Goal: Task Accomplishment & Management: Complete application form

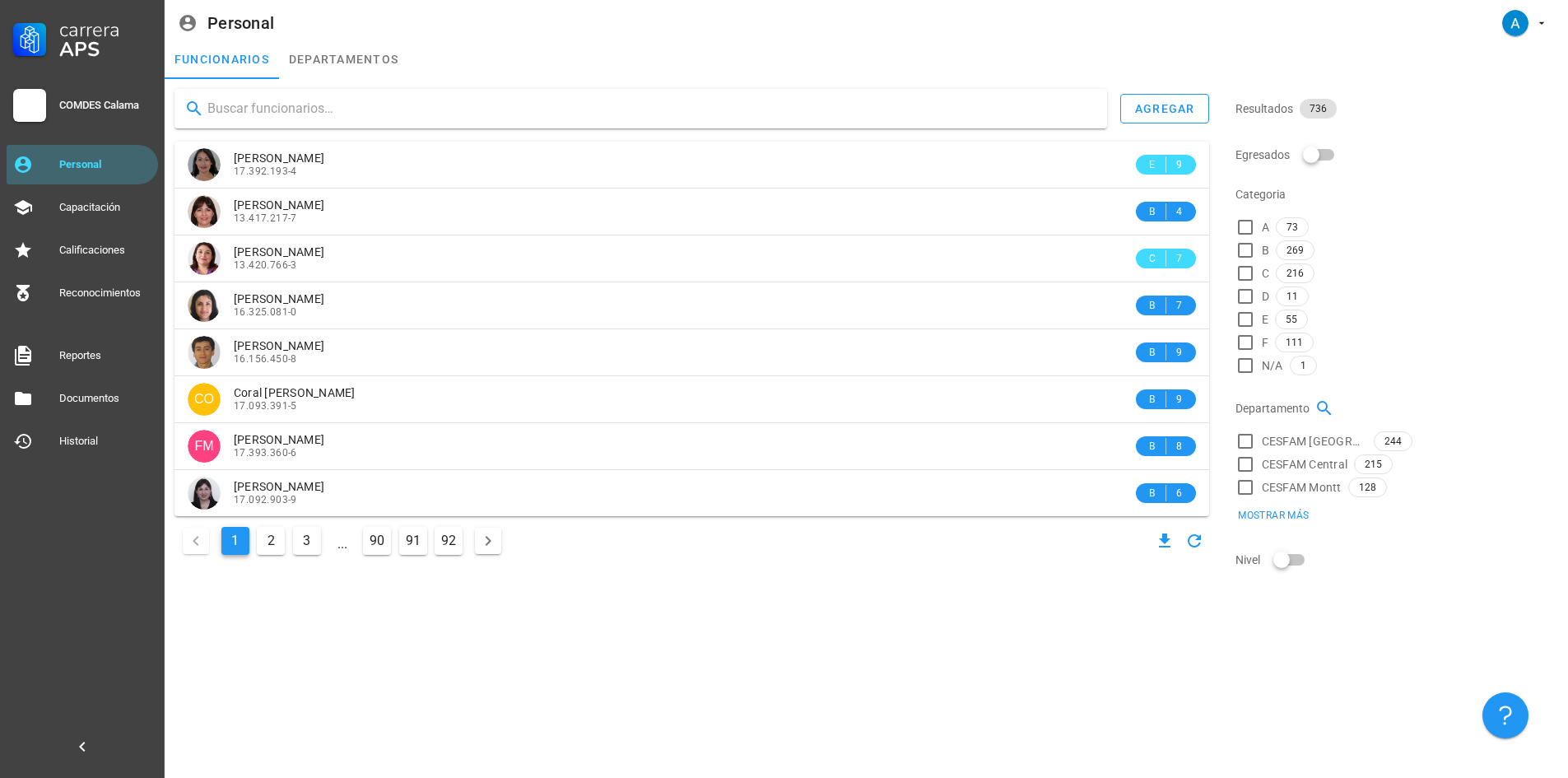
click at [245, 105] on input "text" at bounding box center [651, 108] width 887 height 26
click at [273, 103] on input "text" at bounding box center [651, 108] width 887 height 26
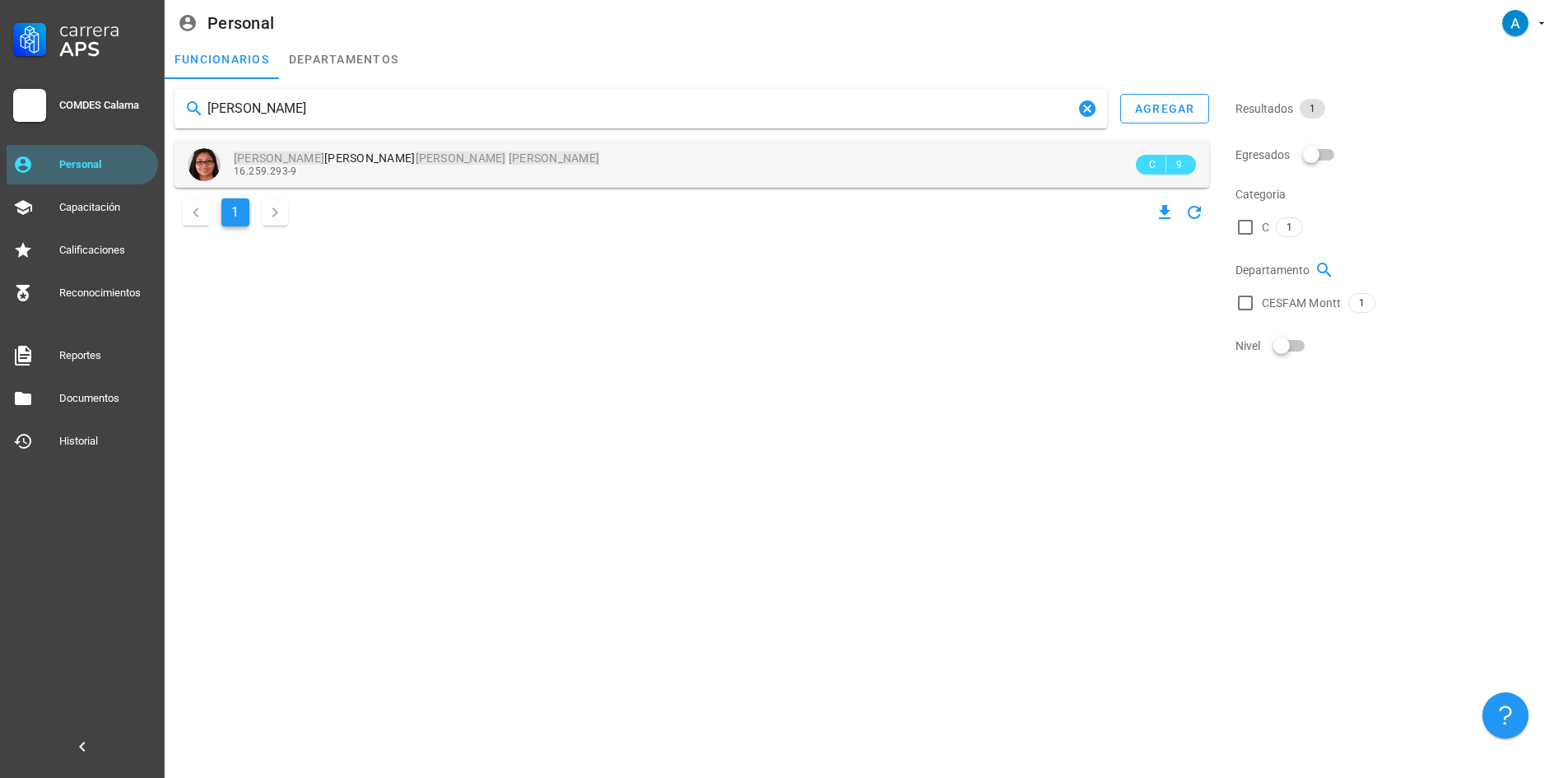
type input "[PERSON_NAME]"
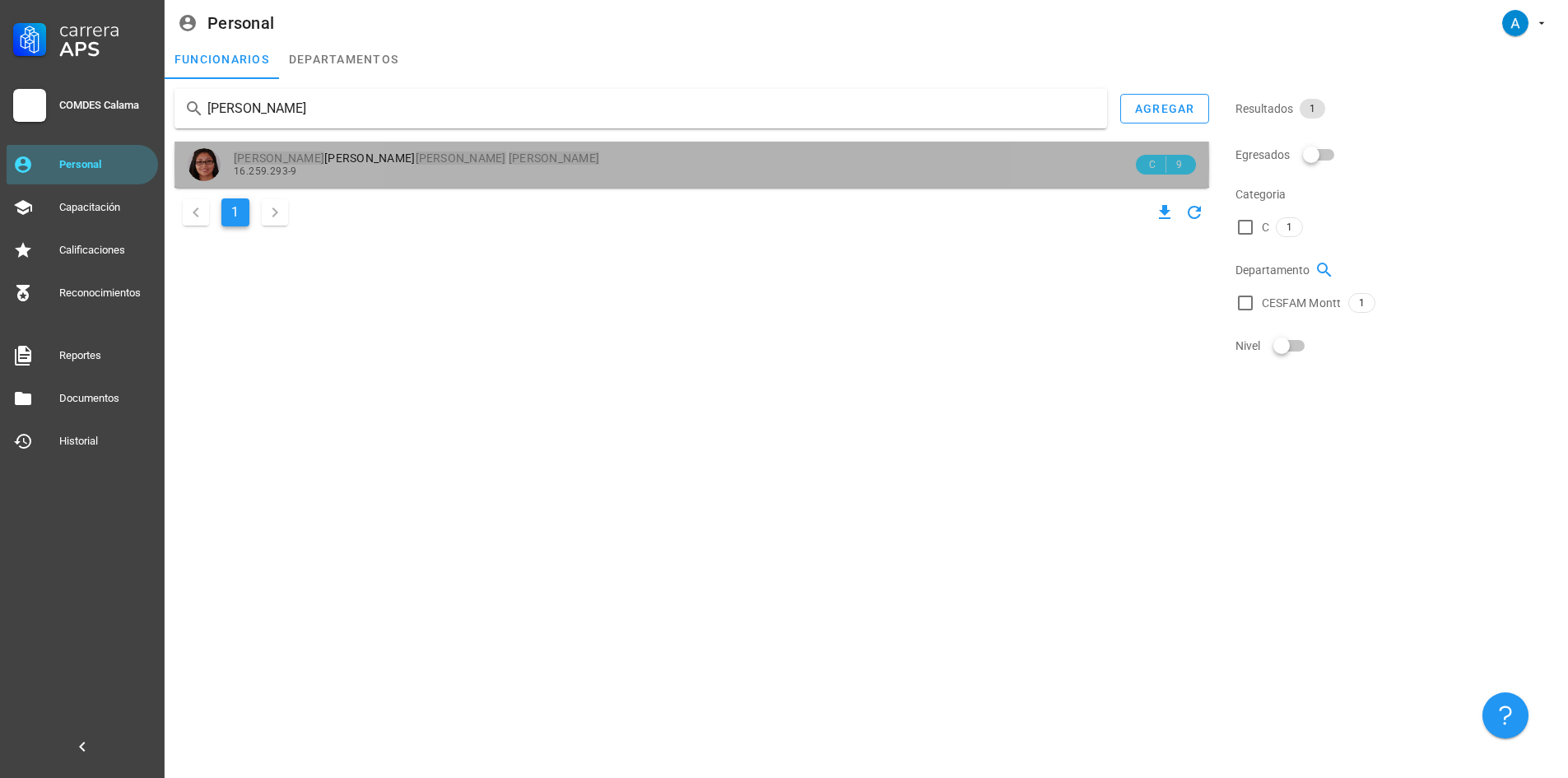
click at [317, 167] on div "16.259.293-9" at bounding box center [683, 171] width 899 height 12
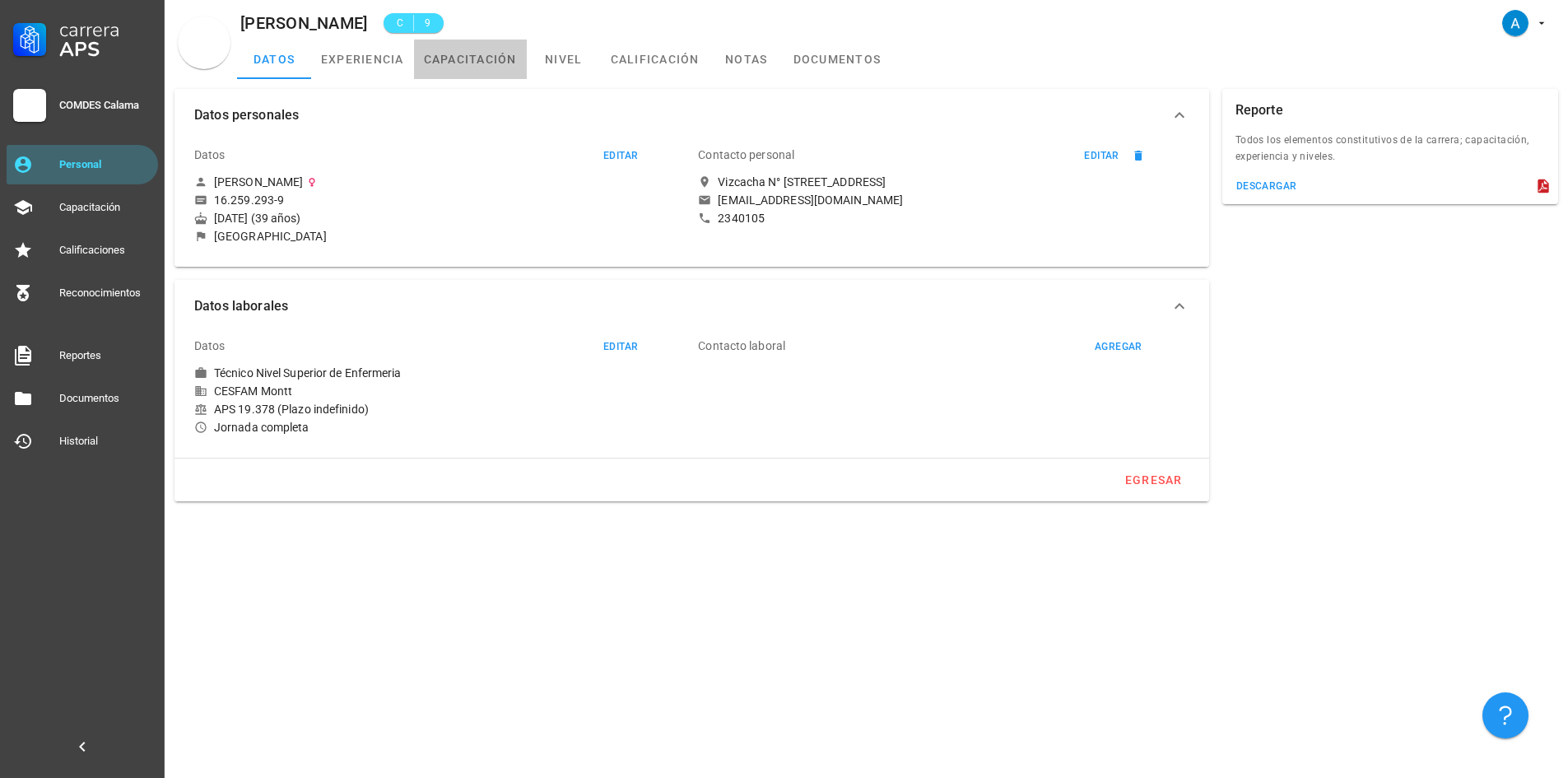
click at [494, 68] on link "capacitación" at bounding box center [471, 60] width 112 height 40
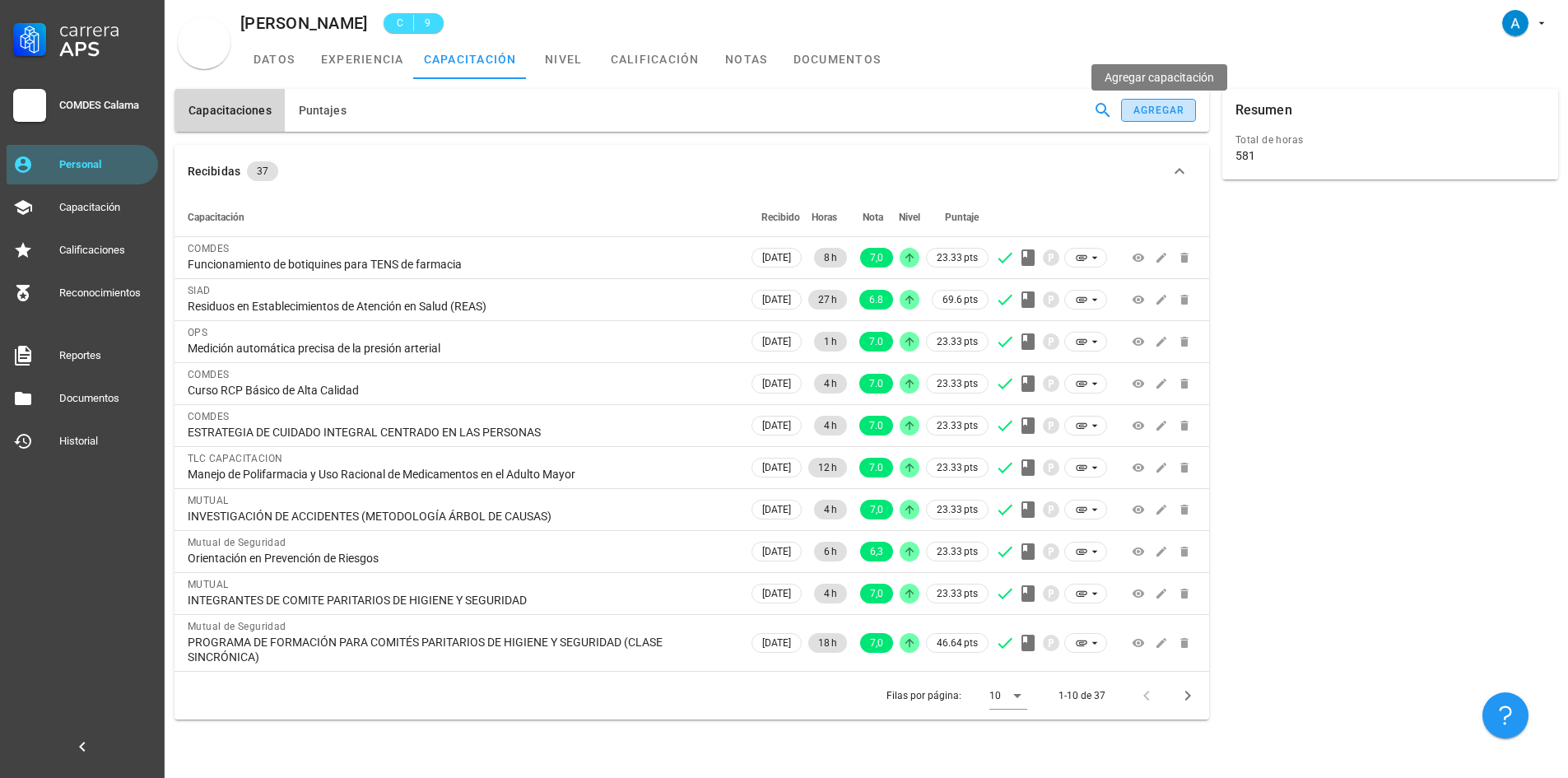
click at [1153, 108] on div "agregar" at bounding box center [1159, 110] width 53 height 12
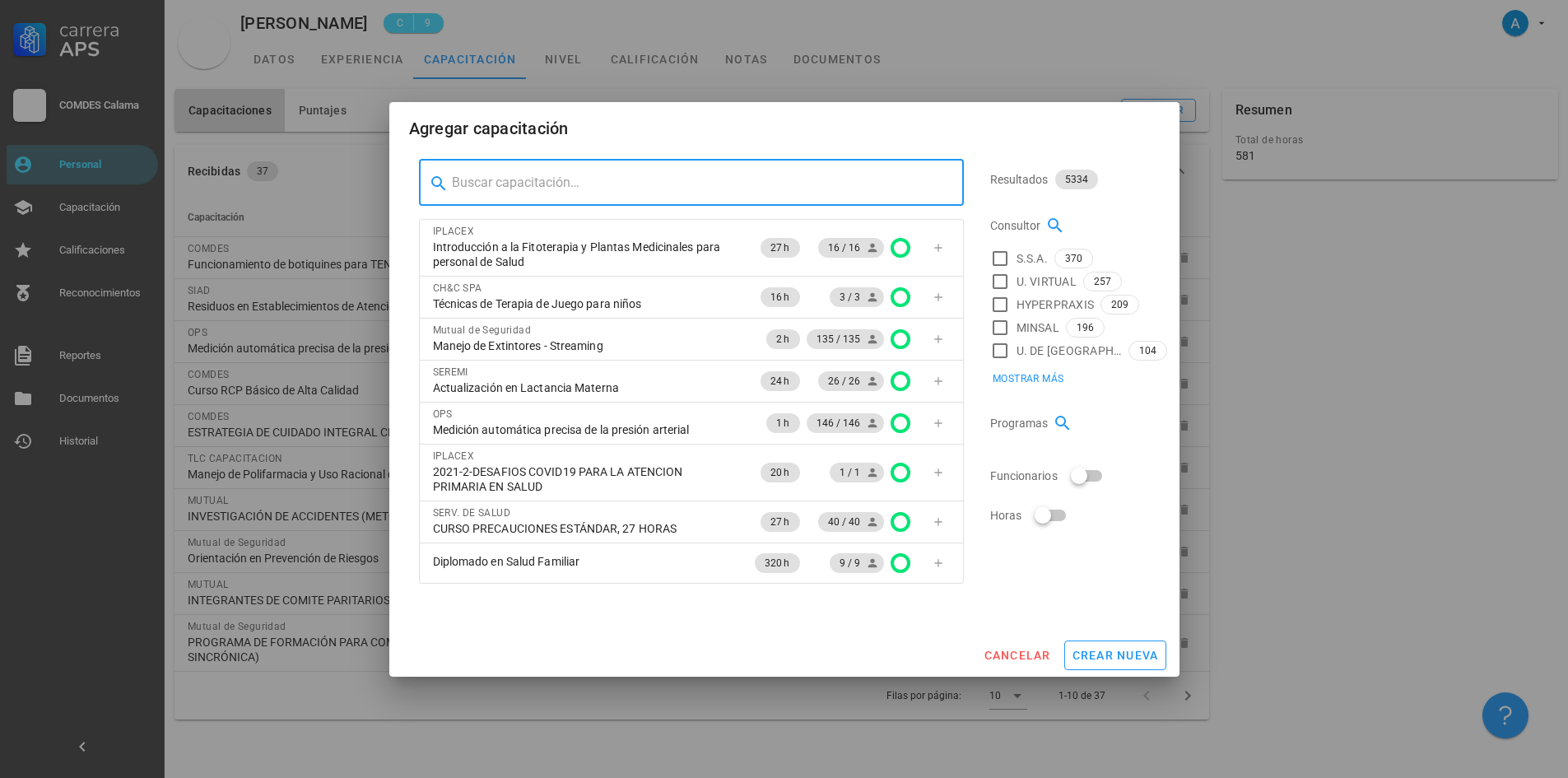
click at [496, 189] on input "text" at bounding box center [700, 183] width 499 height 26
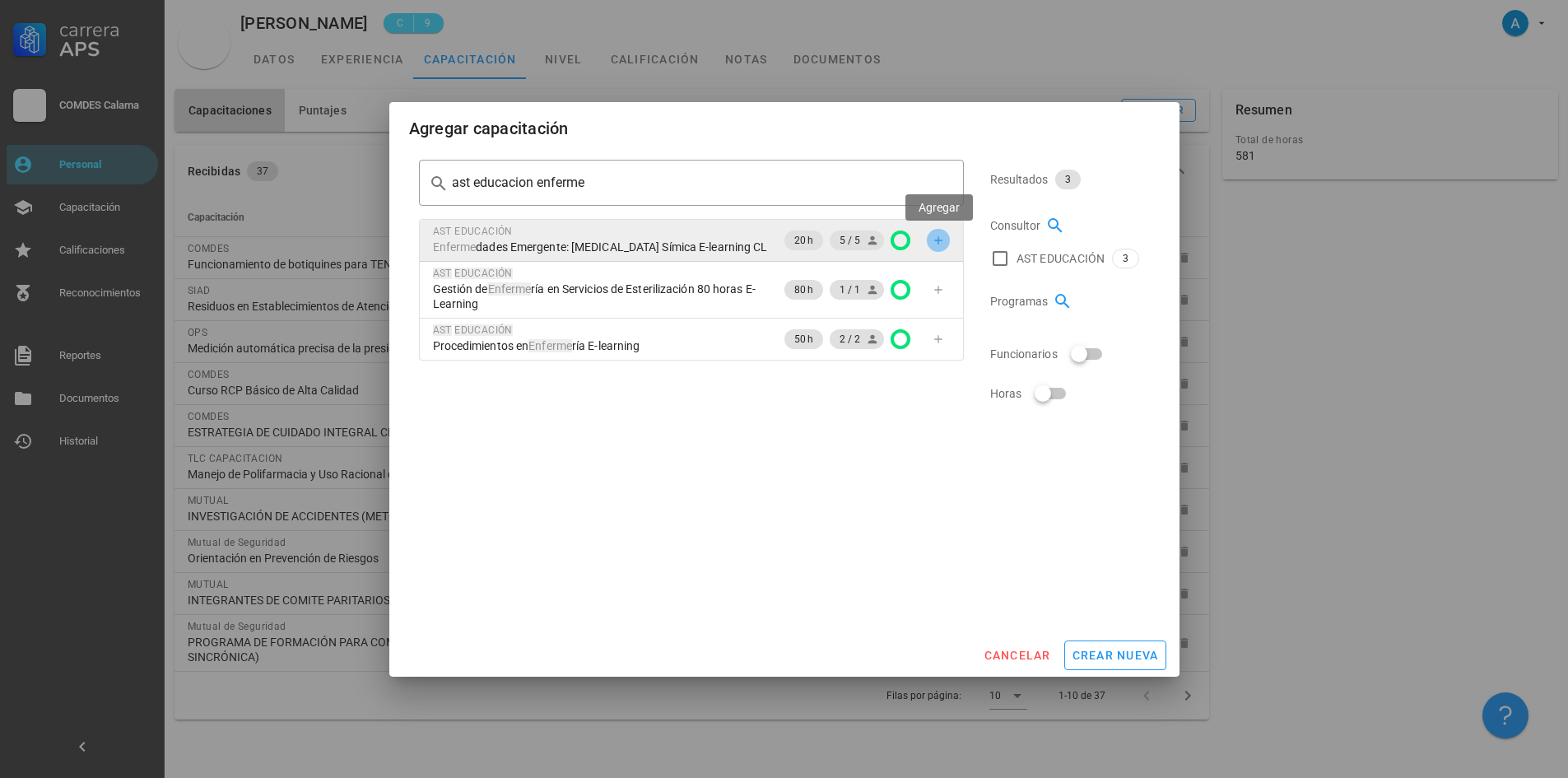
click at [941, 246] on icon "button" at bounding box center [939, 241] width 13 height 13
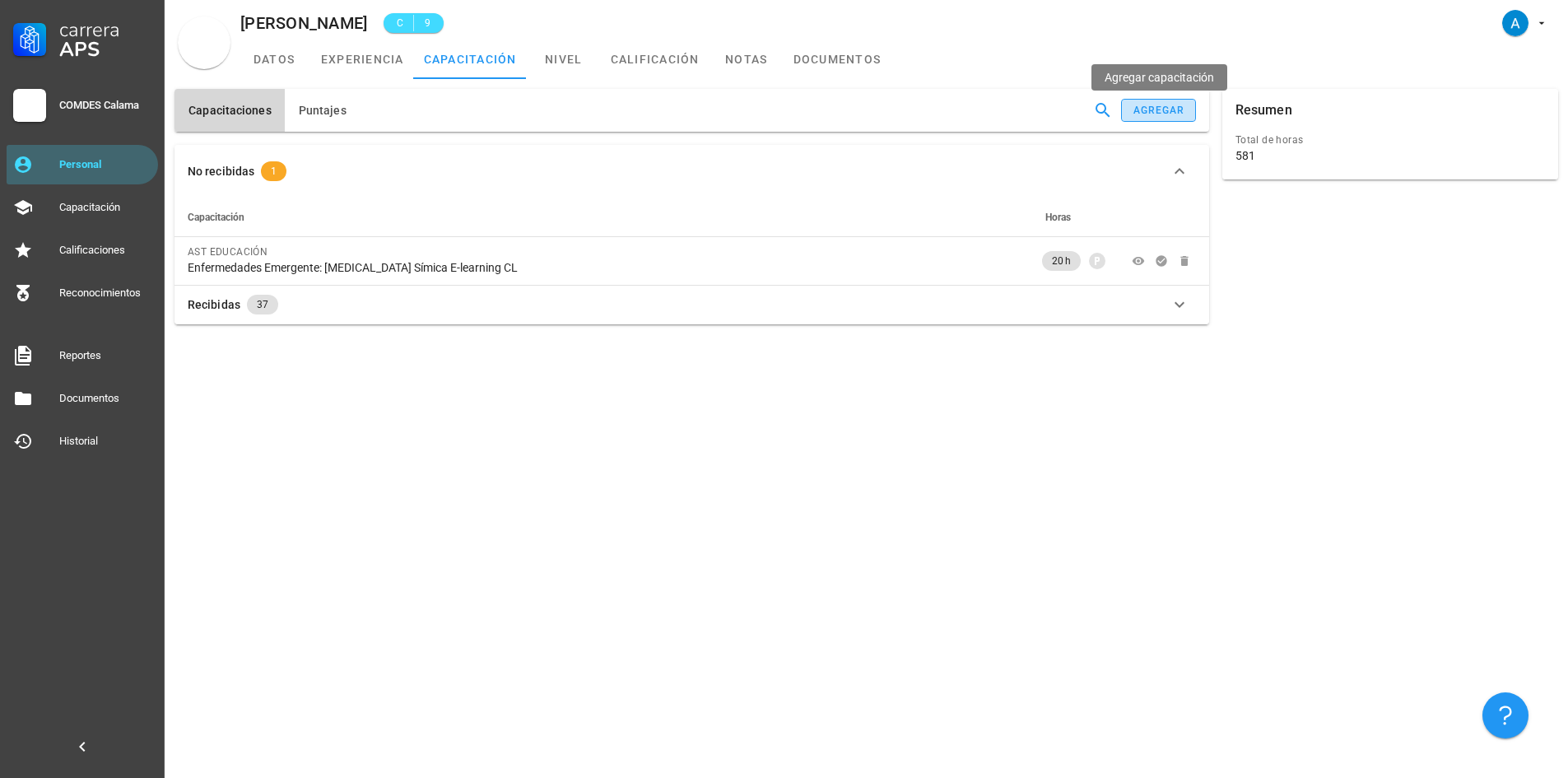
click at [1147, 119] on button "agregar" at bounding box center [1159, 110] width 74 height 23
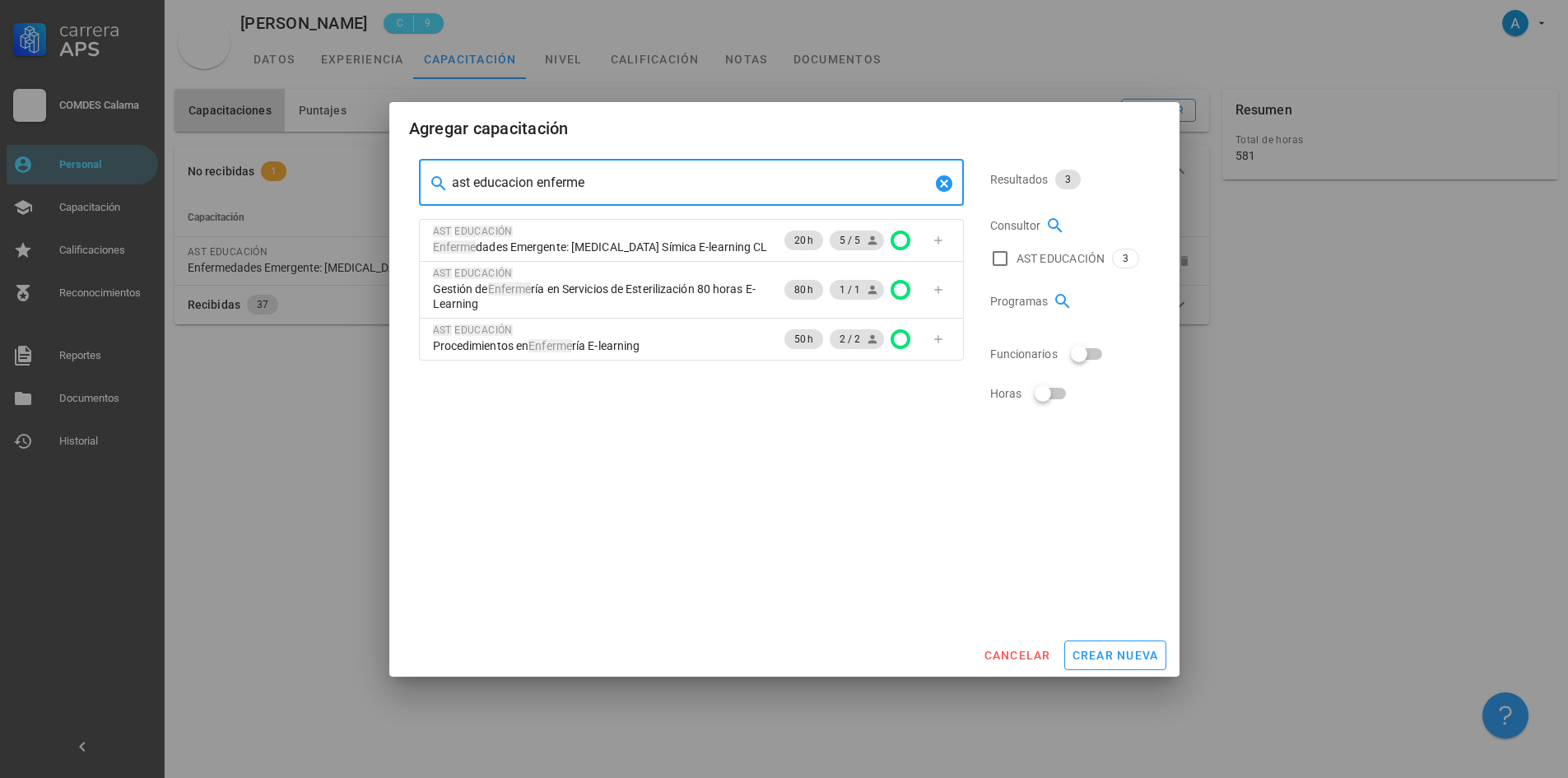
drag, startPoint x: 587, startPoint y: 175, endPoint x: 407, endPoint y: 189, distance: 180.5
click at [407, 189] on div "​ ast educacion enferme AST EDUCACIÓN Enferme dades Emergente: [MEDICAL_DATA] S…" at bounding box center [785, 391] width 791 height 484
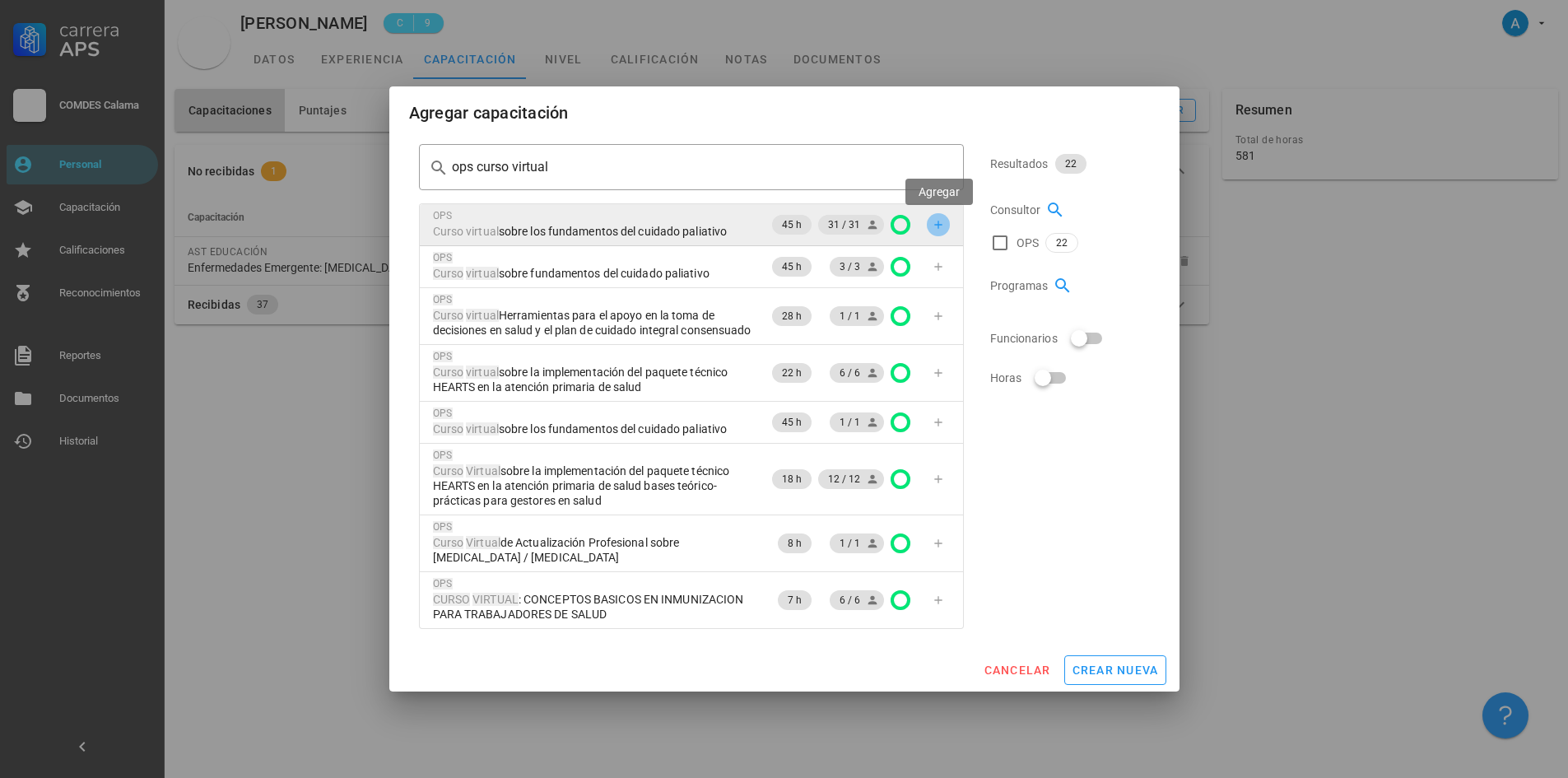
click at [935, 227] on icon "button" at bounding box center [939, 225] width 13 height 13
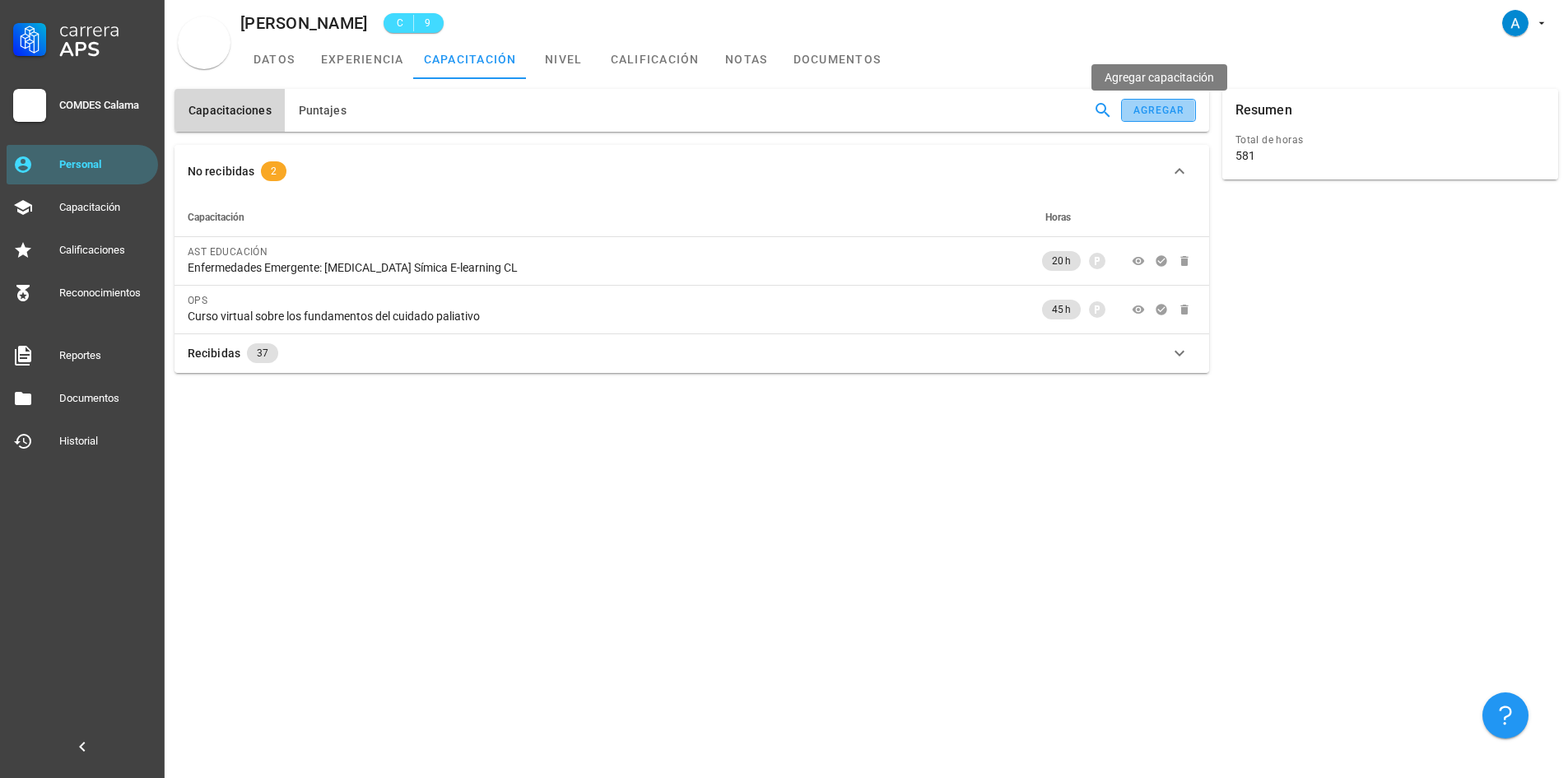
click at [1154, 112] on div "agregar" at bounding box center [1159, 110] width 53 height 12
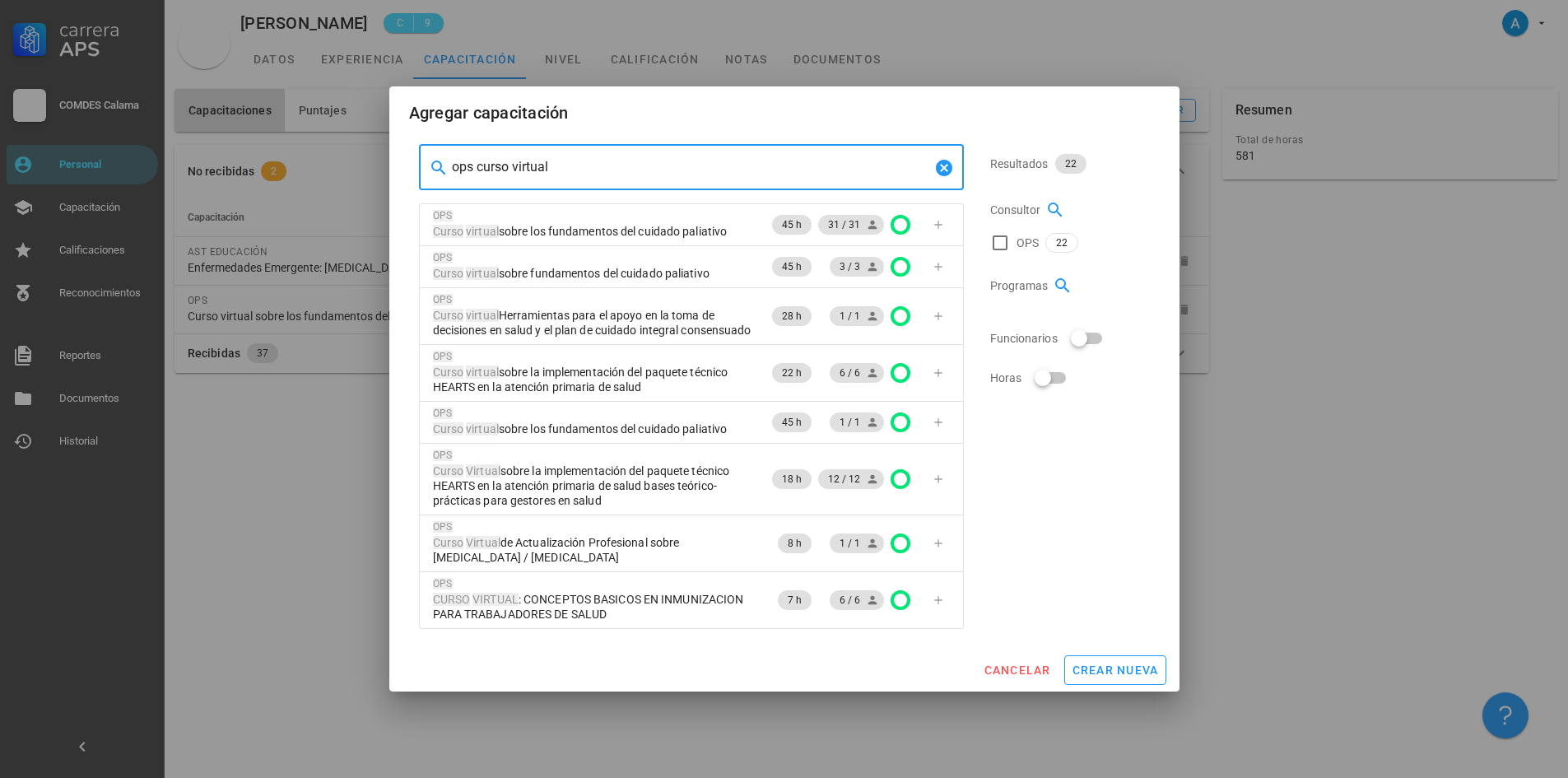
drag, startPoint x: 555, startPoint y: 164, endPoint x: 476, endPoint y: 156, distance: 79.4
click at [476, 156] on input "ops curso virtual" at bounding box center [691, 167] width 479 height 26
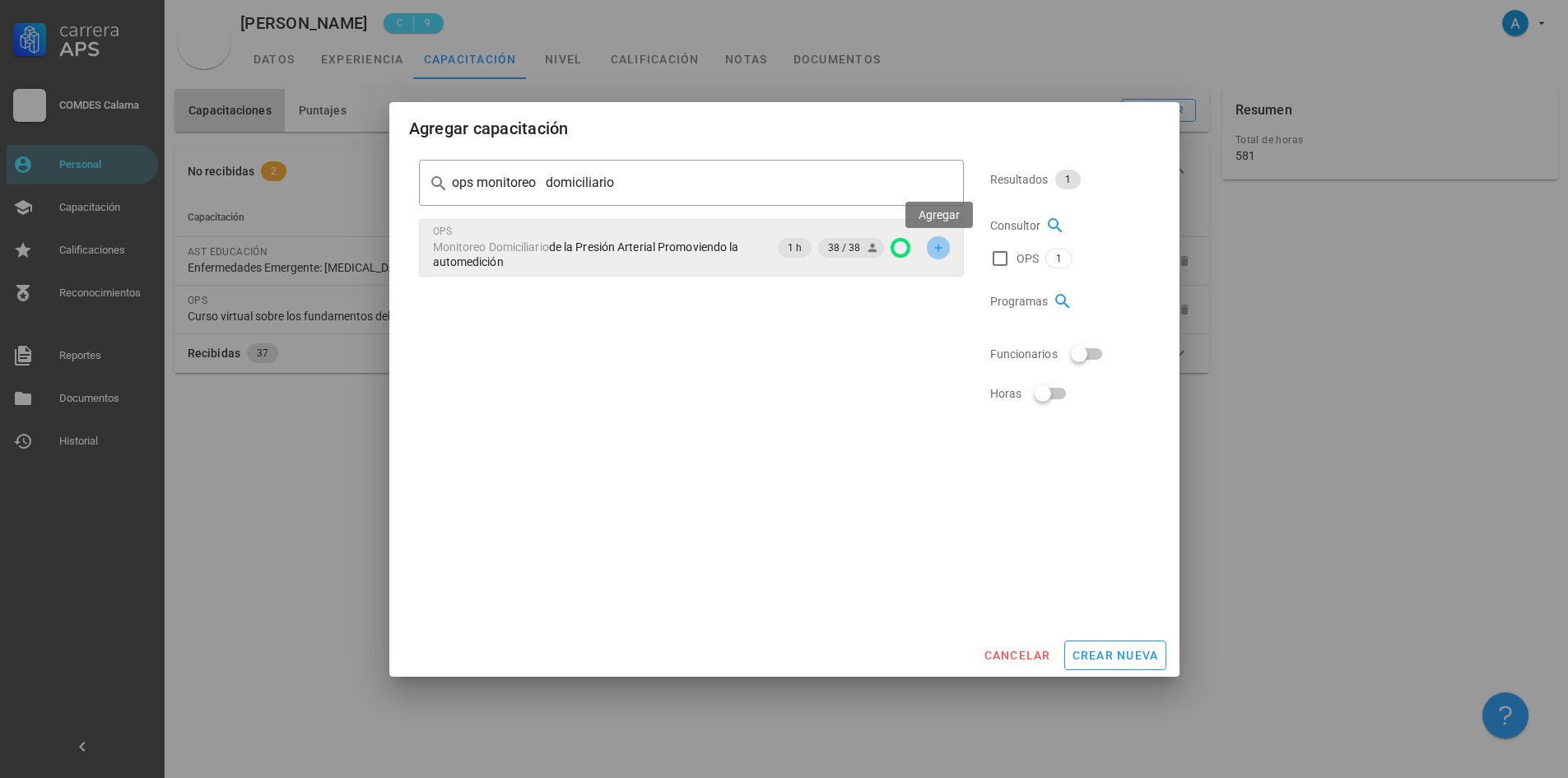
click at [937, 251] on icon "button" at bounding box center [939, 248] width 13 height 13
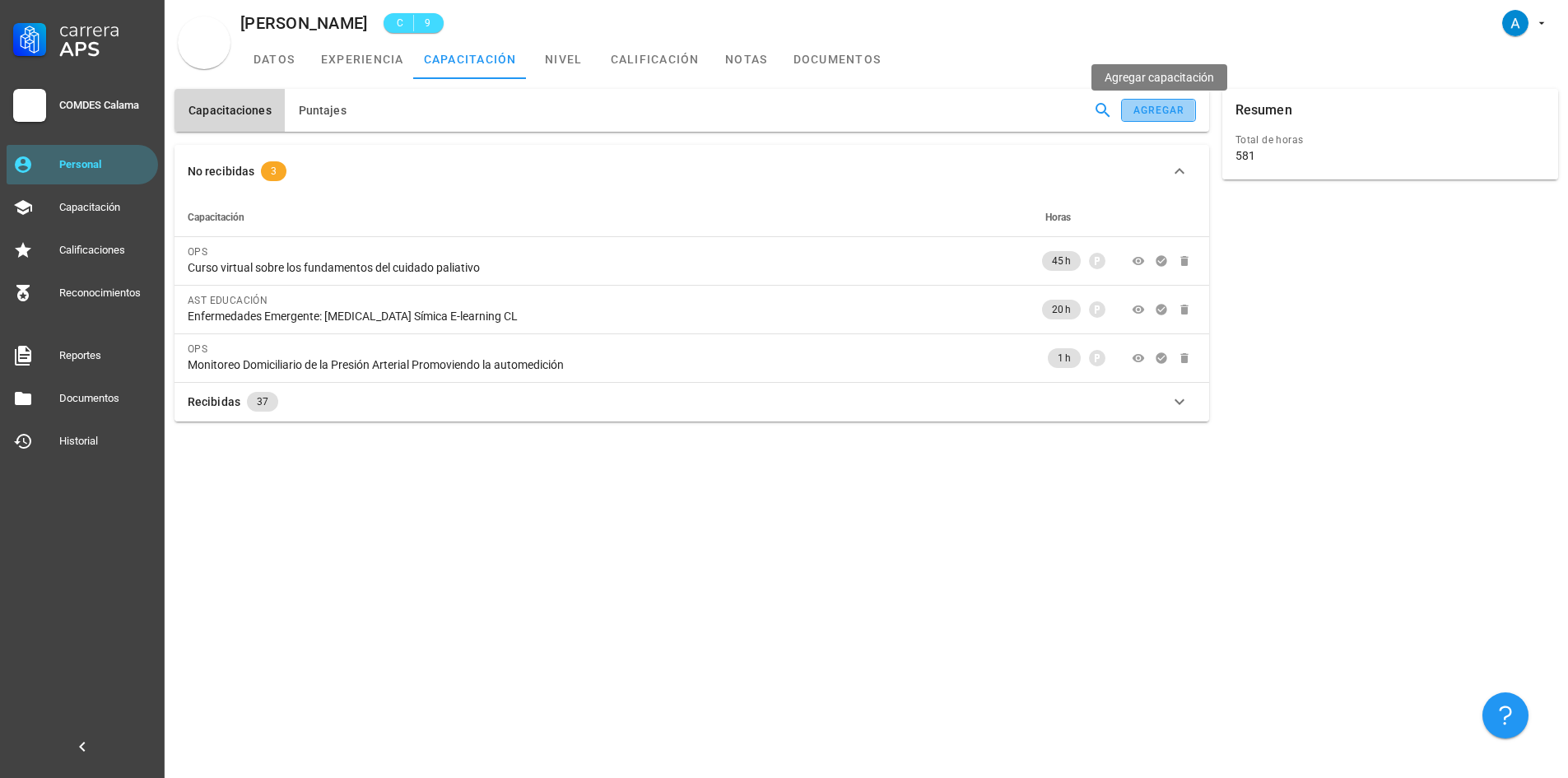
click at [1165, 112] on div "agregar" at bounding box center [1159, 110] width 53 height 12
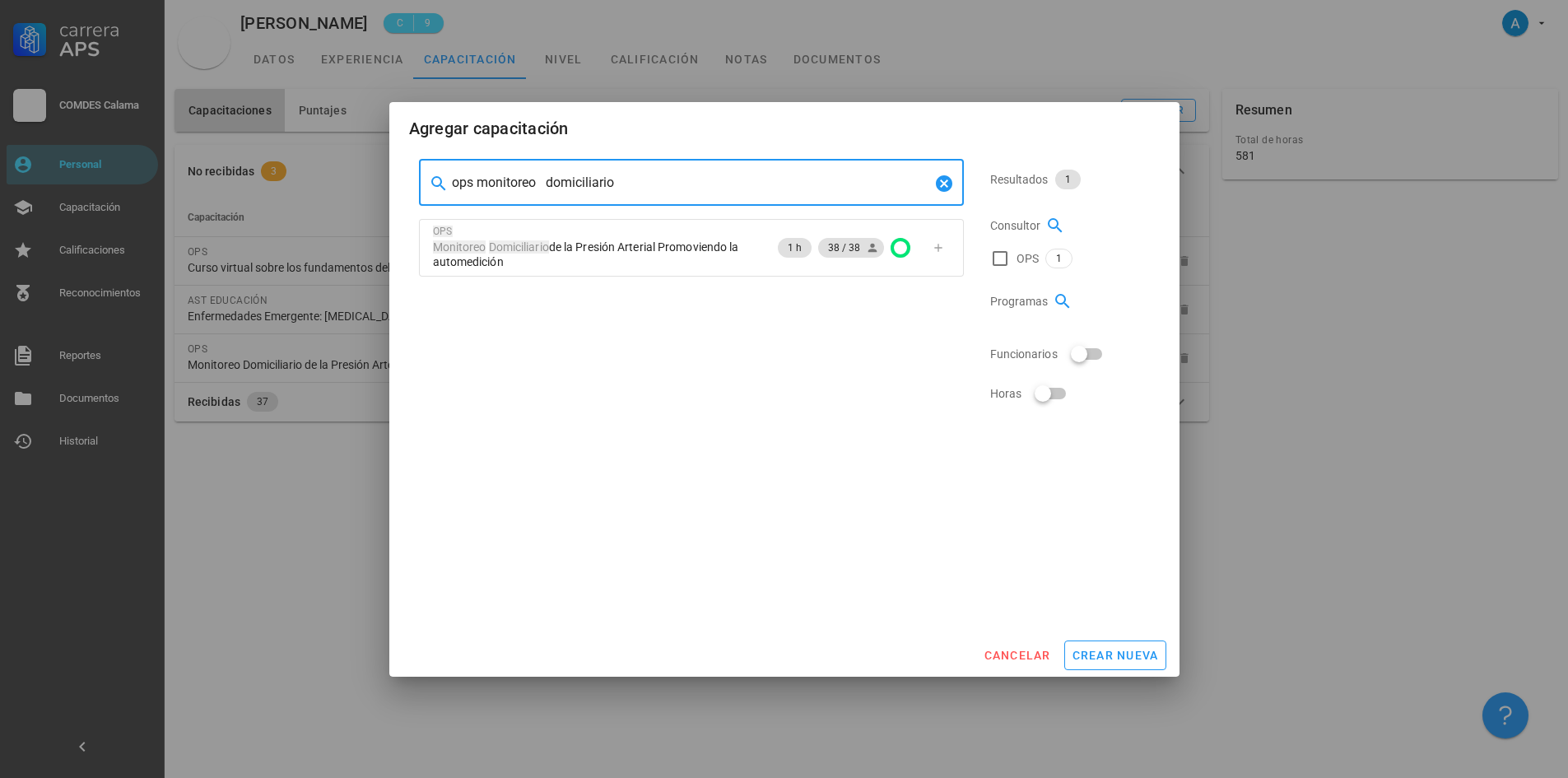
drag, startPoint x: 619, startPoint y: 179, endPoint x: 475, endPoint y: 175, distance: 144.1
click at [475, 175] on input "ops monitoreo domiciliario" at bounding box center [691, 183] width 479 height 26
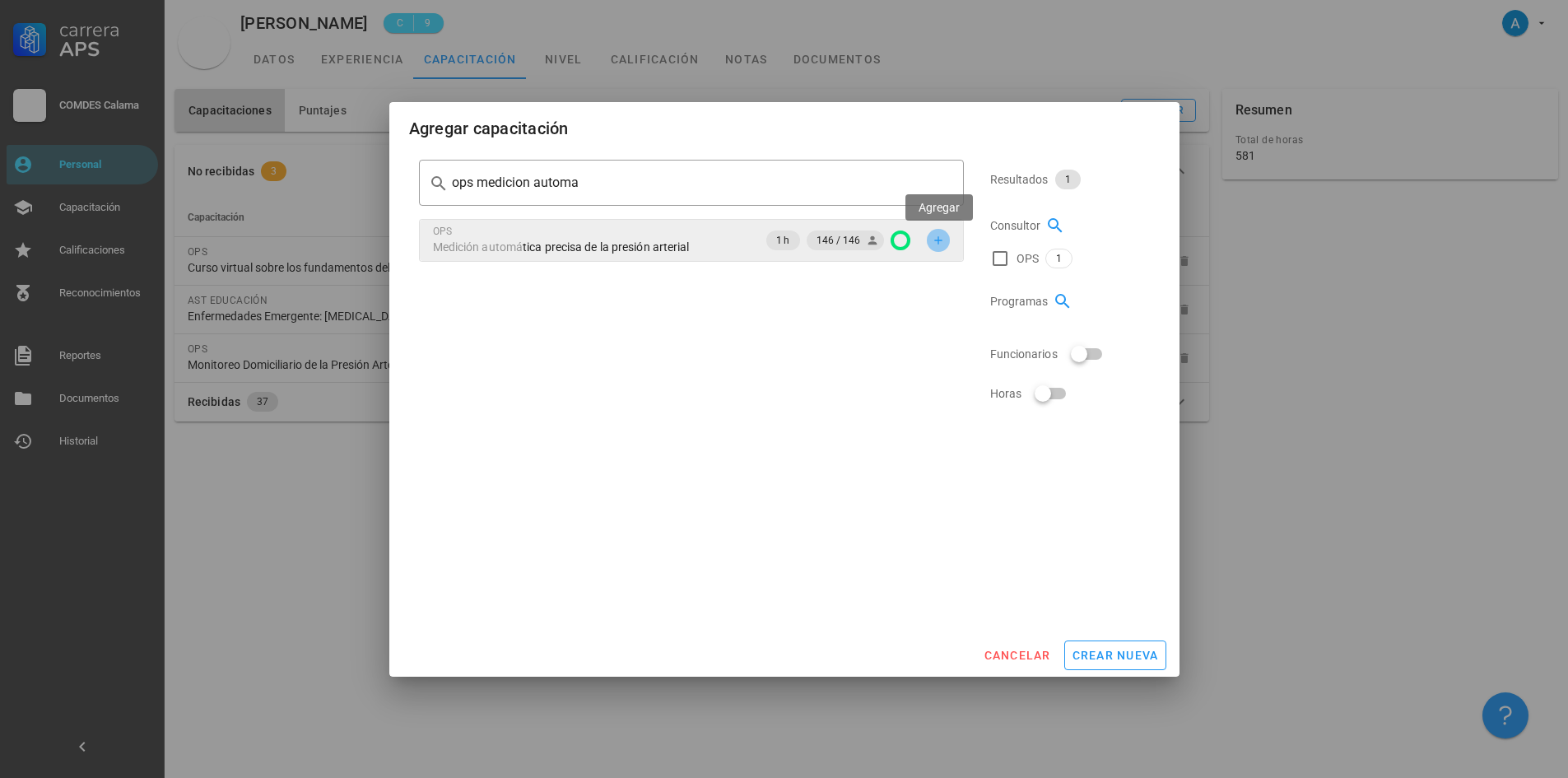
click at [933, 246] on icon "button" at bounding box center [939, 241] width 13 height 13
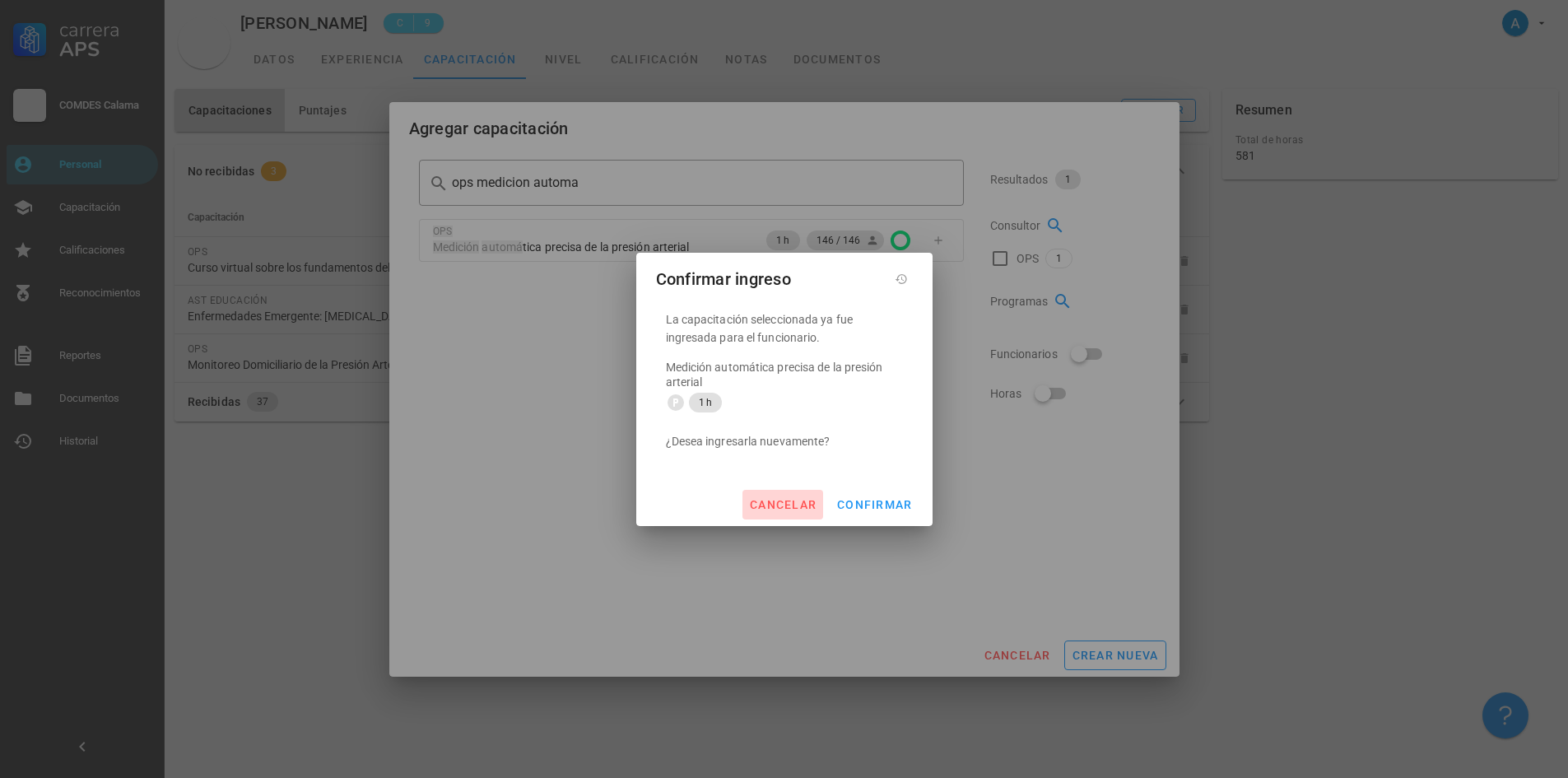
click at [781, 508] on span "cancelar" at bounding box center [783, 504] width 68 height 13
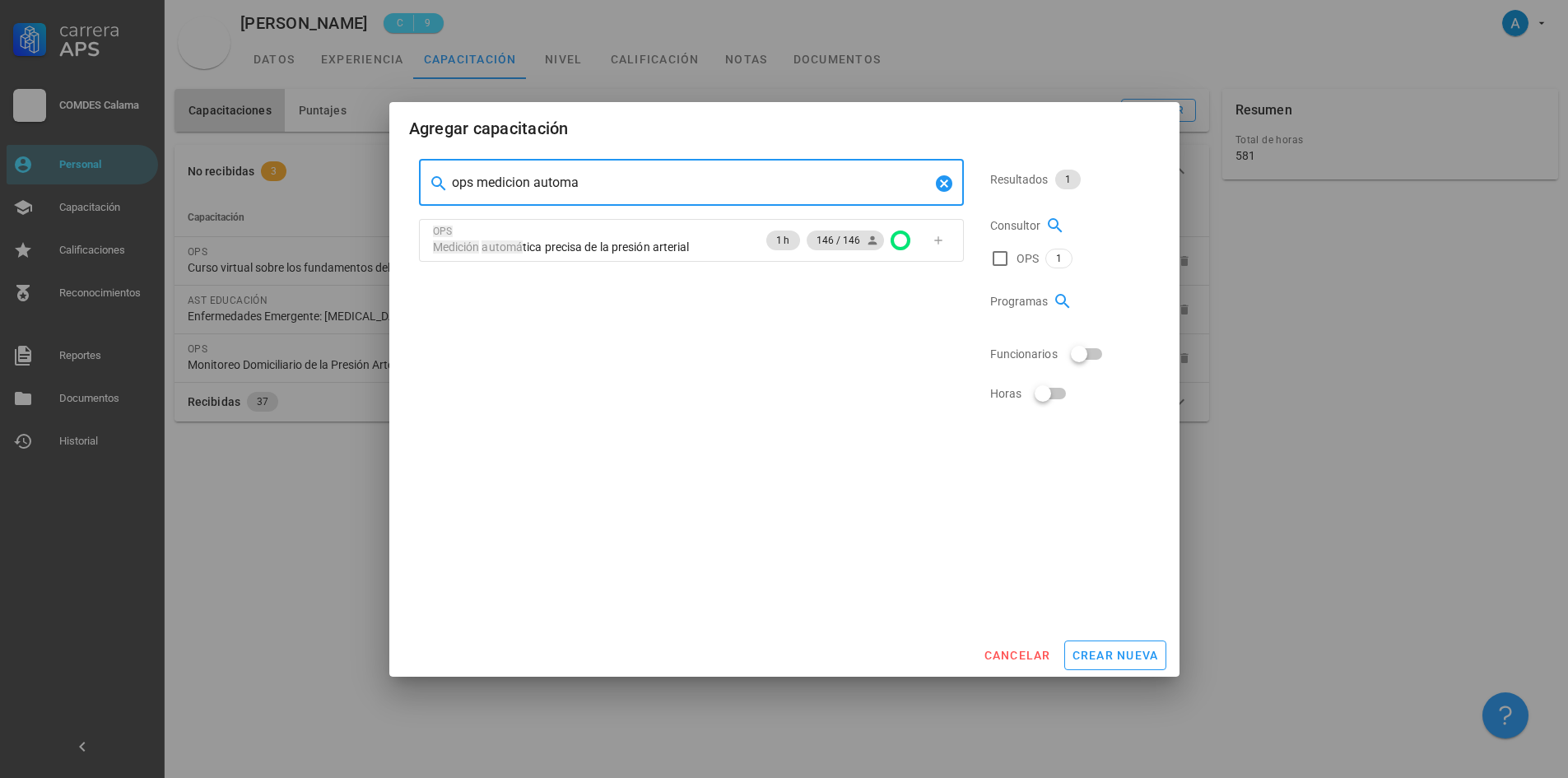
drag, startPoint x: 588, startPoint y: 182, endPoint x: 433, endPoint y: 185, distance: 155.0
click at [433, 185] on div "​ ops medicion automa" at bounding box center [691, 183] width 545 height 46
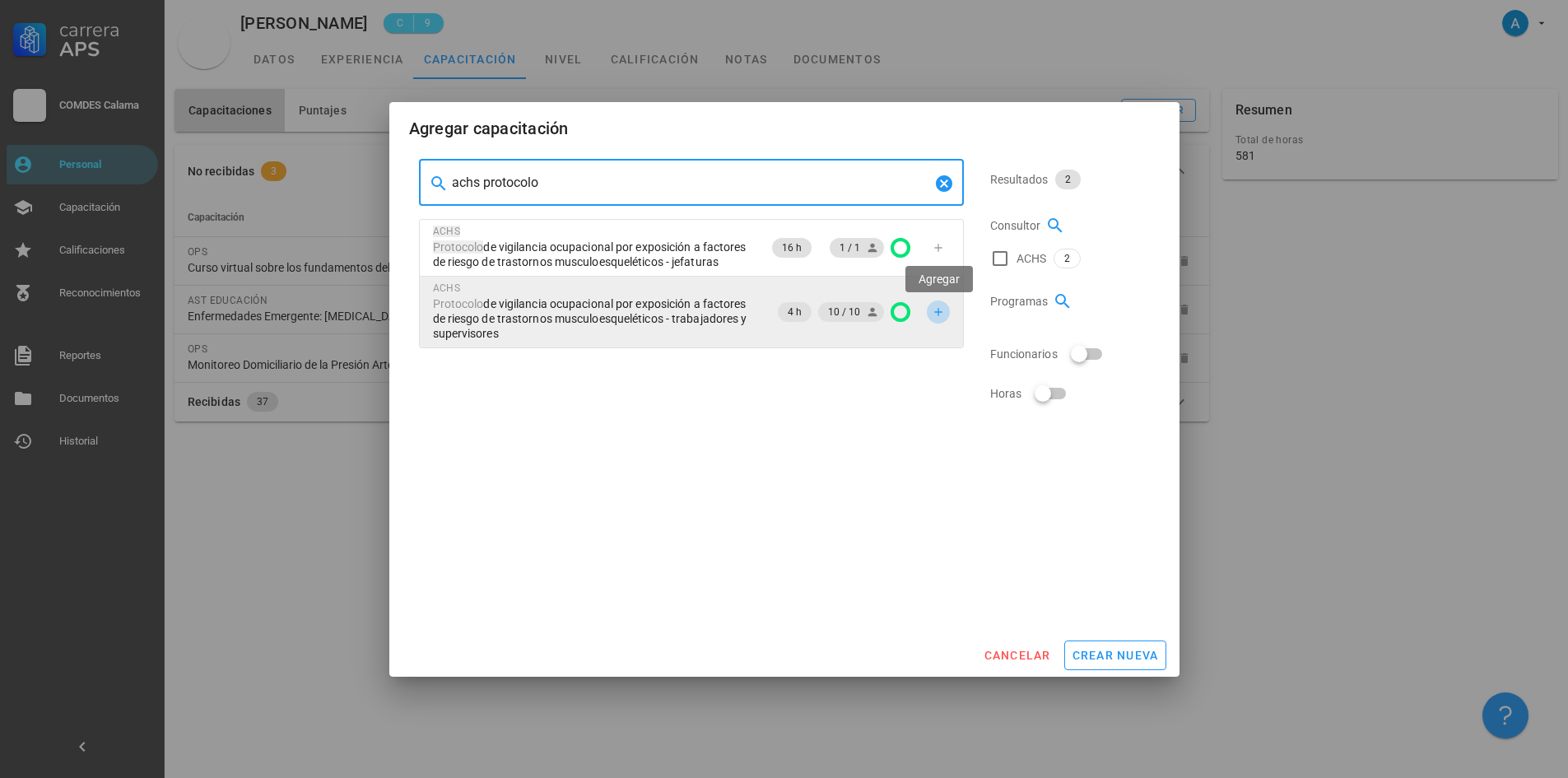
click at [936, 313] on icon "button" at bounding box center [939, 312] width 13 height 13
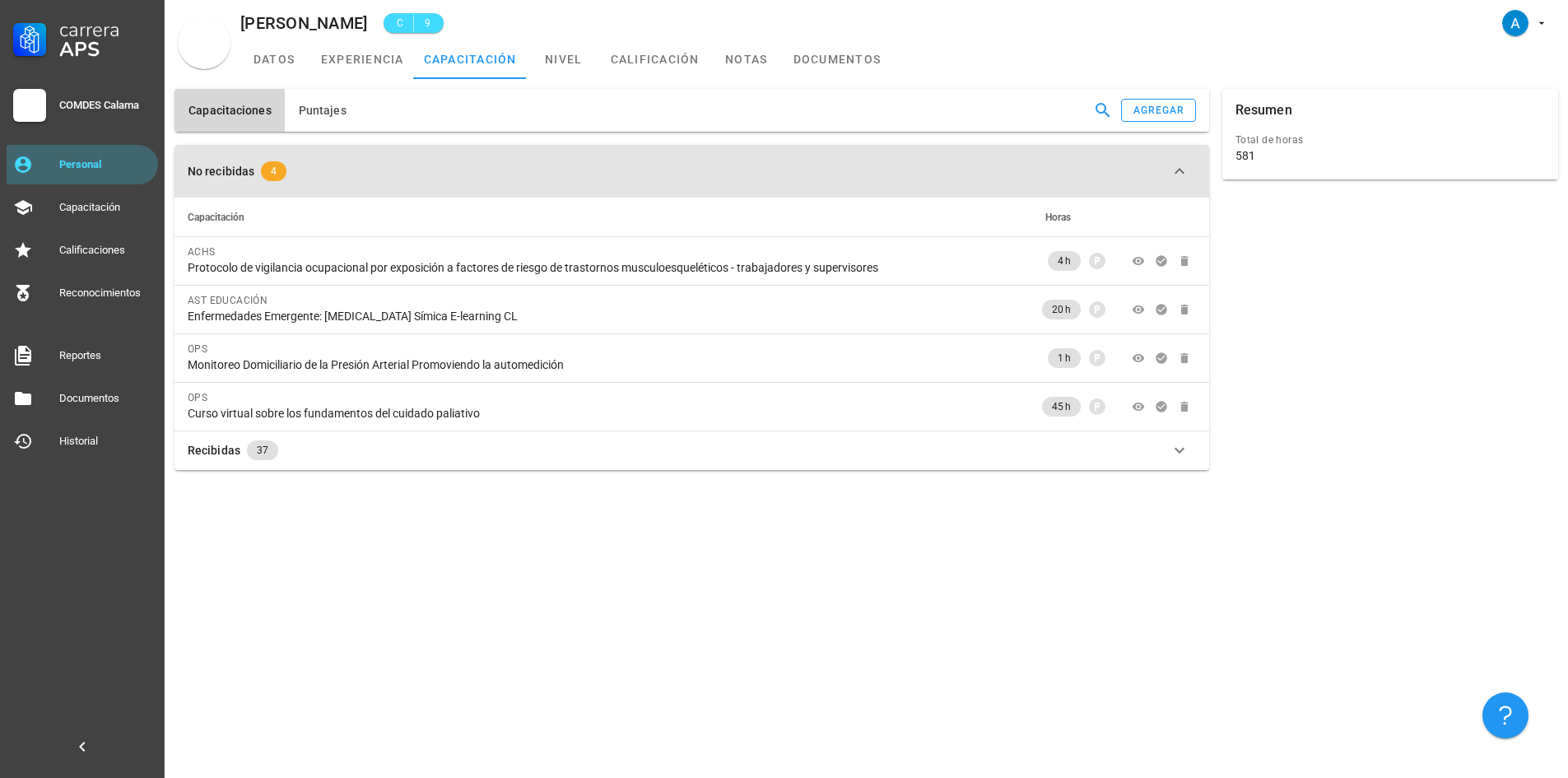
click at [1180, 176] on icon "button" at bounding box center [1179, 171] width 20 height 20
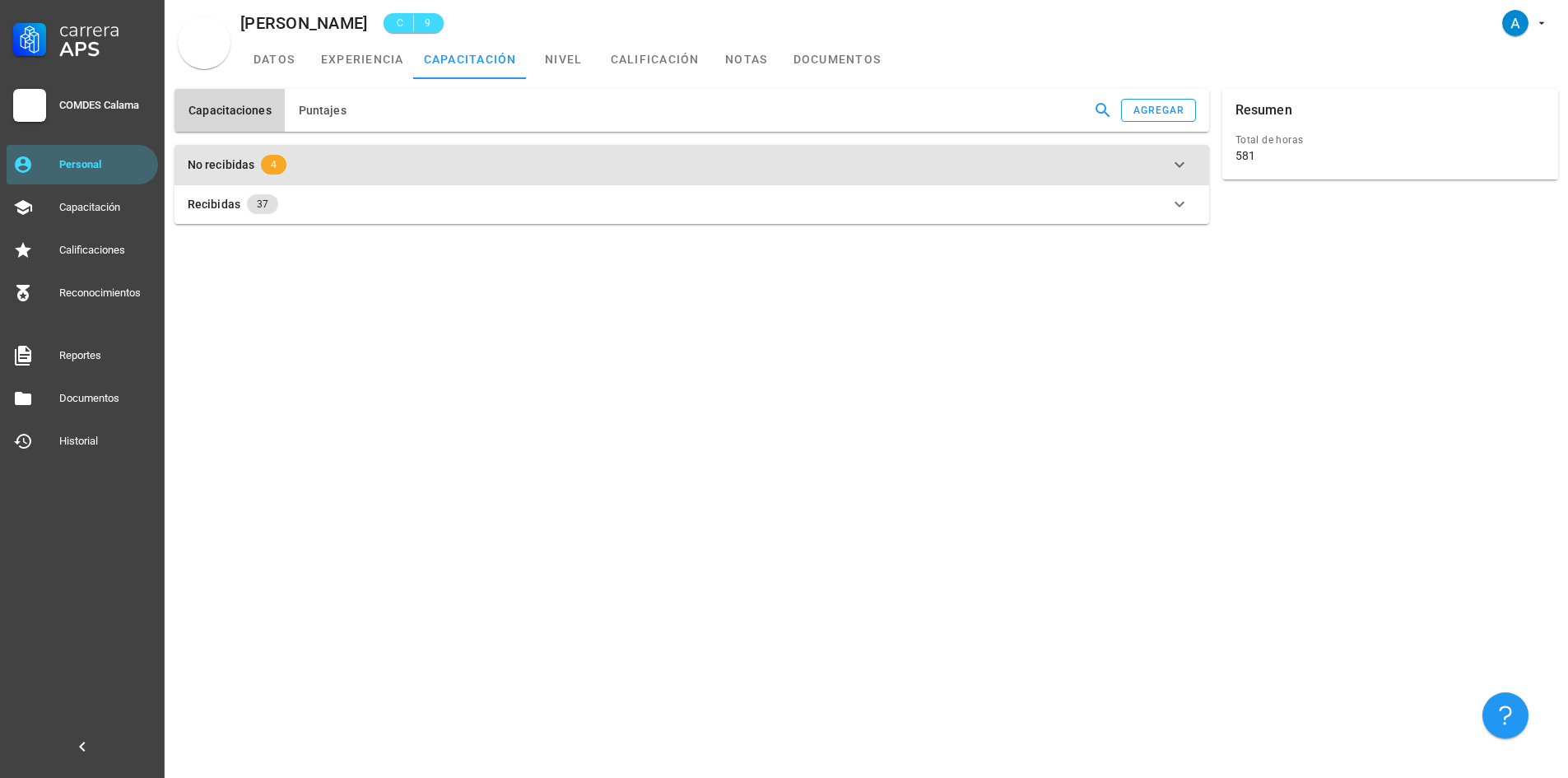
click at [1180, 176] on button "No recibidas 4" at bounding box center [691, 165] width 1035 height 40
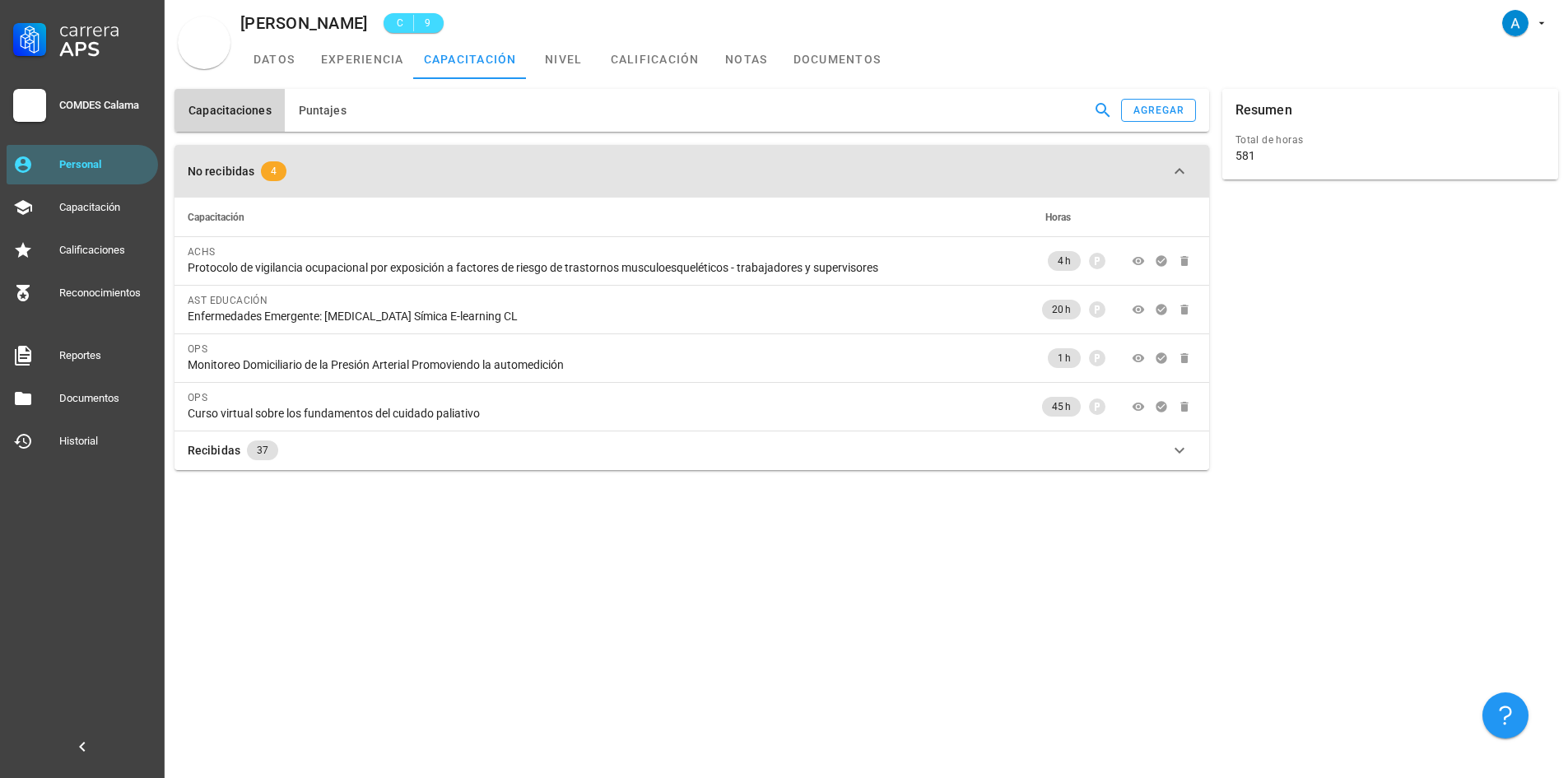
click at [1183, 169] on icon "button" at bounding box center [1179, 171] width 20 height 20
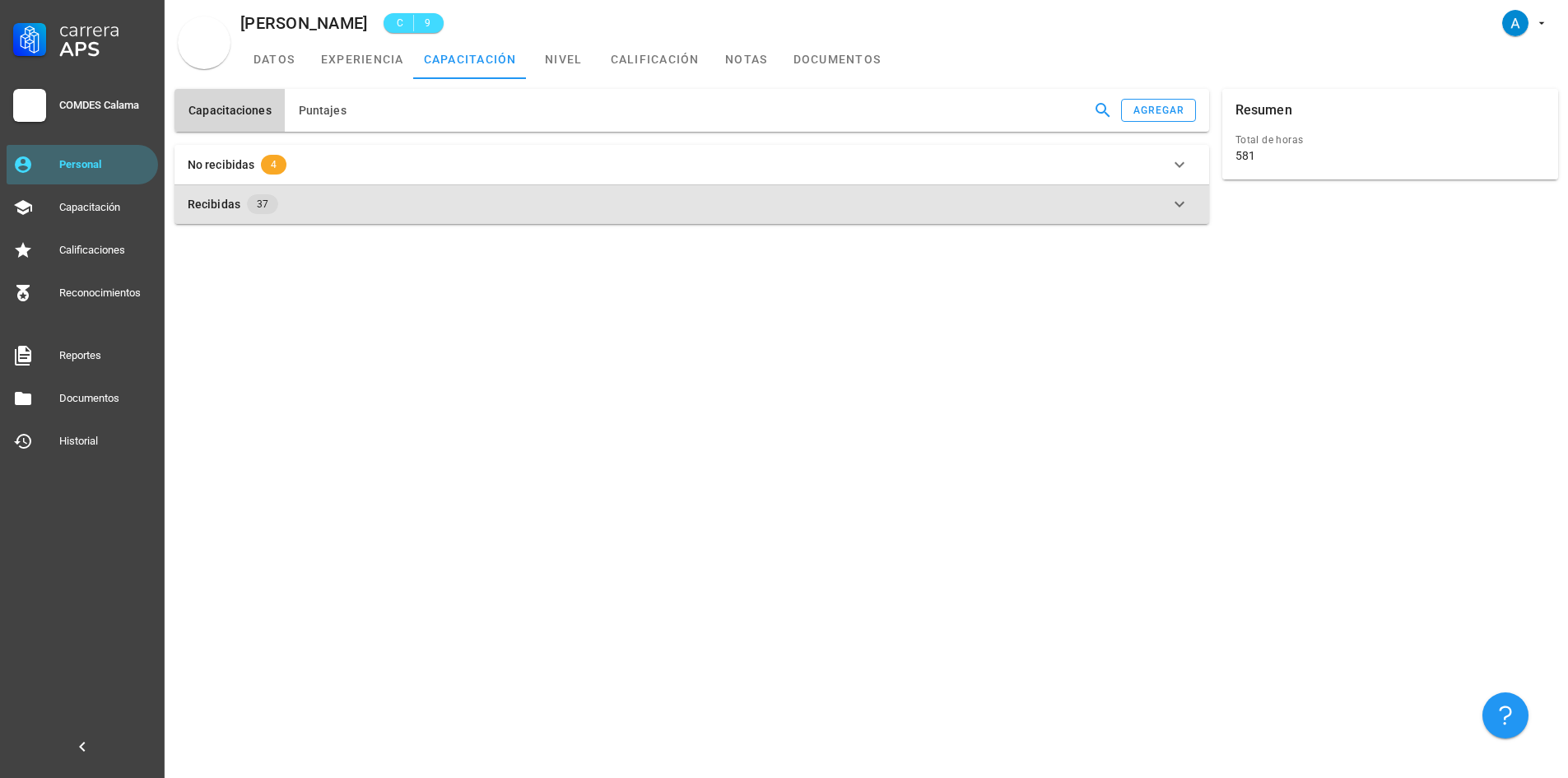
click at [270, 210] on span "37" at bounding box center [263, 204] width 31 height 20
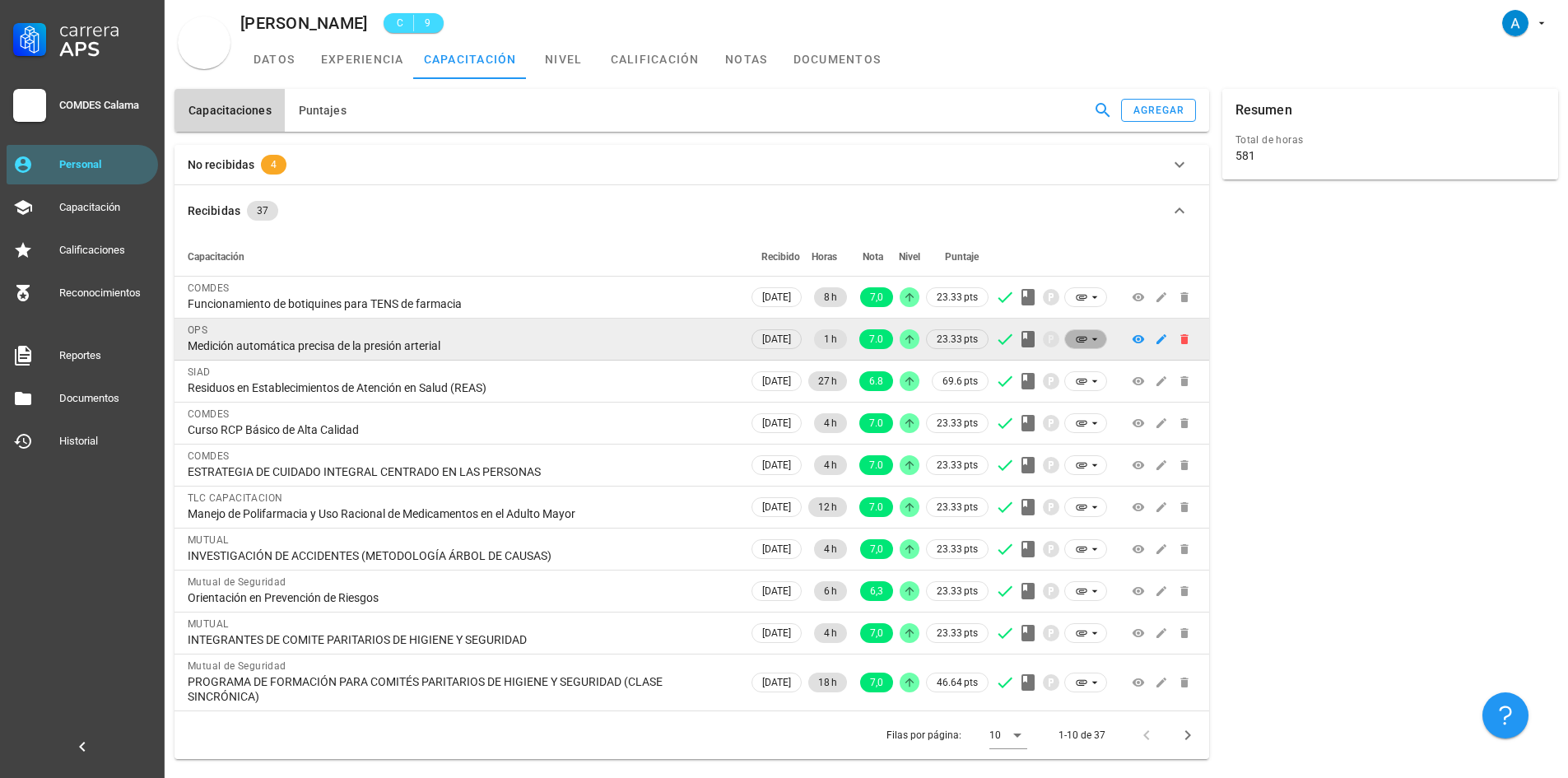
click at [1077, 346] on span at bounding box center [1086, 339] width 22 height 18
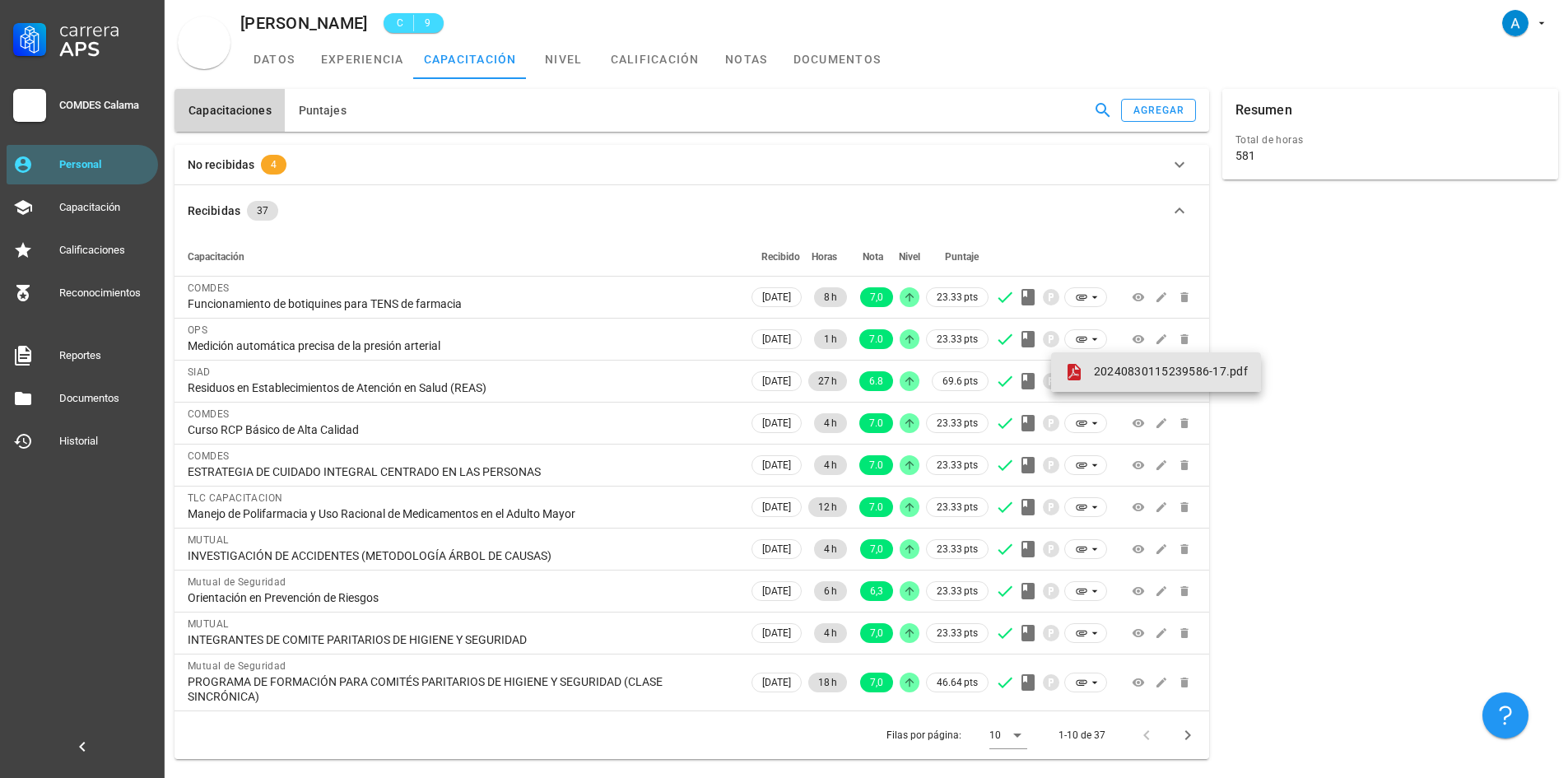
click at [1120, 377] on span "20240830115239586-17.pdf" at bounding box center [1171, 371] width 154 height 13
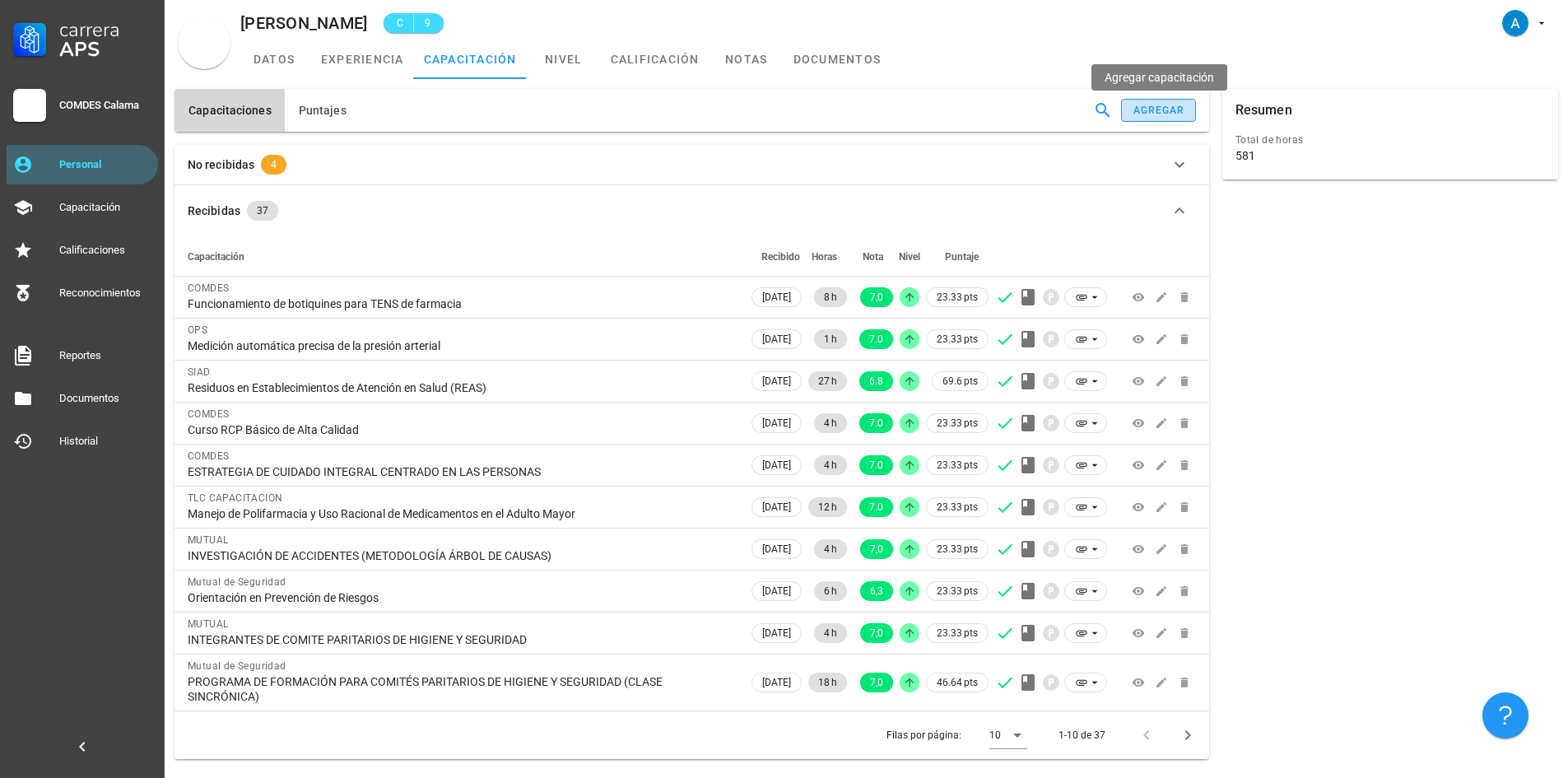
click at [1168, 102] on button "agregar" at bounding box center [1159, 110] width 74 height 23
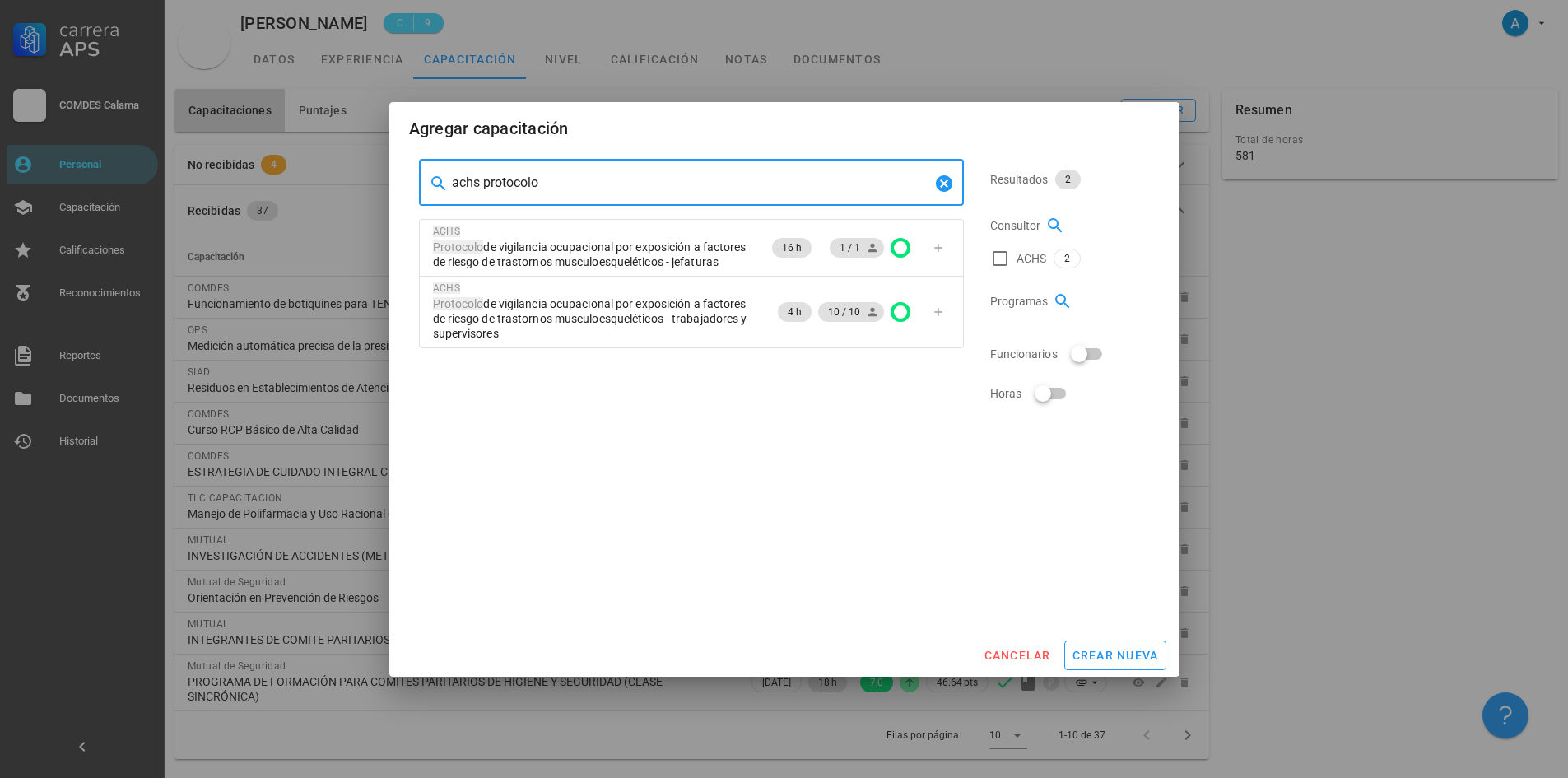
drag, startPoint x: 552, startPoint y: 188, endPoint x: 441, endPoint y: 194, distance: 111.2
click at [441, 194] on div "​ achs protocolo" at bounding box center [691, 183] width 545 height 46
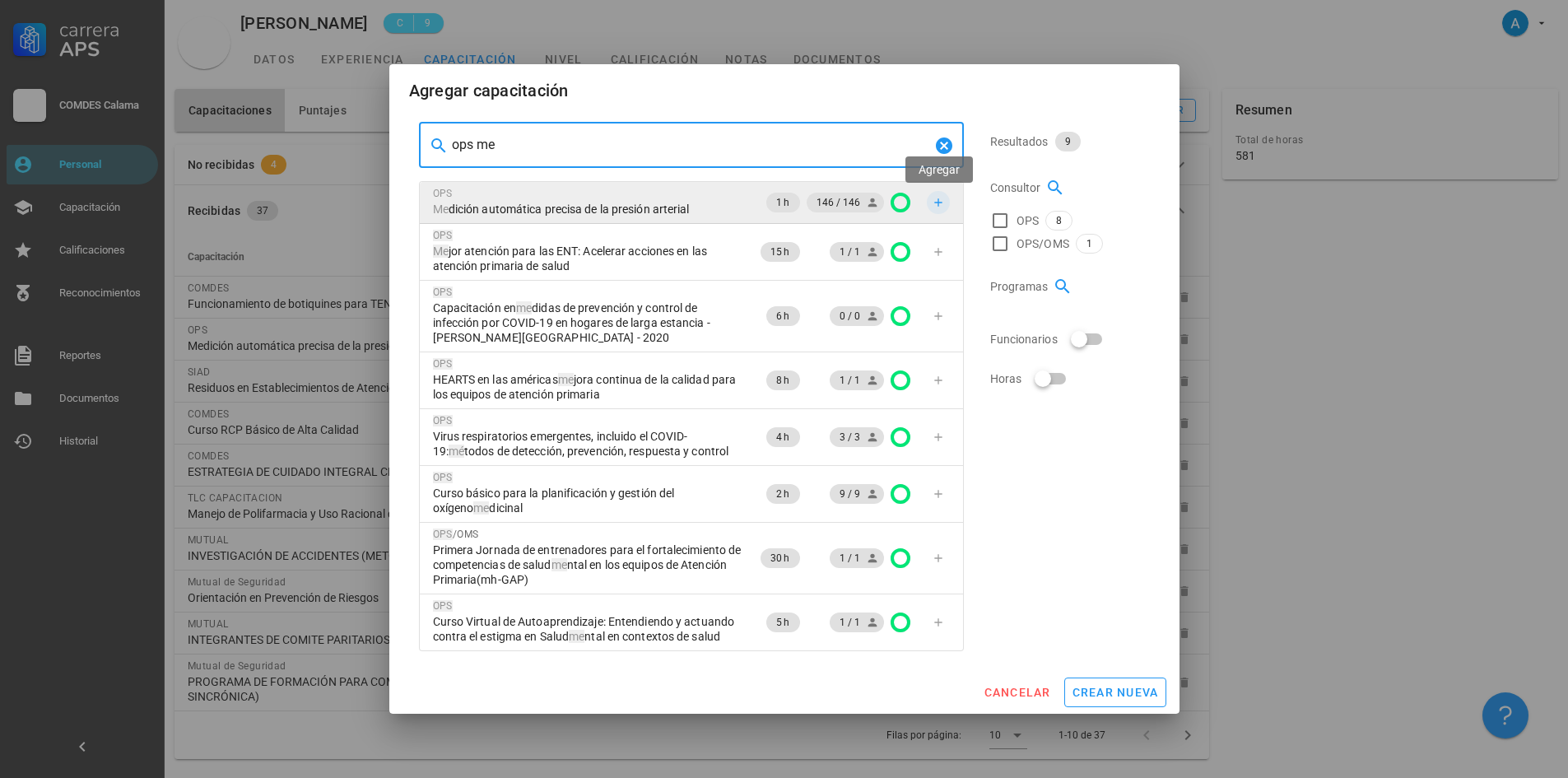
type input "ops me"
click at [936, 204] on icon "button" at bounding box center [939, 203] width 13 height 13
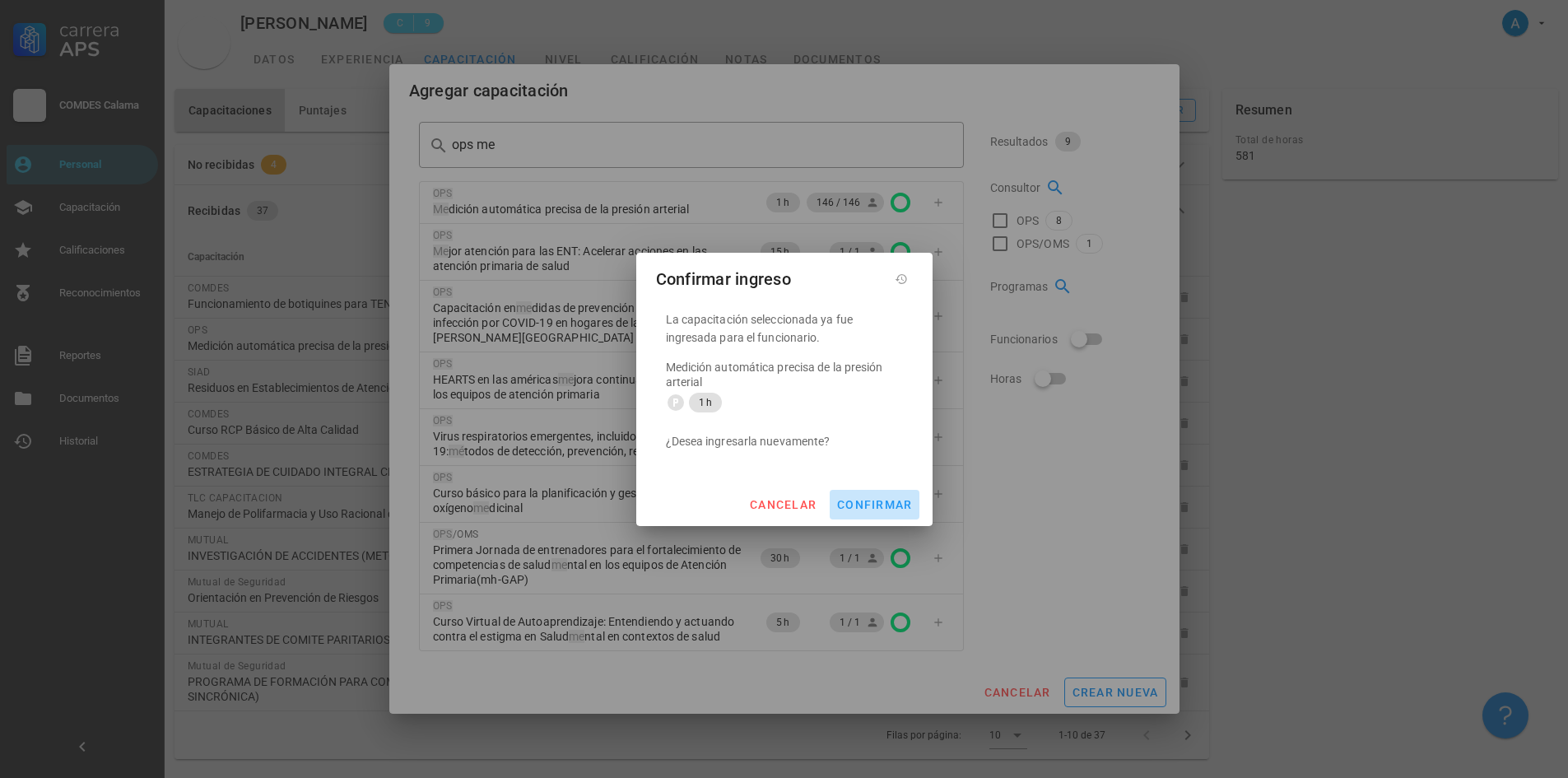
click at [875, 505] on span "confirmar" at bounding box center [874, 504] width 76 height 13
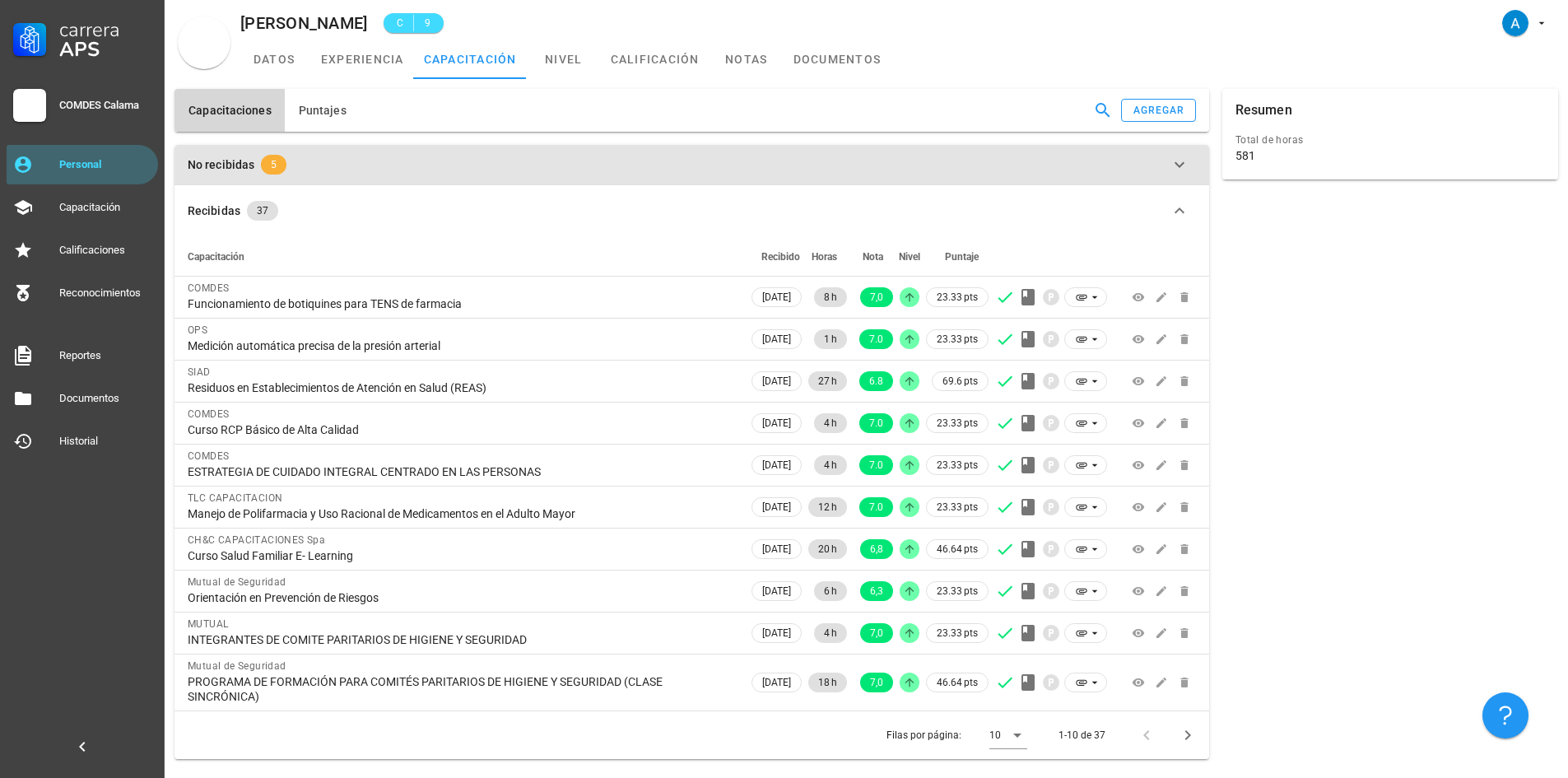
click at [270, 159] on span "5" at bounding box center [273, 165] width 6 height 20
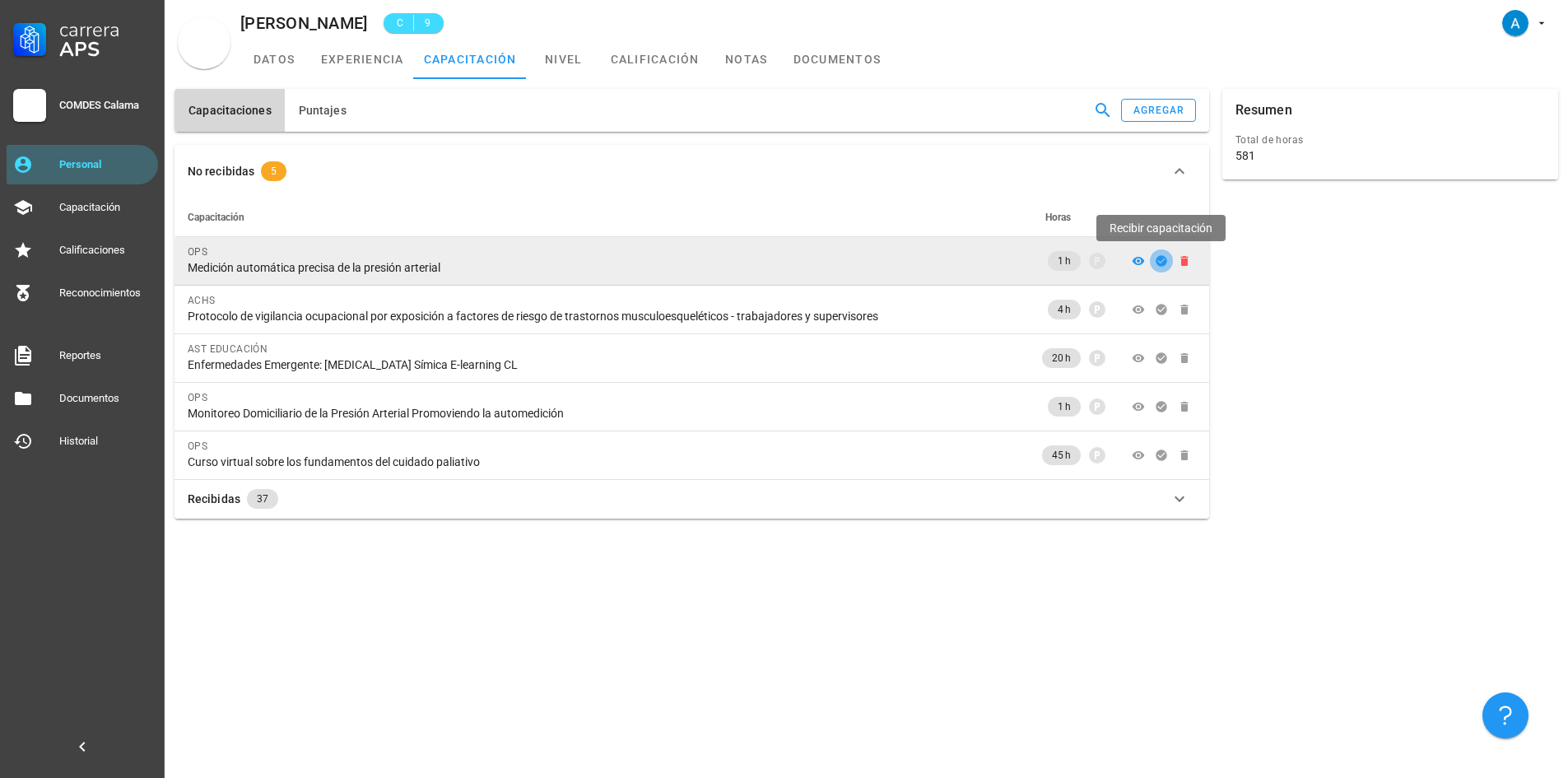
click at [1159, 263] on icon "button" at bounding box center [1161, 260] width 11 height 11
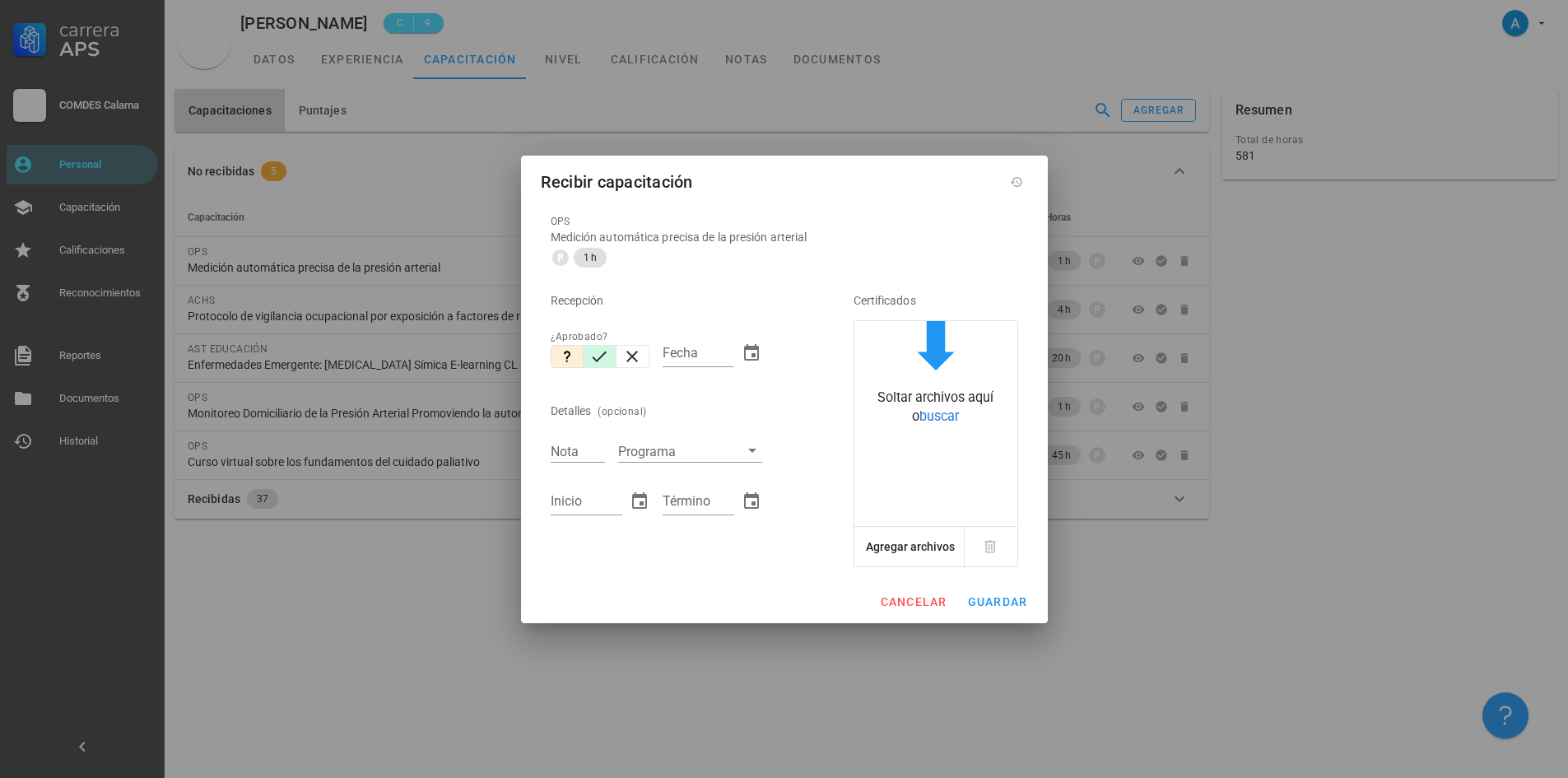
click at [598, 359] on icon "button" at bounding box center [600, 356] width 15 height 11
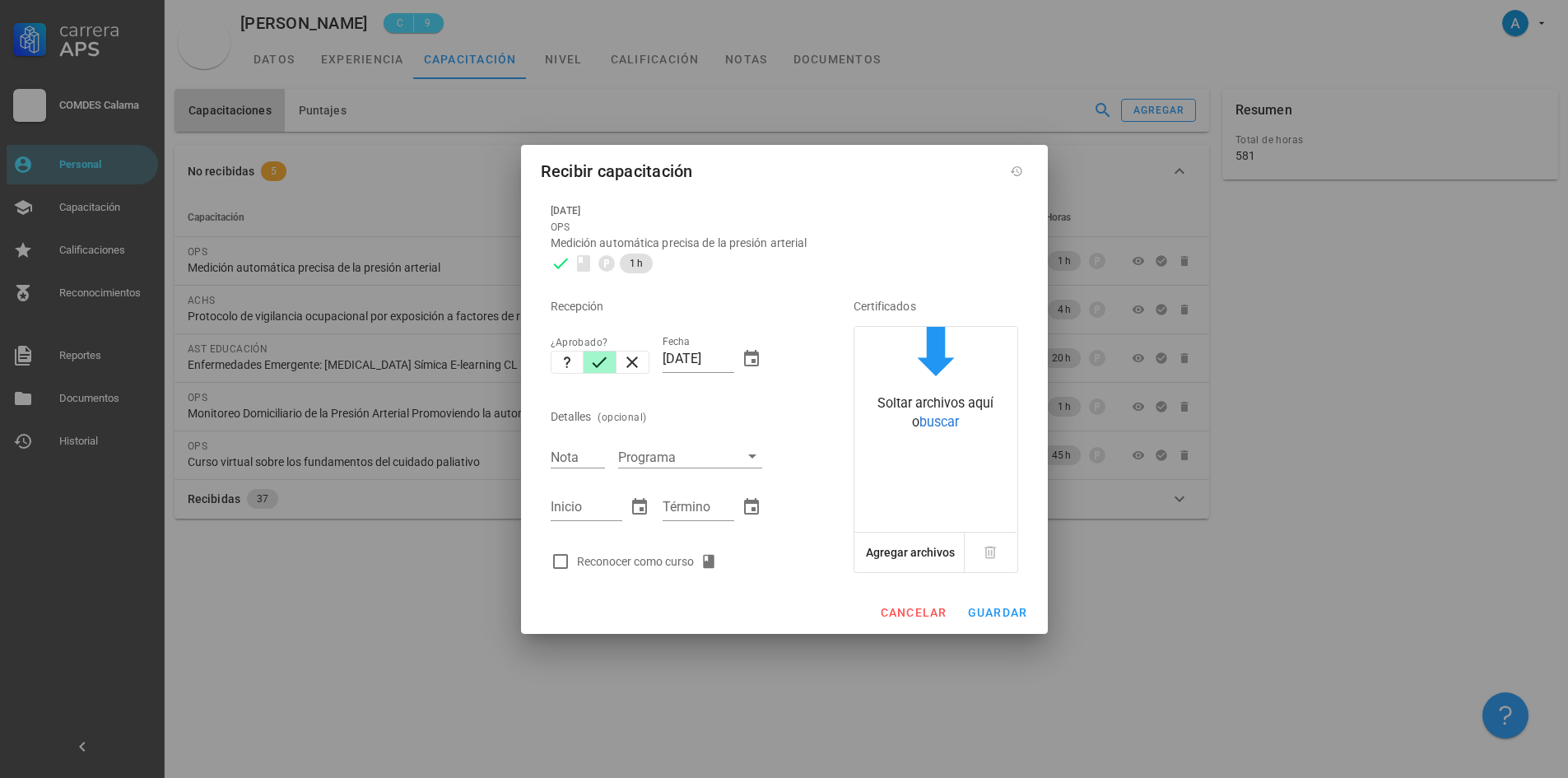
click at [595, 354] on icon "button" at bounding box center [600, 362] width 20 height 20
drag, startPoint x: 675, startPoint y: 355, endPoint x: 665, endPoint y: 354, distance: 10.0
click at [665, 354] on input "[DATE]" at bounding box center [698, 359] width 72 height 26
drag, startPoint x: 696, startPoint y: 356, endPoint x: 665, endPoint y: 356, distance: 31.0
click at [665, 356] on input "[DATE]" at bounding box center [698, 359] width 72 height 26
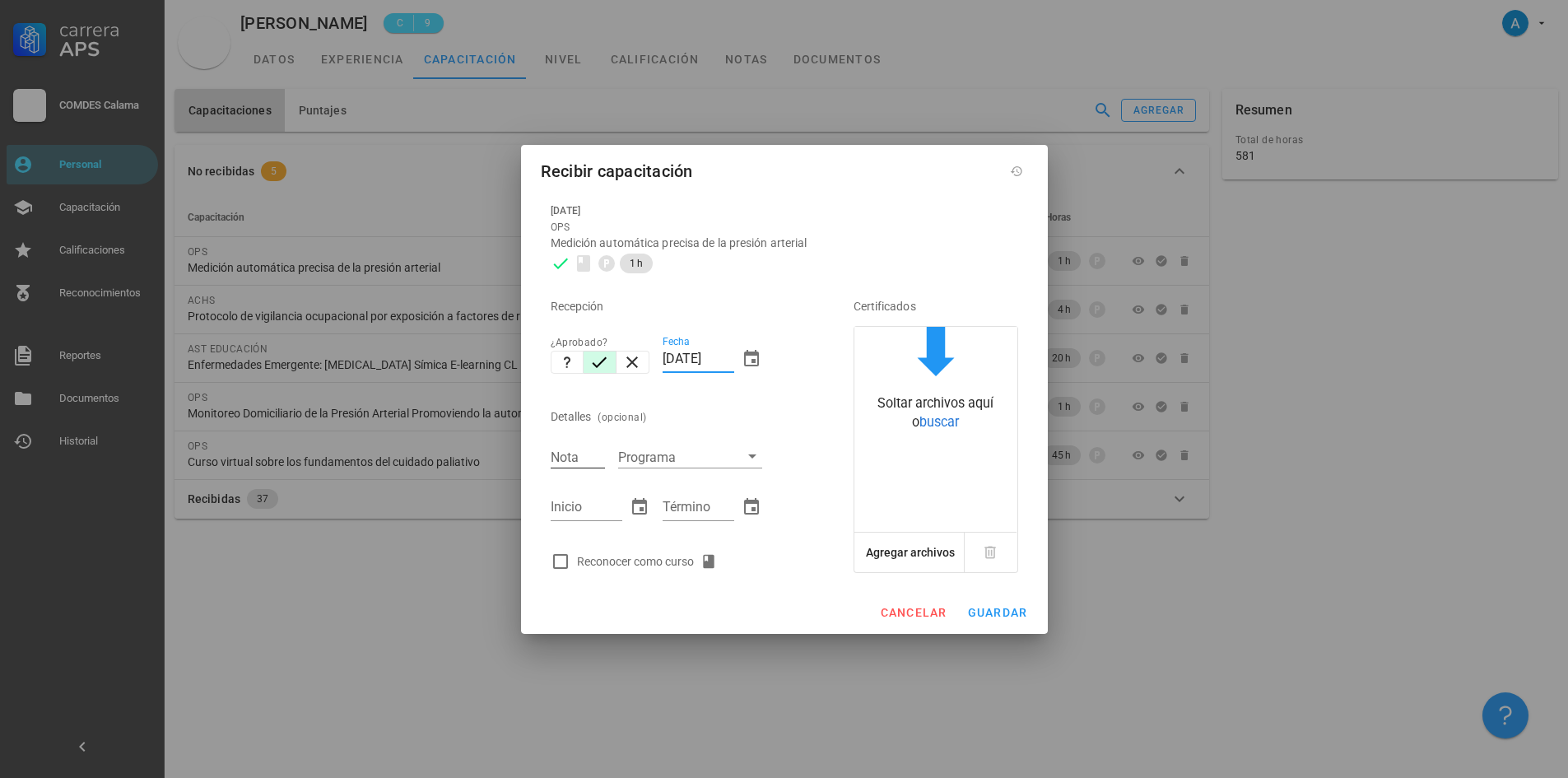
type input "[DATE]"
click at [582, 452] on input "Nota" at bounding box center [578, 457] width 55 height 21
type input "7,0"
click at [591, 511] on input "Inicio" at bounding box center [586, 507] width 72 height 26
type input "[DATE]"
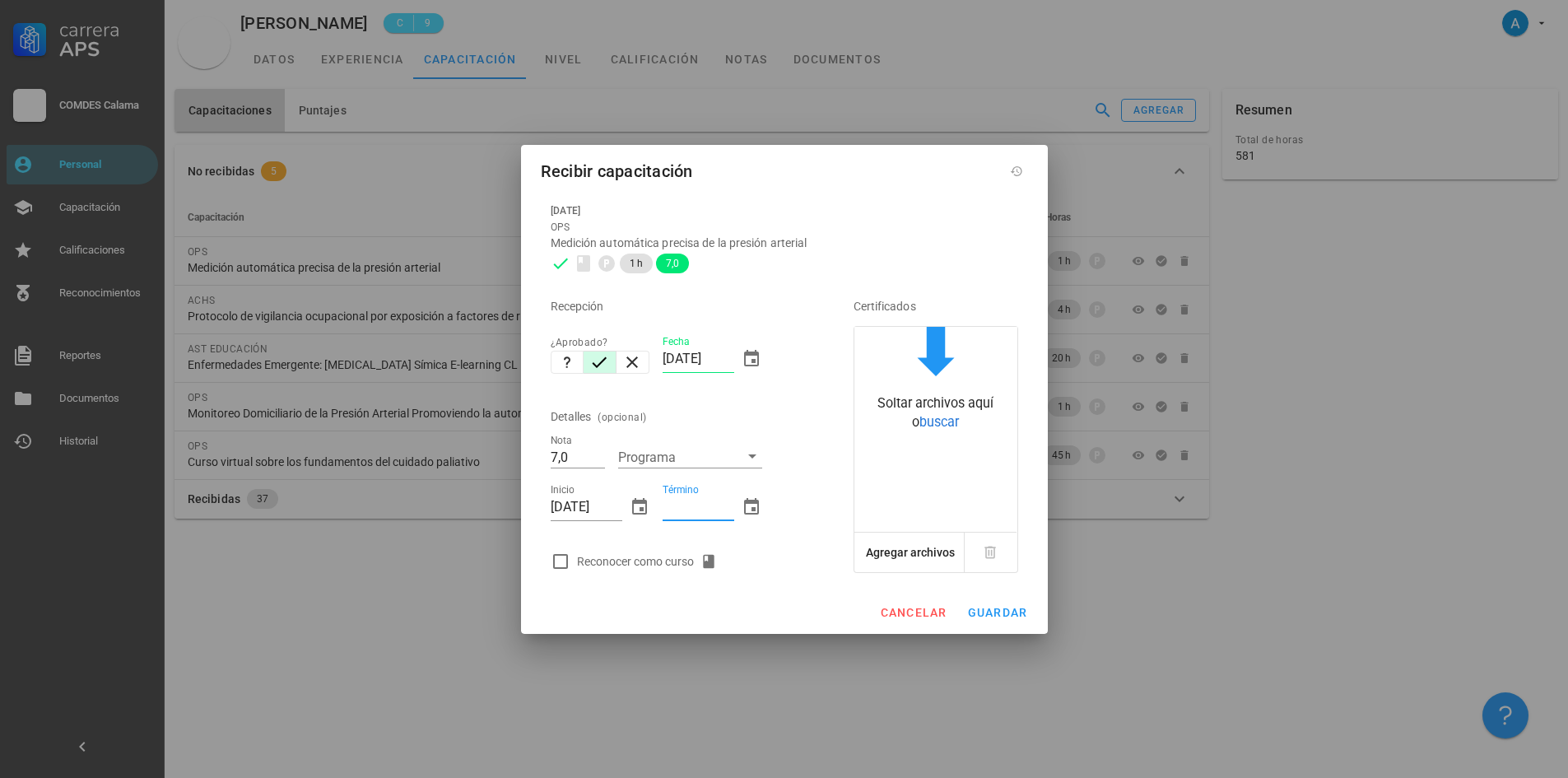
click at [673, 502] on input "Término" at bounding box center [698, 507] width 72 height 26
type input "[DATE]"
click at [561, 560] on div at bounding box center [561, 561] width 28 height 28
checkbox input "true"
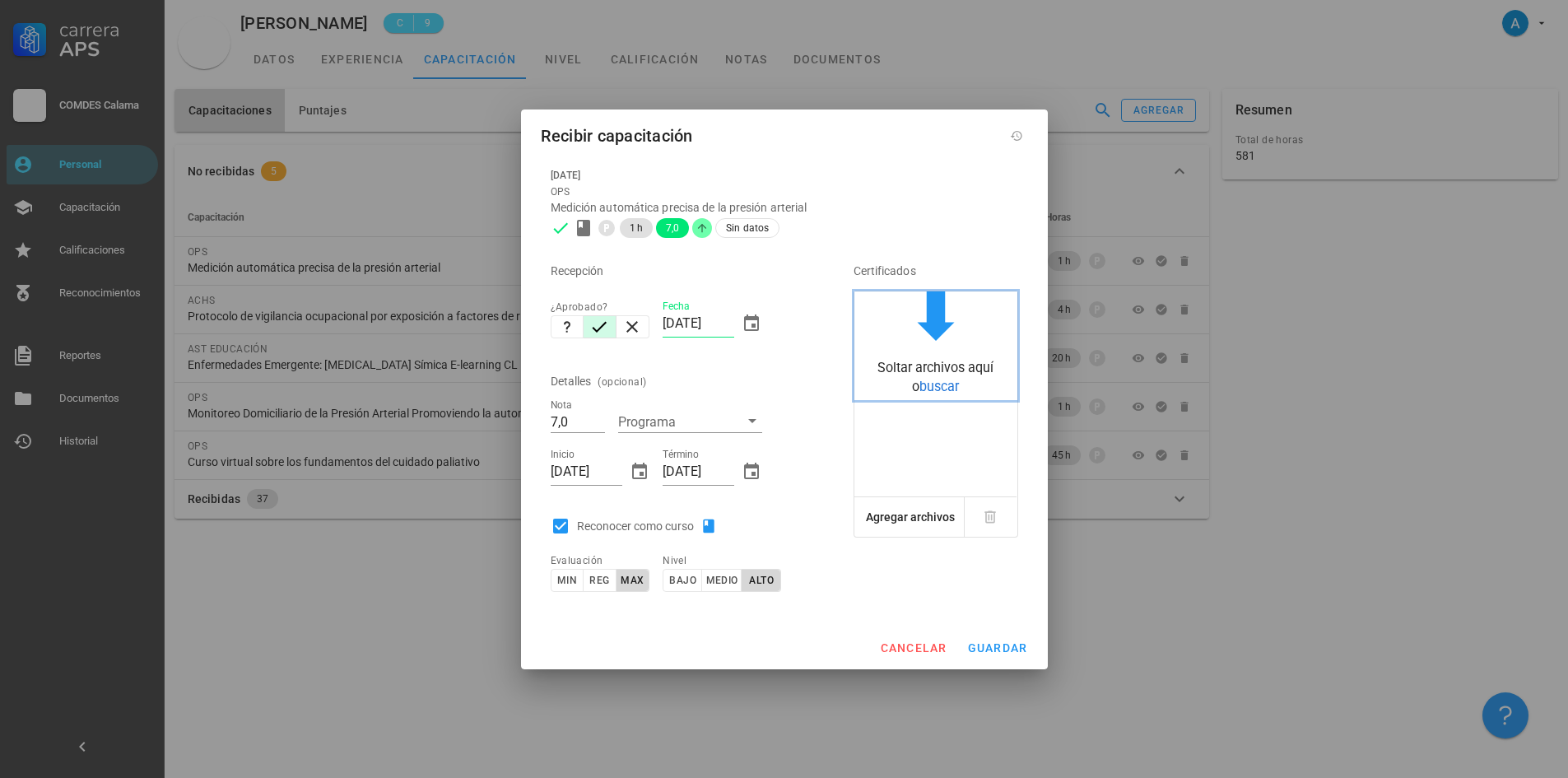
click at [940, 388] on span "buscar" at bounding box center [939, 386] width 40 height 16
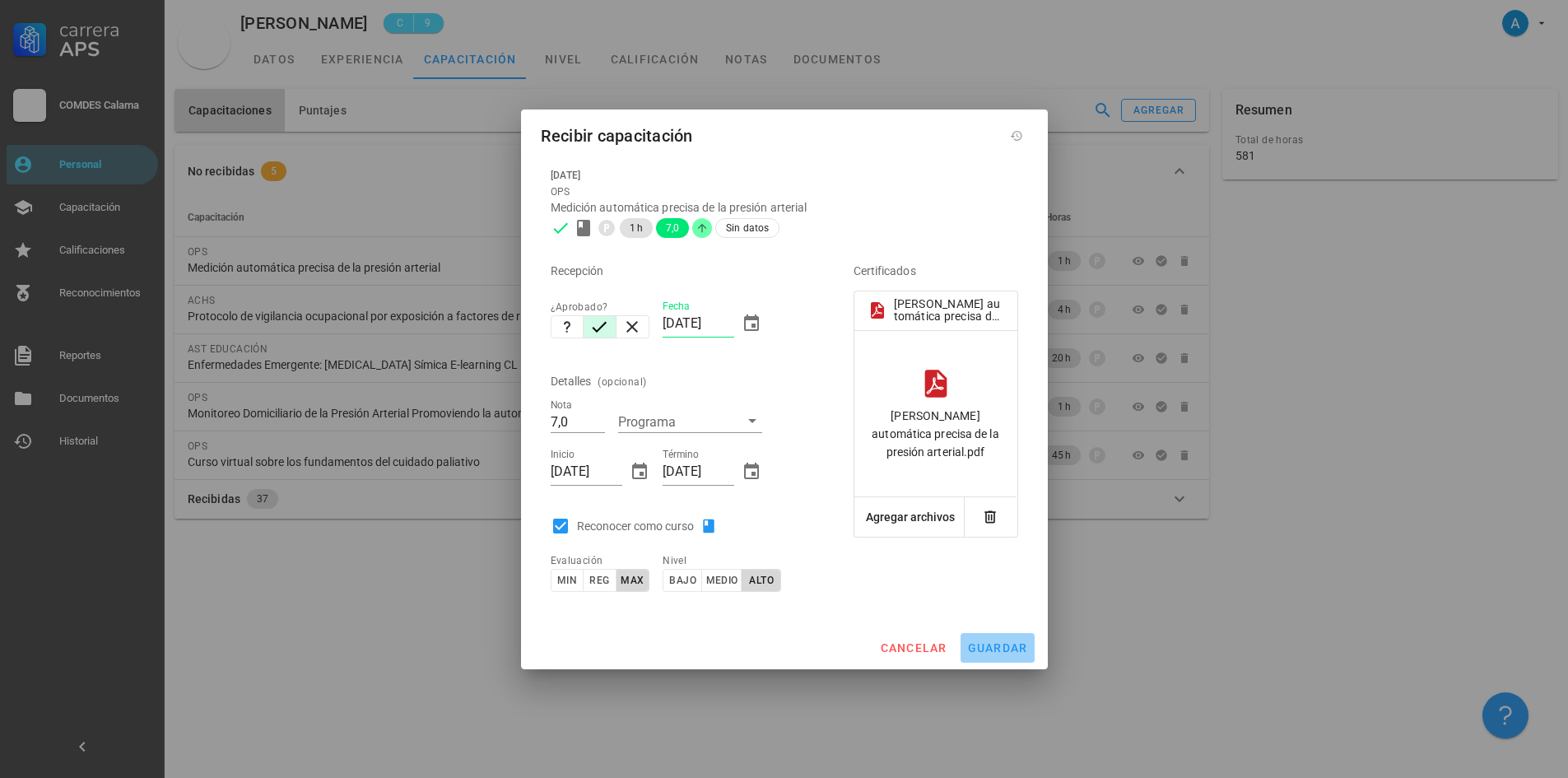
click at [982, 642] on span "guardar" at bounding box center [998, 647] width 61 height 13
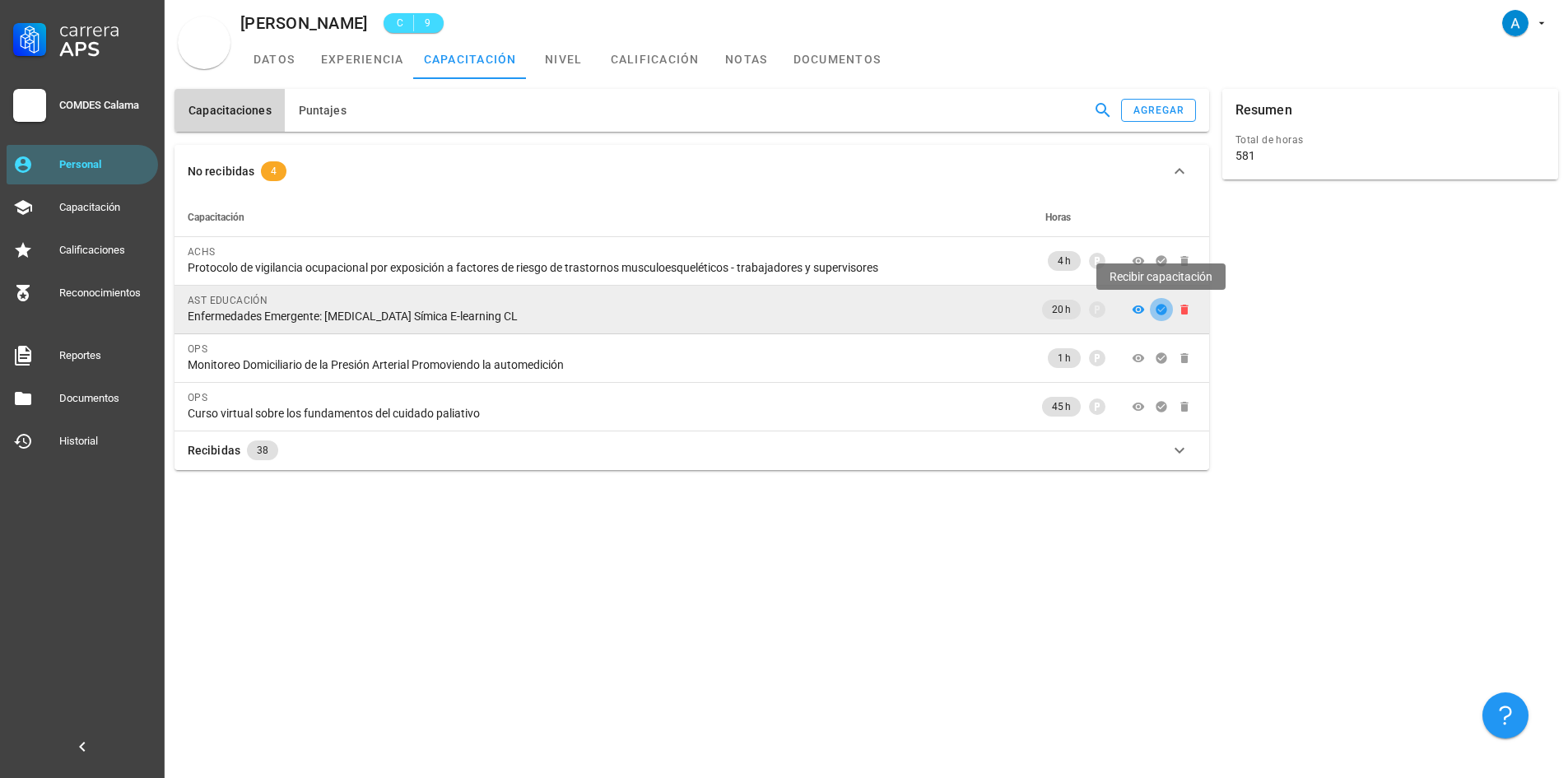
click at [1161, 311] on icon "button" at bounding box center [1162, 309] width 13 height 13
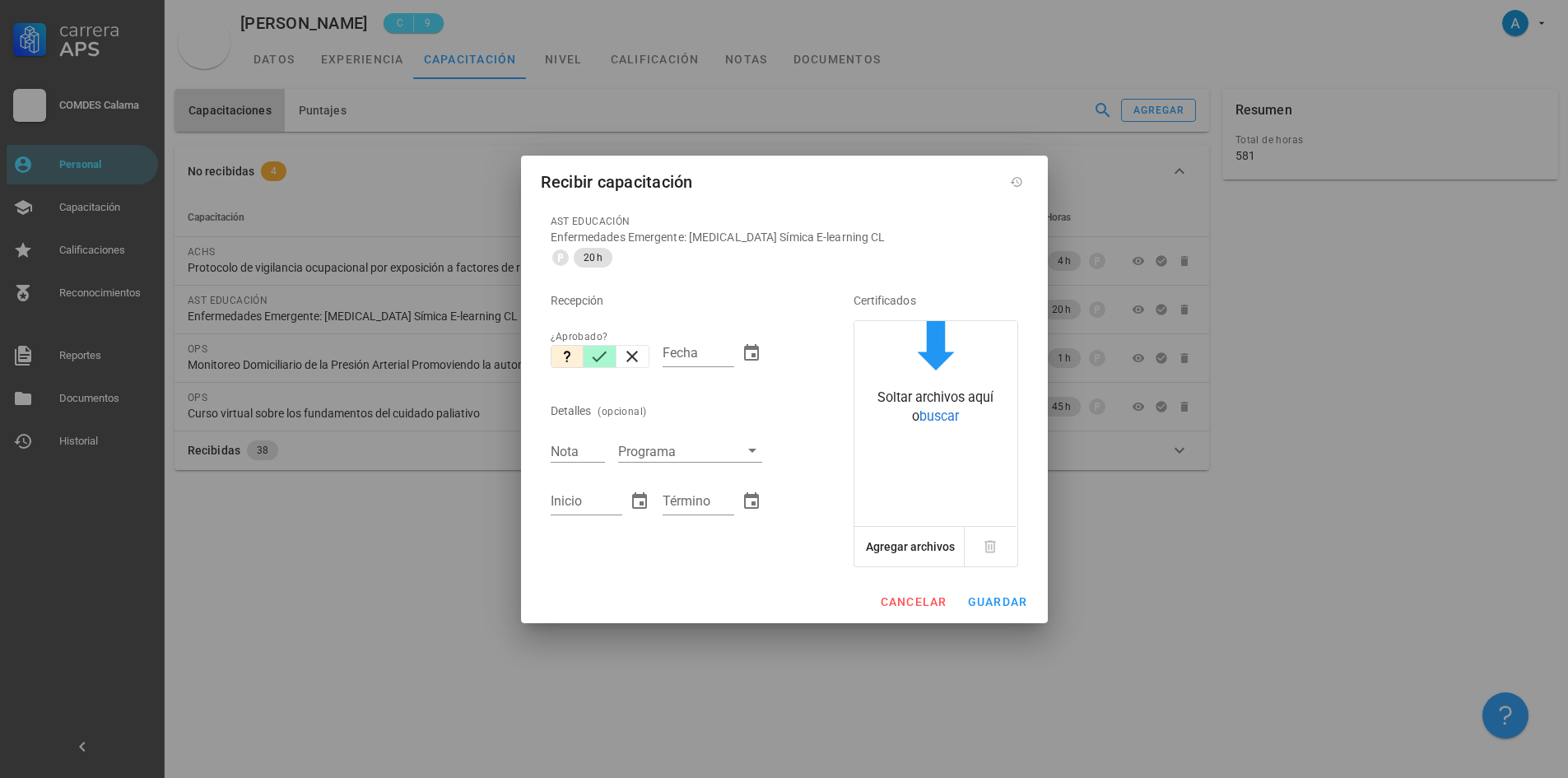
click at [600, 357] on icon "button" at bounding box center [600, 356] width 15 height 11
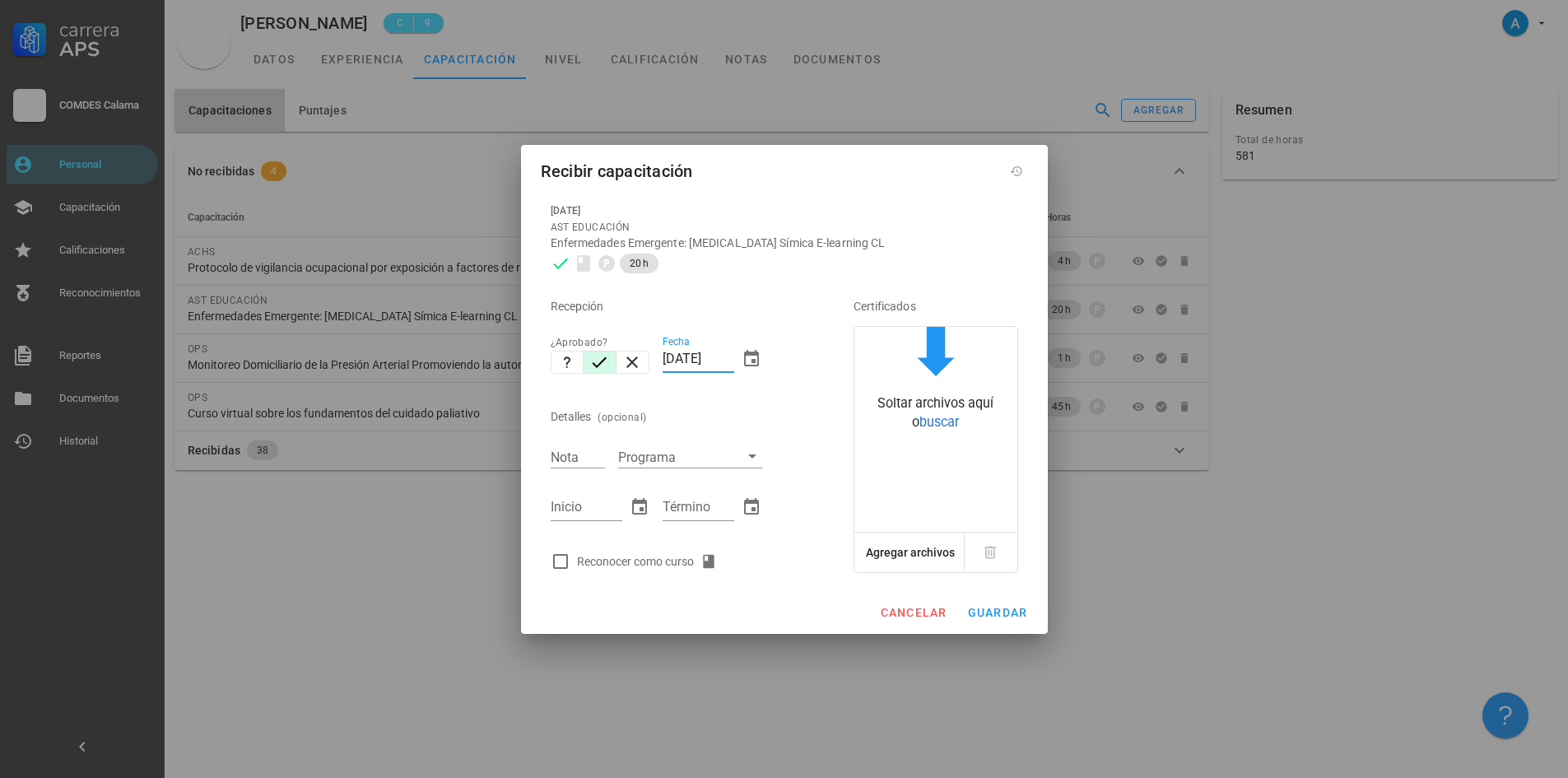
drag, startPoint x: 699, startPoint y: 360, endPoint x: 665, endPoint y: 356, distance: 34.2
click at [665, 356] on input "[DATE]" at bounding box center [698, 359] width 72 height 26
type input "[DATE]"
click at [577, 455] on input "Nota" at bounding box center [578, 457] width 55 height 21
type input "5,8"
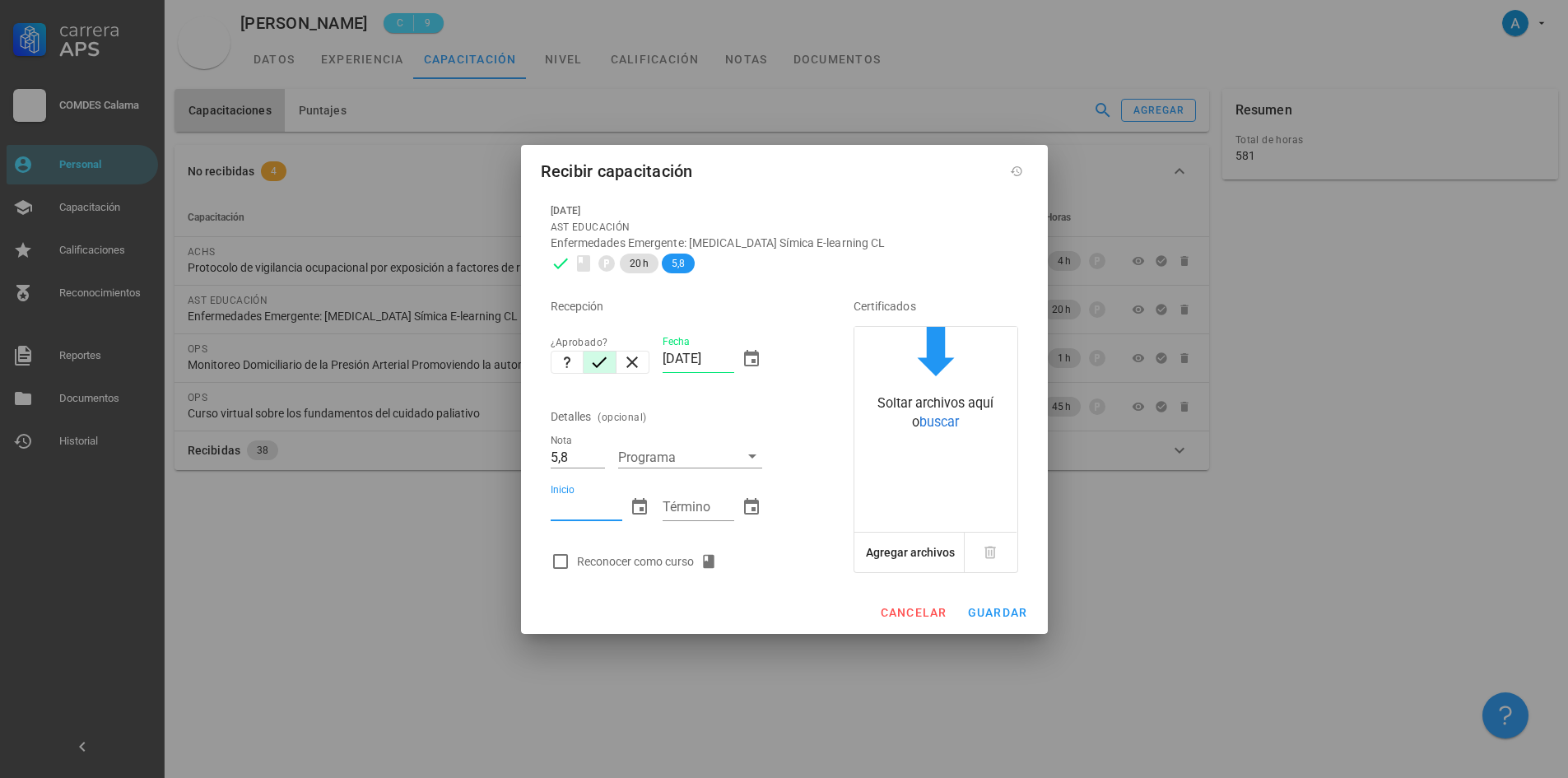
click at [584, 508] on input "Inicio" at bounding box center [586, 507] width 72 height 26
type input "[DATE]"
click at [679, 511] on input "Término" at bounding box center [698, 507] width 72 height 26
type input "[DATE]"
click at [564, 559] on div at bounding box center [561, 561] width 28 height 28
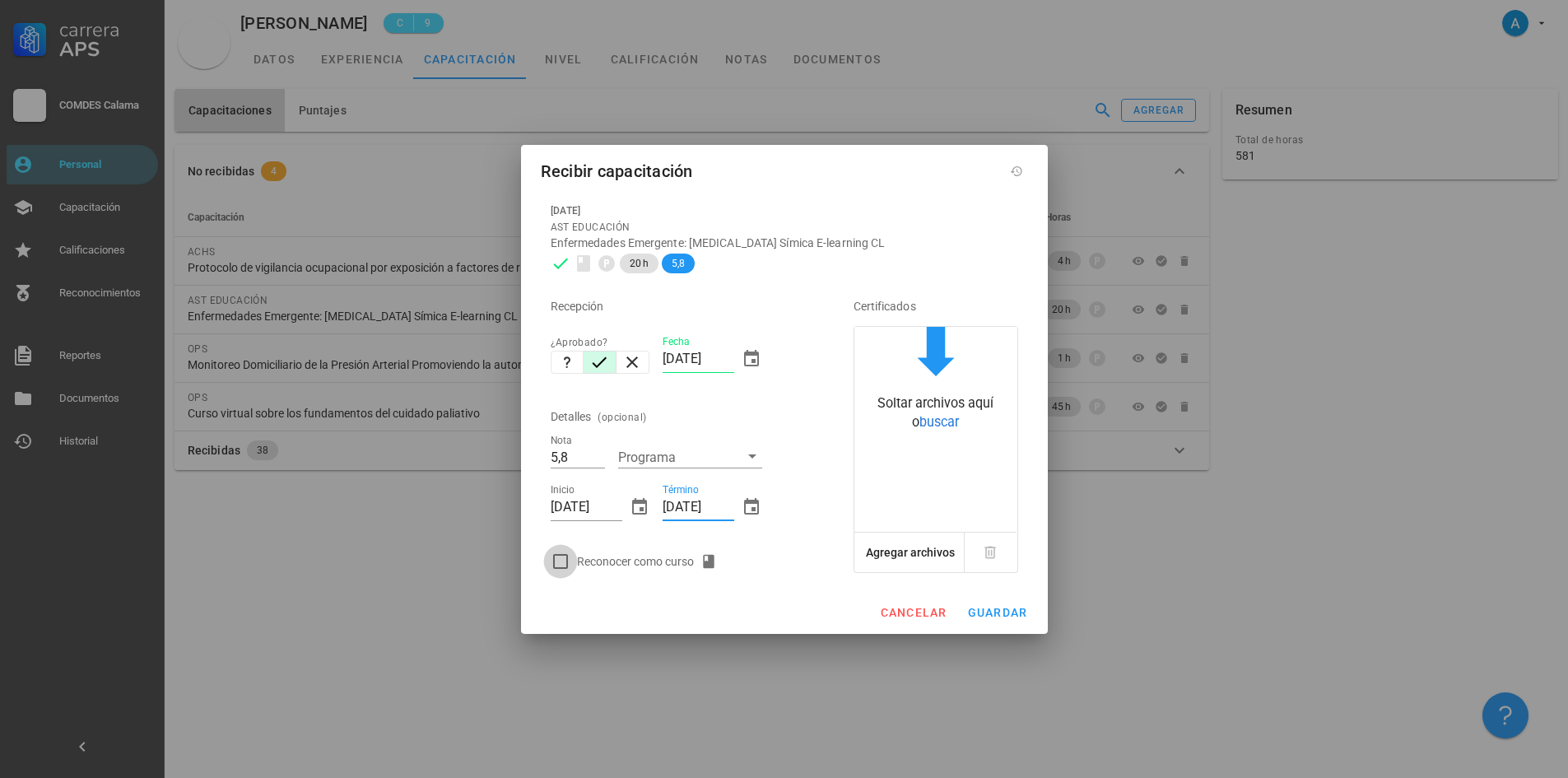
checkbox input "true"
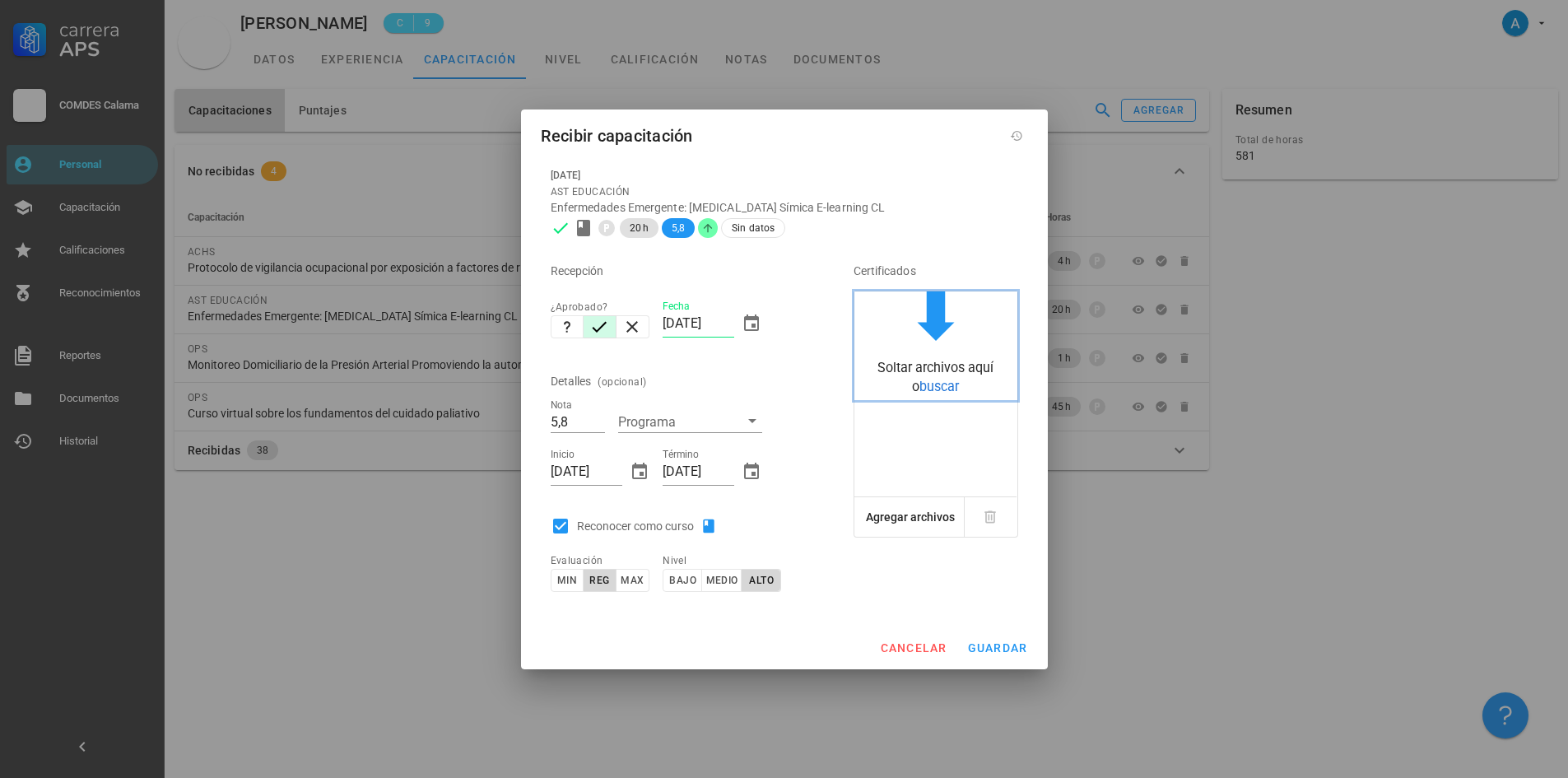
click at [949, 388] on span "buscar" at bounding box center [939, 386] width 40 height 16
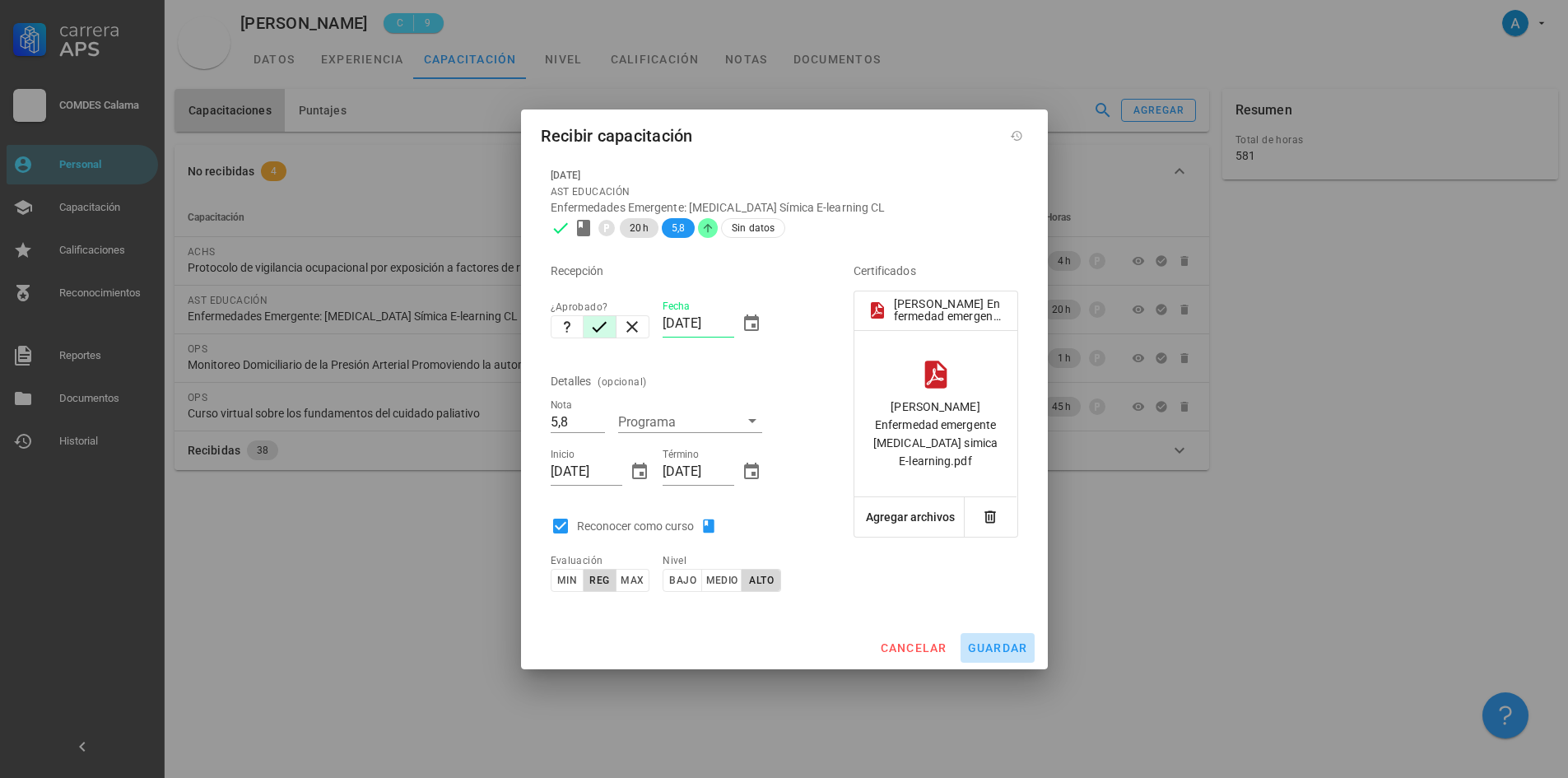
click at [1008, 644] on span "guardar" at bounding box center [998, 647] width 61 height 13
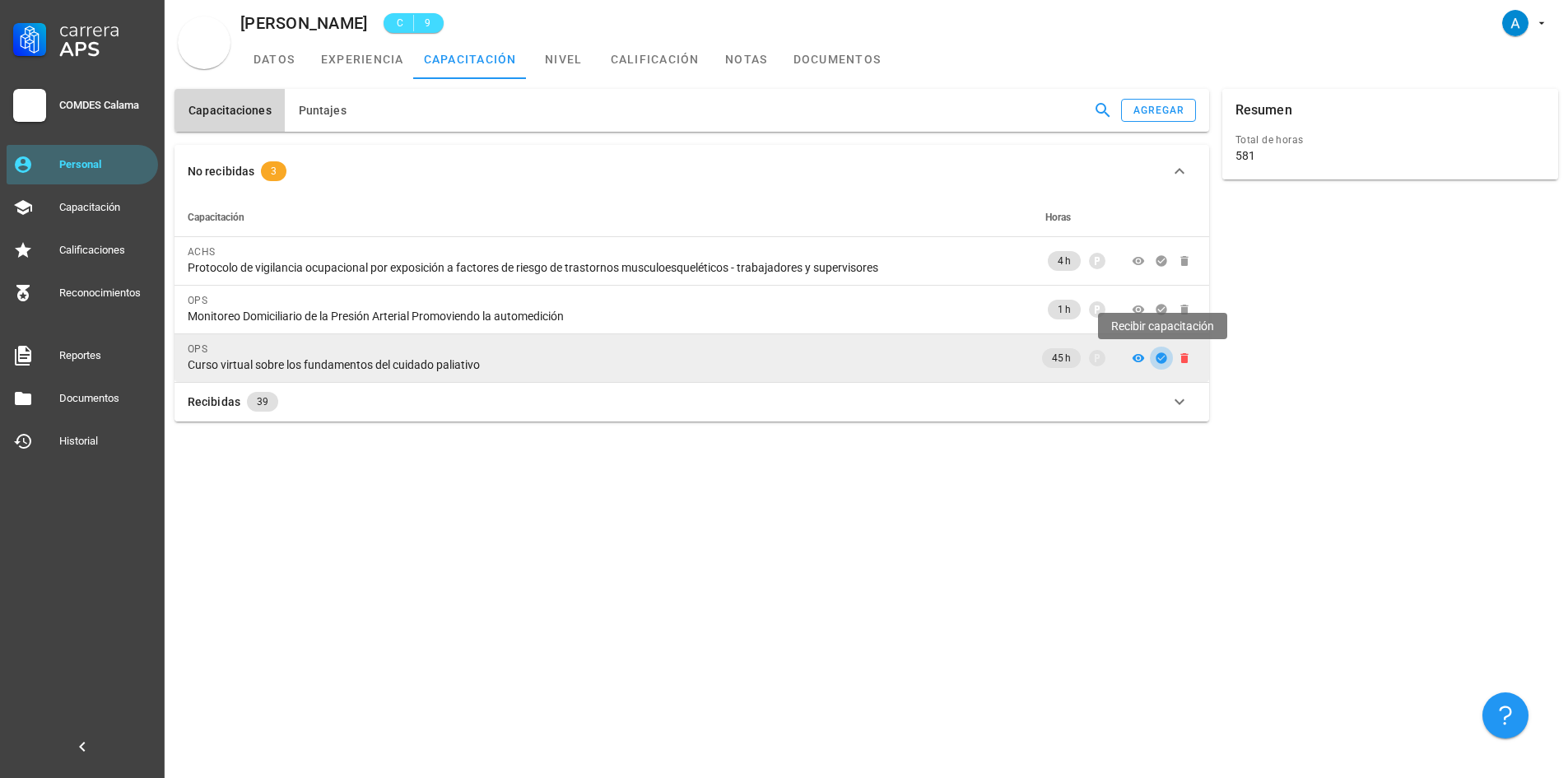
click at [1164, 356] on icon "button" at bounding box center [1162, 358] width 13 height 13
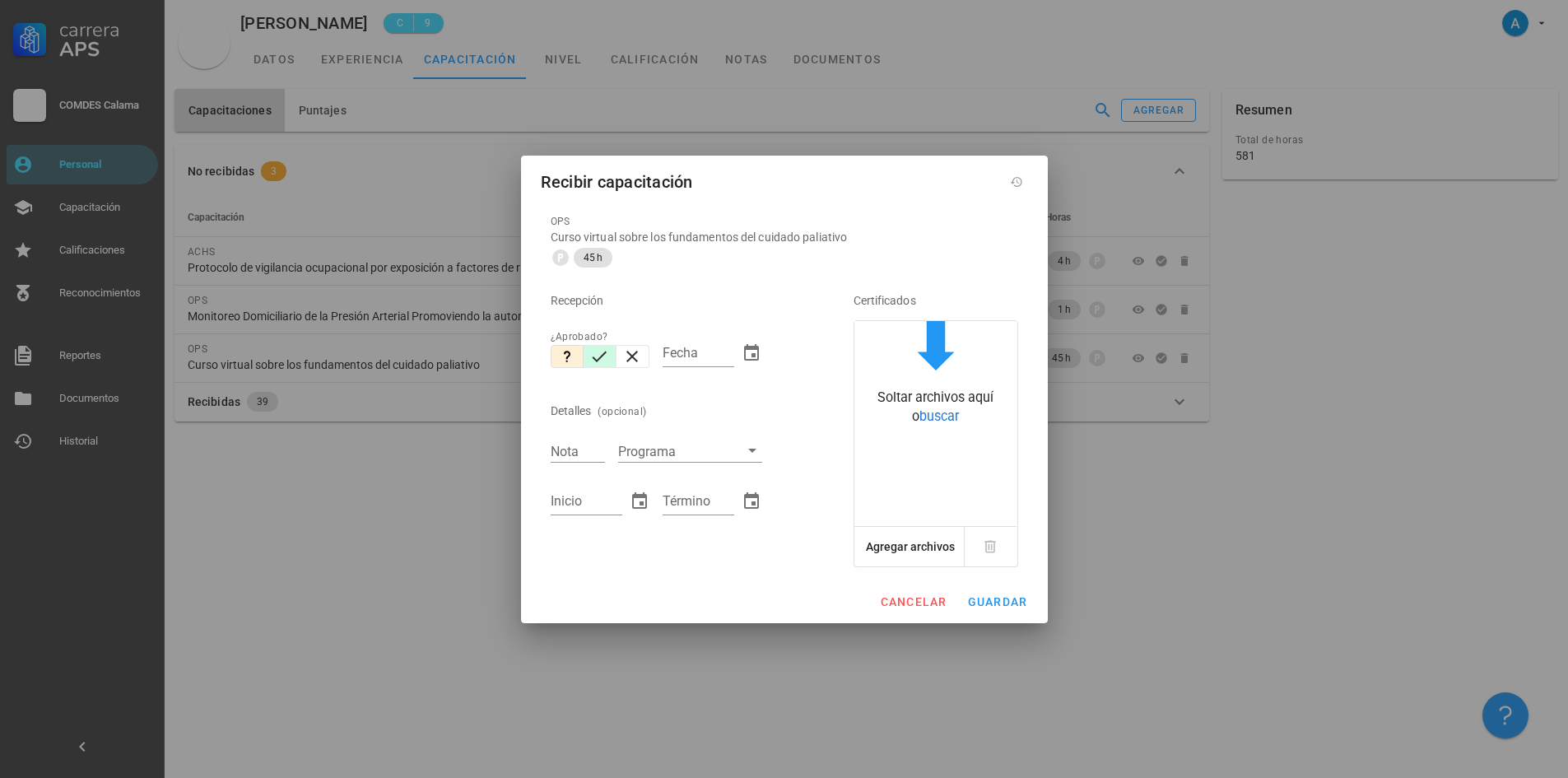
click at [600, 361] on icon "button" at bounding box center [600, 356] width 20 height 20
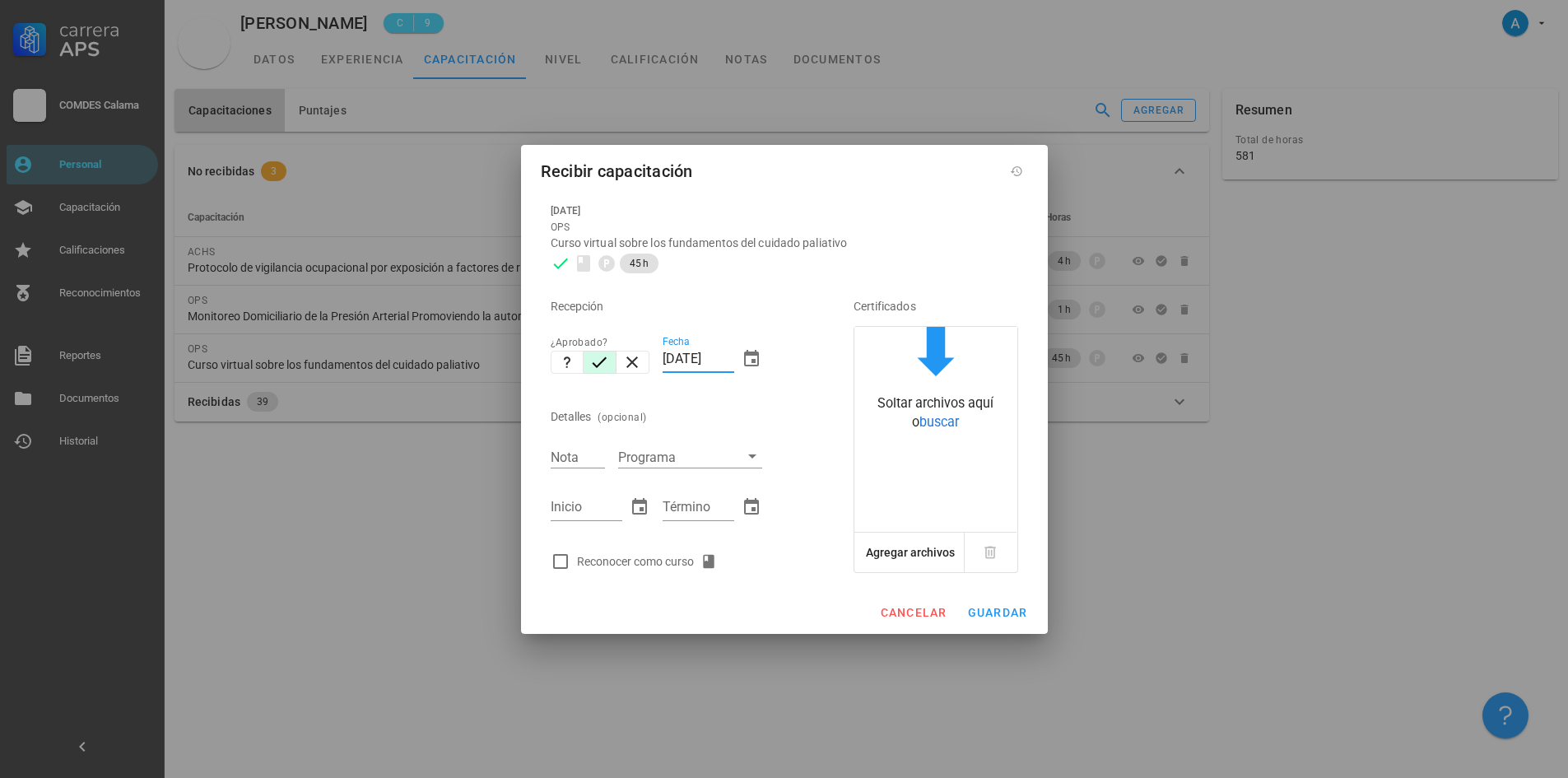
drag, startPoint x: 697, startPoint y: 357, endPoint x: 657, endPoint y: 344, distance: 42.1
click at [657, 344] on div "Fecha [DATE]" at bounding box center [712, 361] width 112 height 71
type input "[DATE]"
click at [568, 461] on input "Nota" at bounding box center [578, 457] width 55 height 21
type input "7,0"
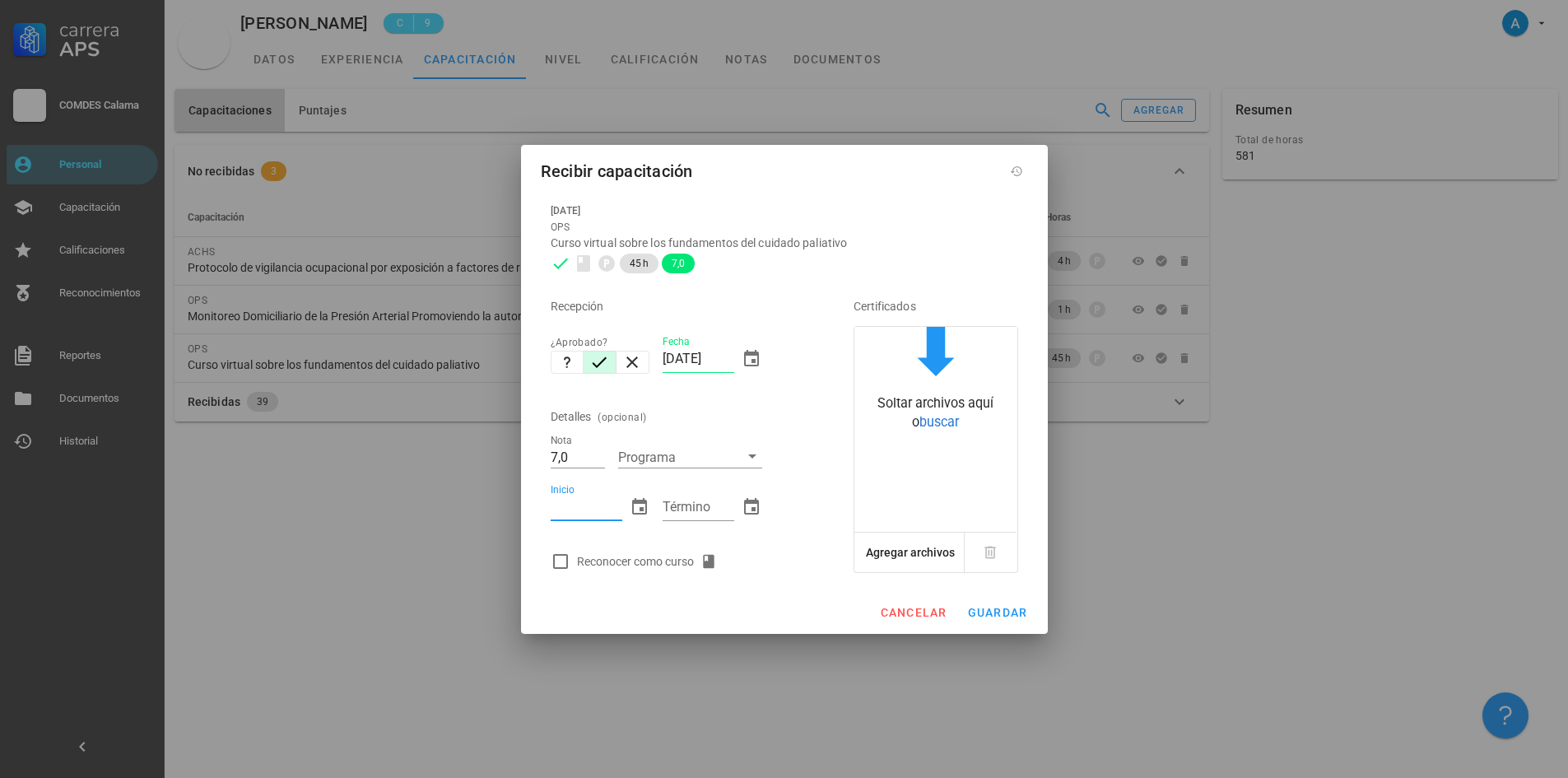
click at [581, 509] on input "Inicio" at bounding box center [586, 507] width 72 height 26
type input "[DATE]"
click at [697, 503] on input "Término" at bounding box center [698, 507] width 72 height 26
type input "[DATE]"
click at [561, 566] on div at bounding box center [561, 561] width 28 height 28
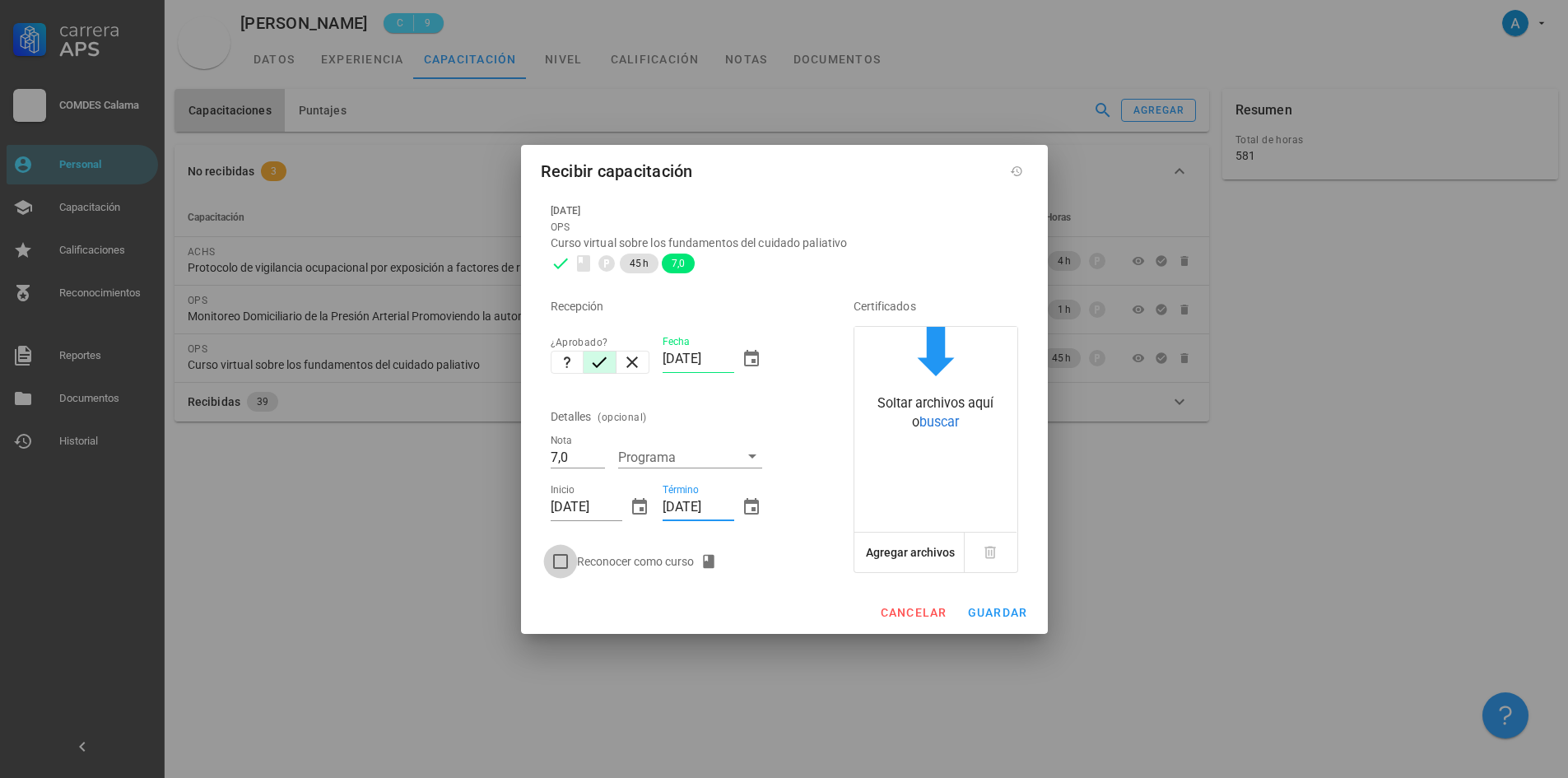
checkbox input "true"
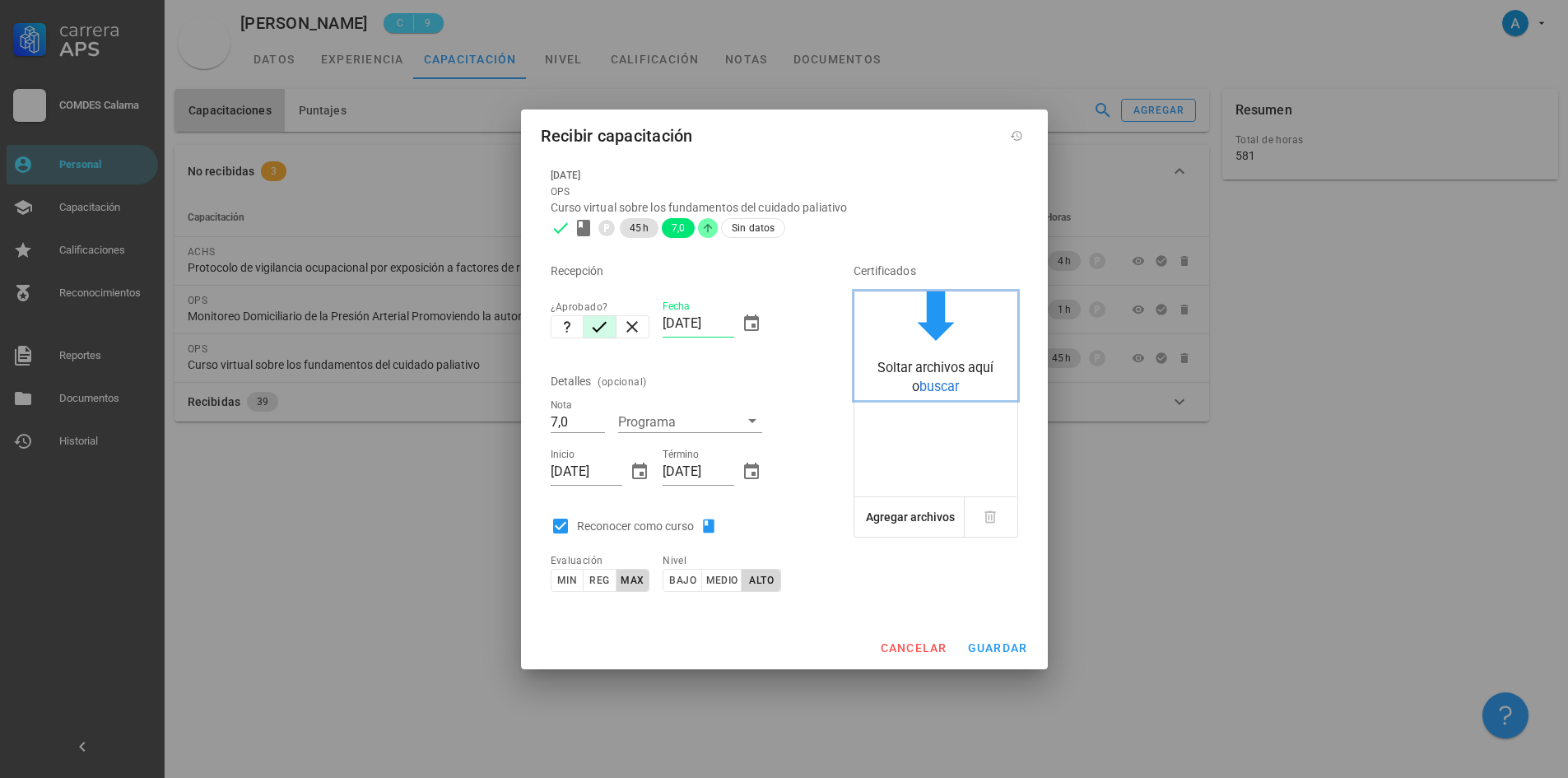
click at [938, 393] on span "buscar" at bounding box center [939, 386] width 40 height 16
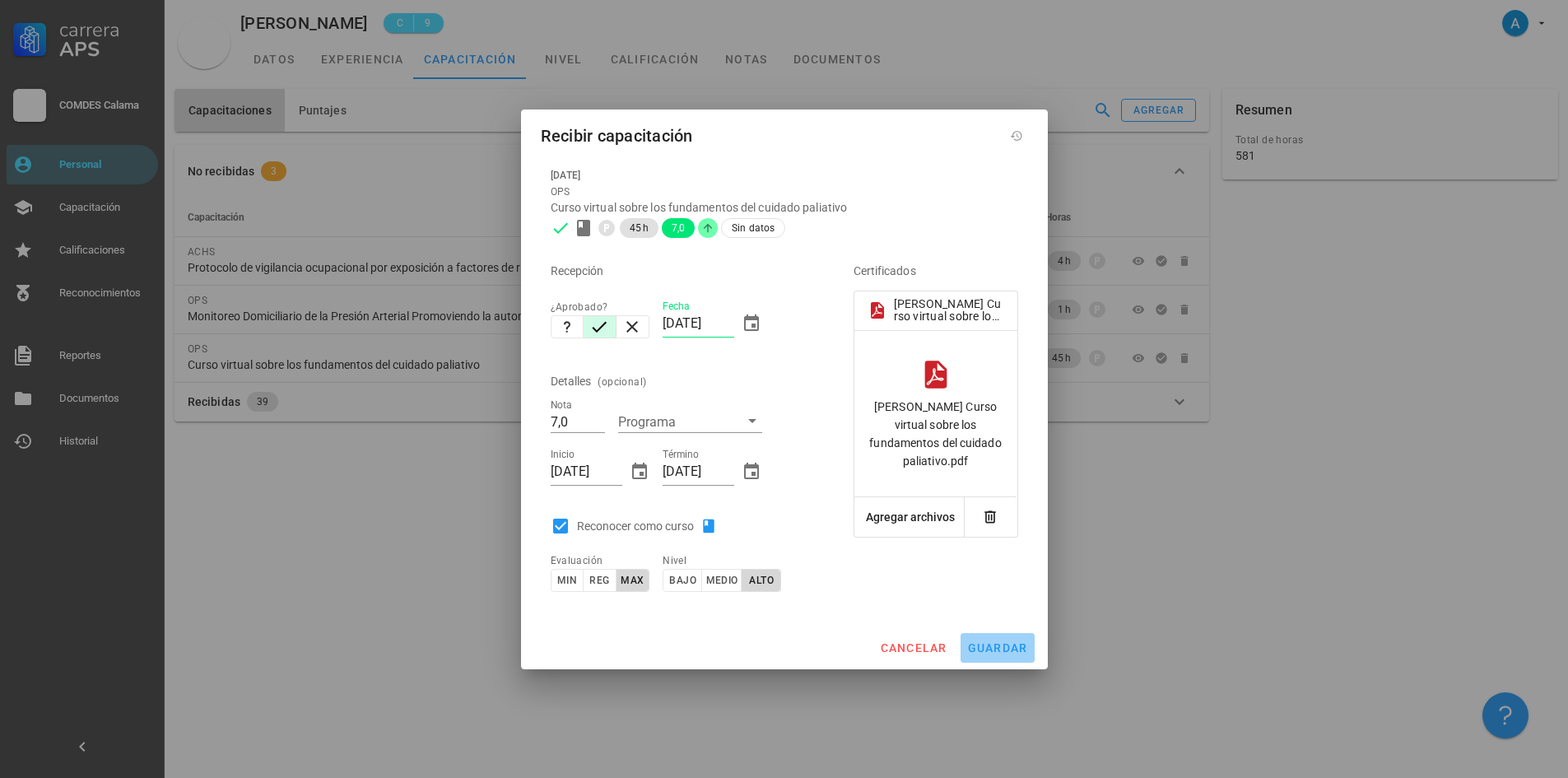
click at [990, 652] on span "guardar" at bounding box center [998, 647] width 61 height 13
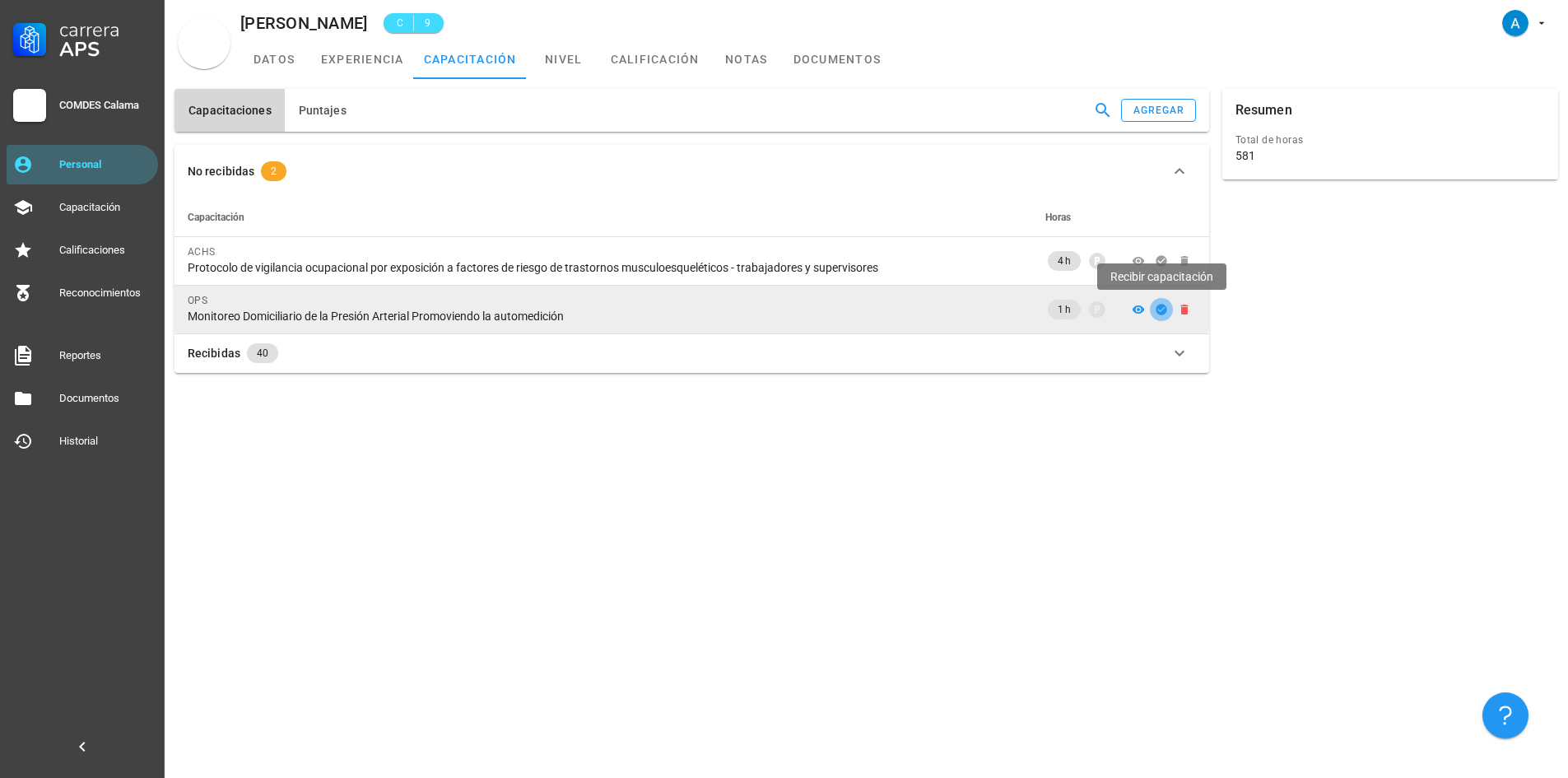
click at [1166, 304] on icon "button" at bounding box center [1162, 309] width 13 height 13
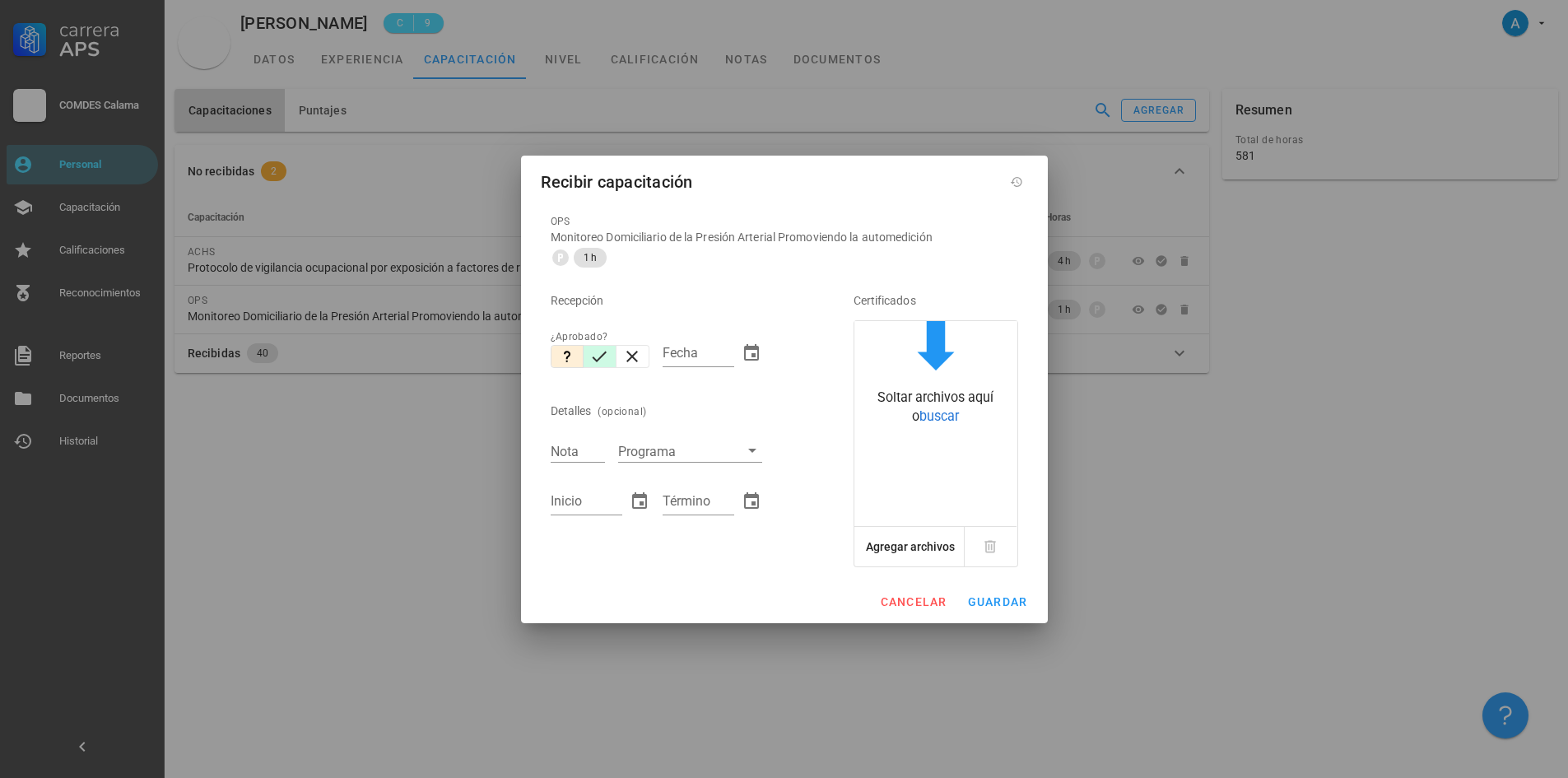
click at [597, 360] on icon "button" at bounding box center [600, 356] width 15 height 11
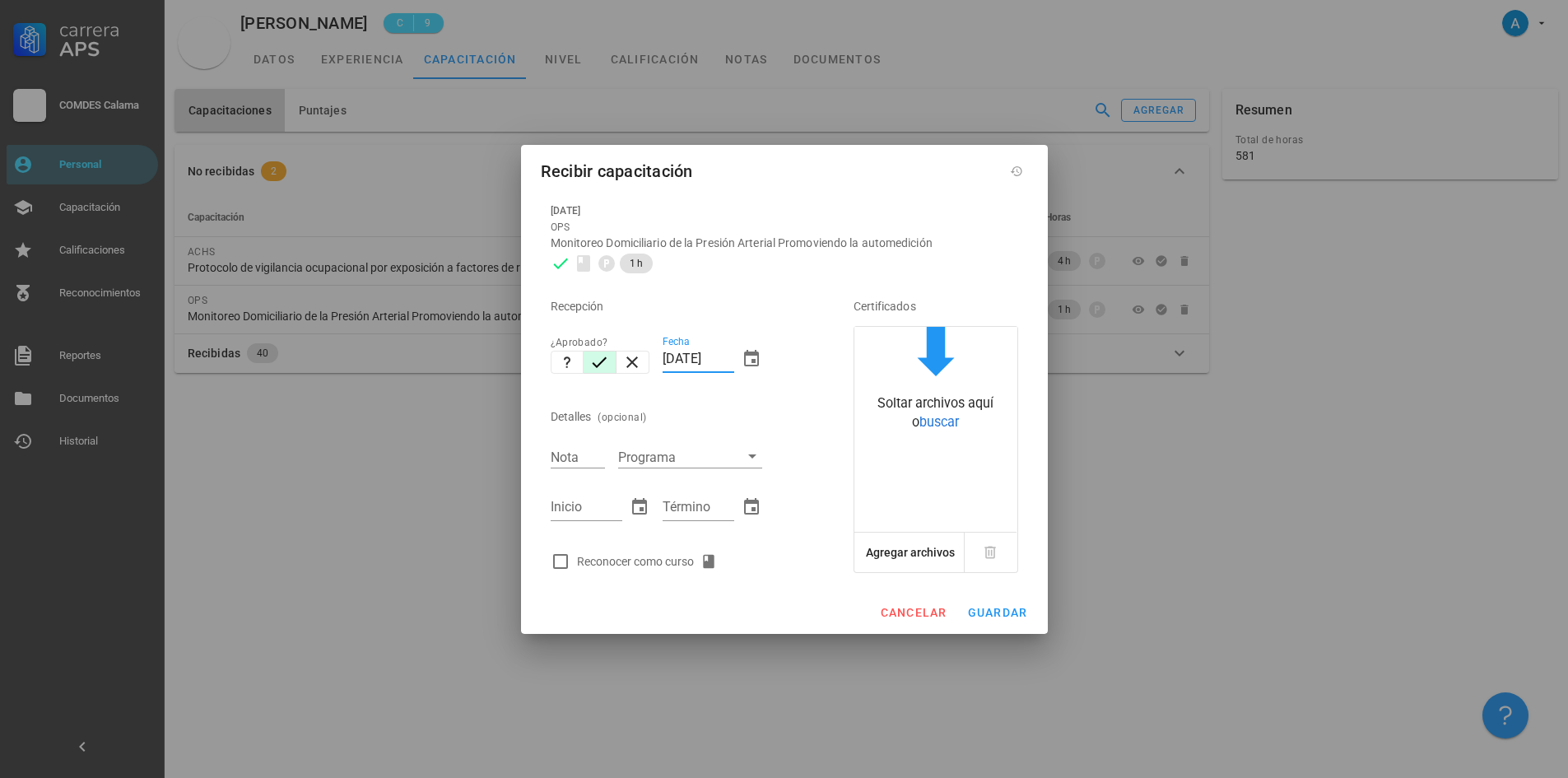
drag, startPoint x: 699, startPoint y: 354, endPoint x: 662, endPoint y: 362, distance: 37.9
click at [662, 362] on div "Fecha [DATE]" at bounding box center [712, 361] width 112 height 71
type input "[DATE]"
click at [576, 458] on input "Nota" at bounding box center [578, 457] width 55 height 21
type input "7,0"
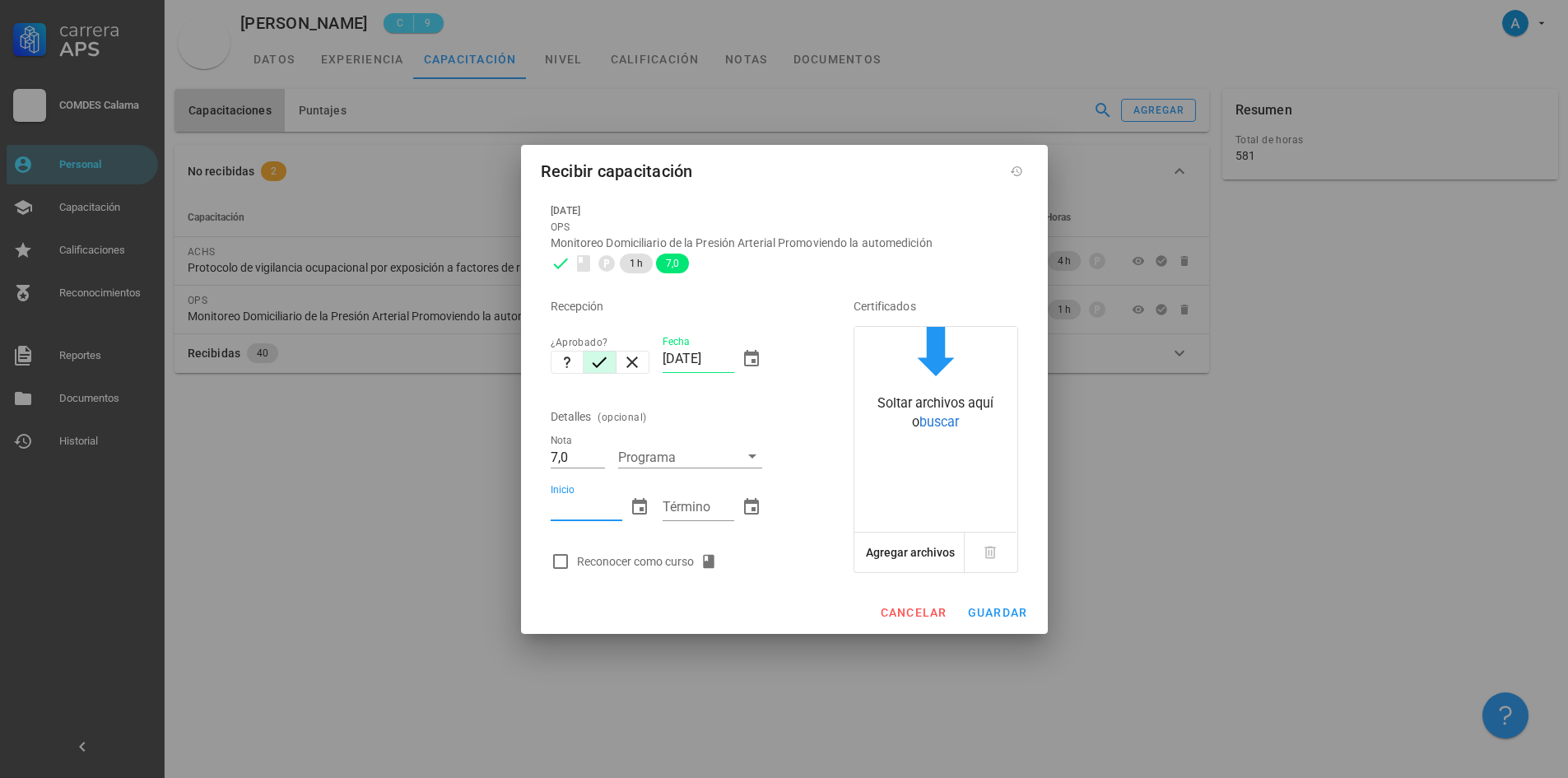
click at [568, 510] on input "Inicio" at bounding box center [586, 507] width 72 height 26
type input "[DATE]"
click at [681, 508] on input "Término" at bounding box center [698, 507] width 72 height 26
type input "[DATE]"
click at [561, 564] on div at bounding box center [561, 561] width 28 height 28
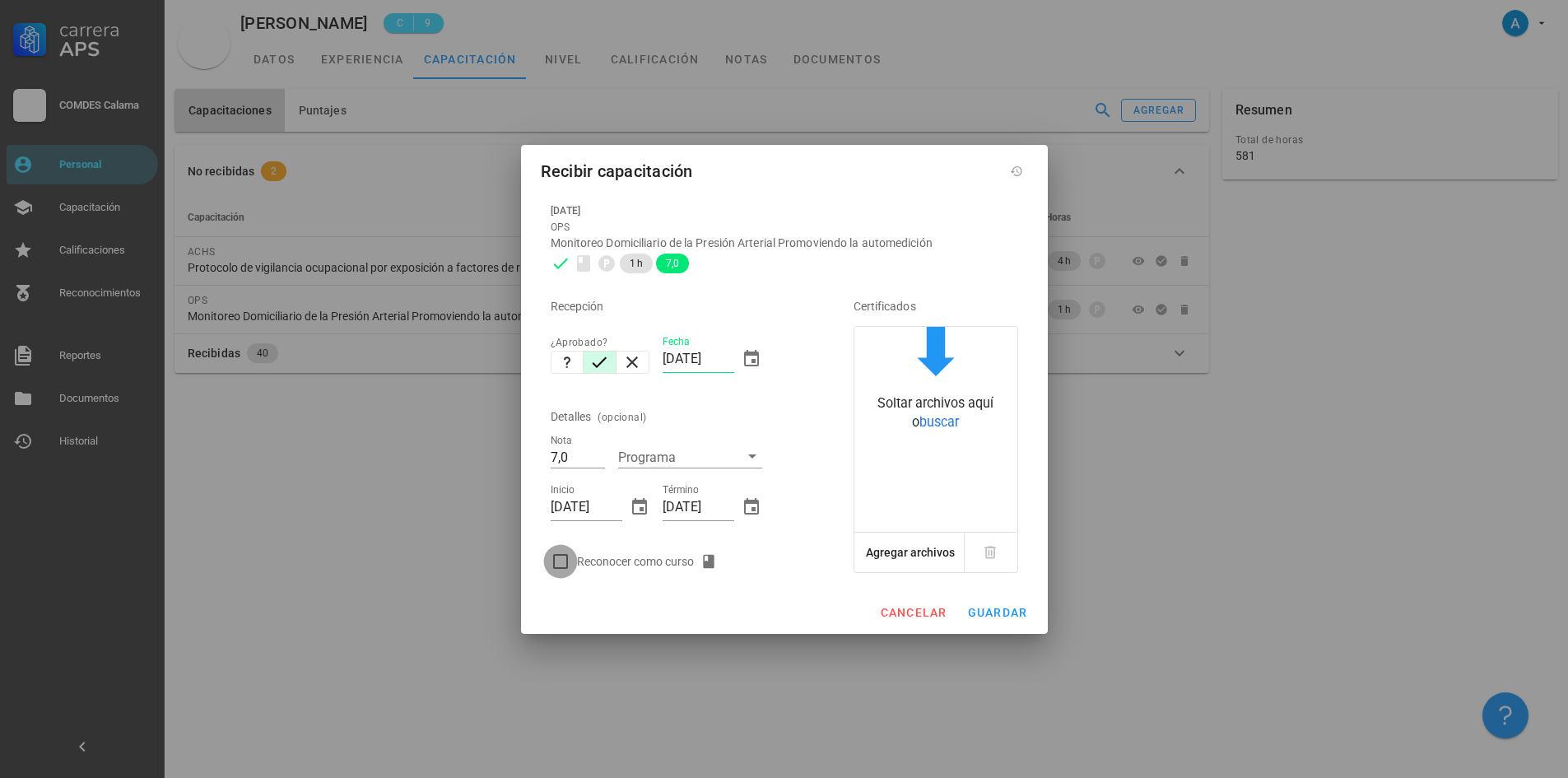
checkbox input "true"
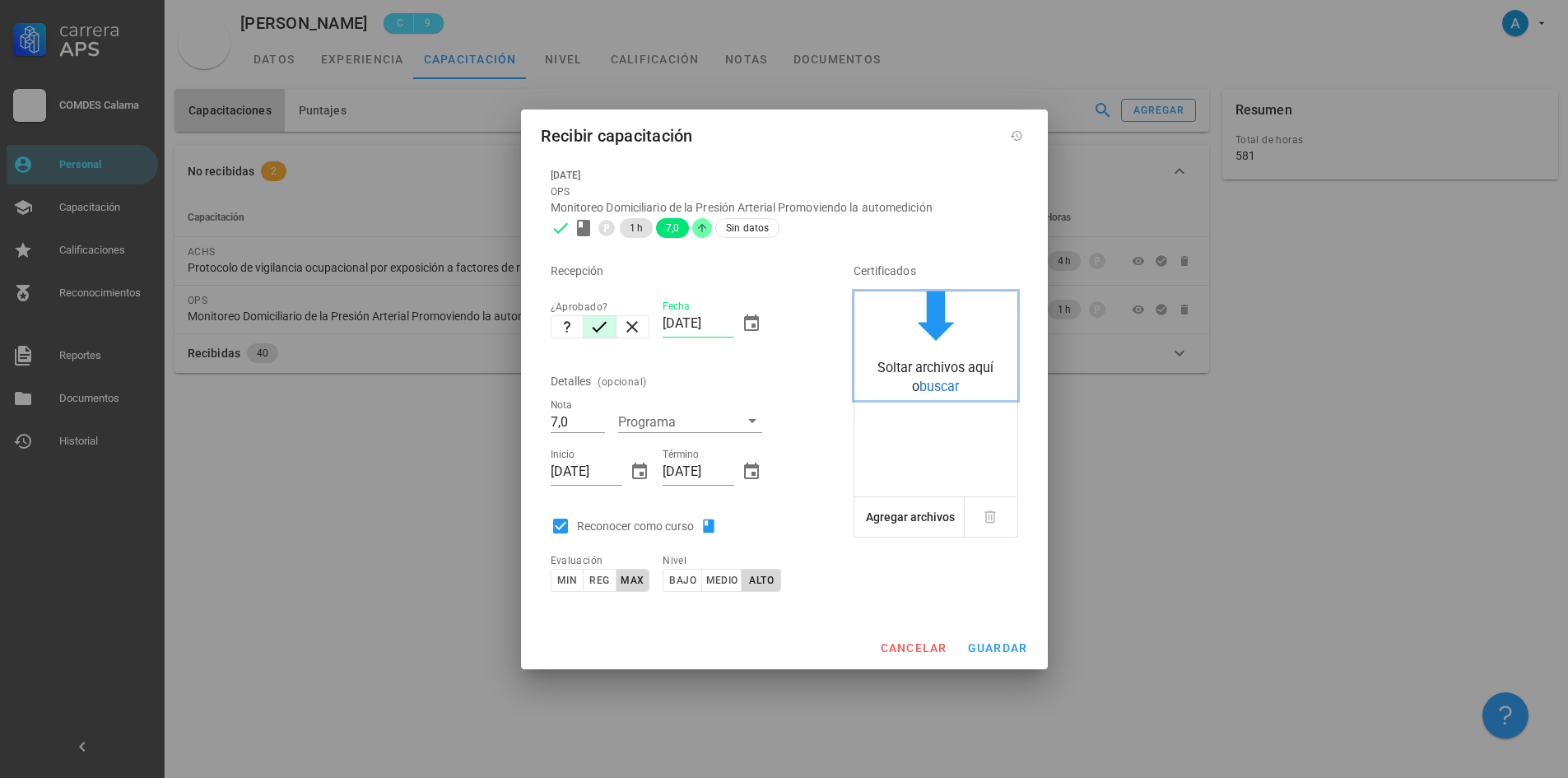
click at [920, 386] on span "buscar" at bounding box center [939, 386] width 40 height 16
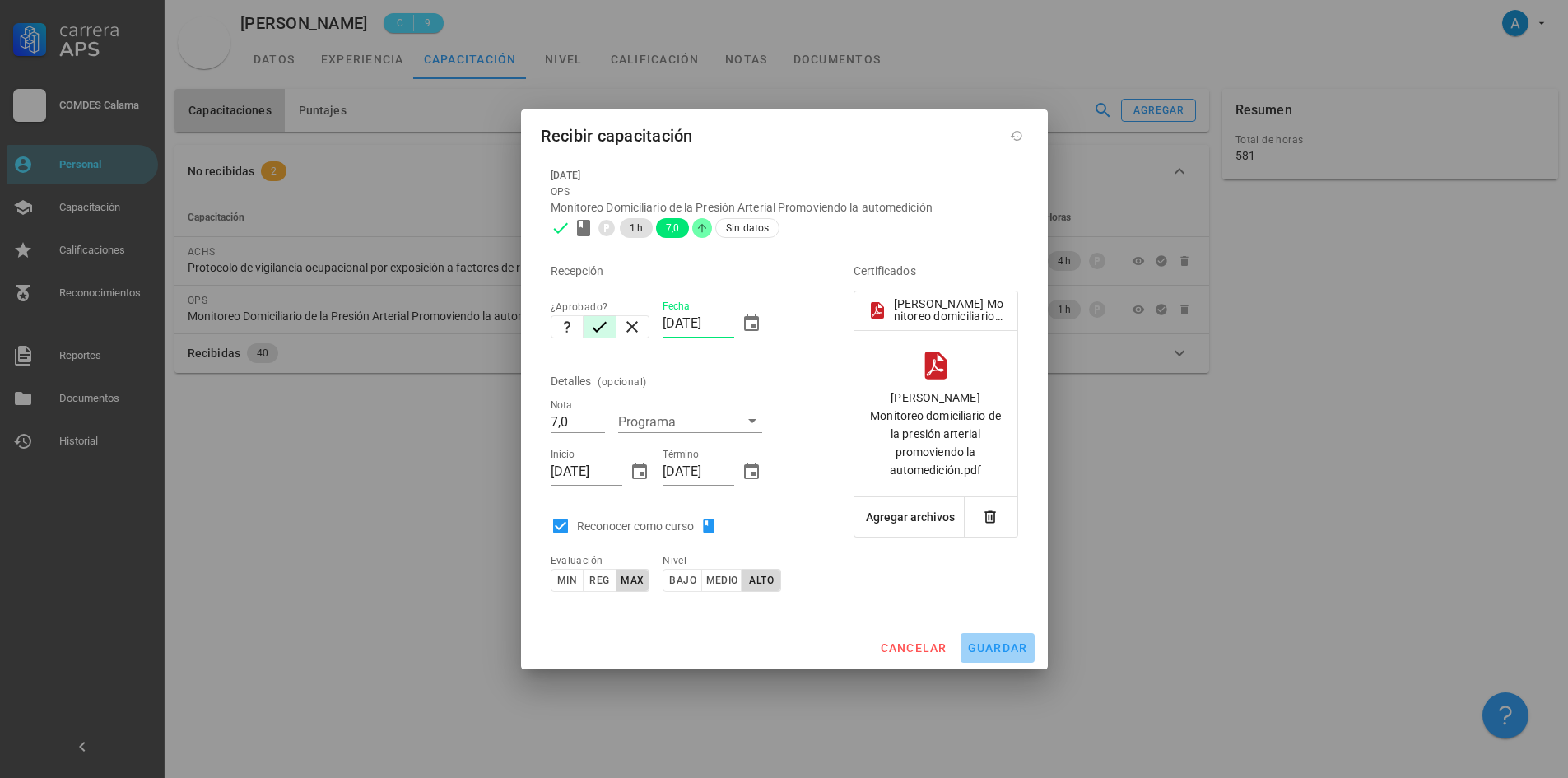
click at [983, 650] on span "guardar" at bounding box center [998, 647] width 61 height 13
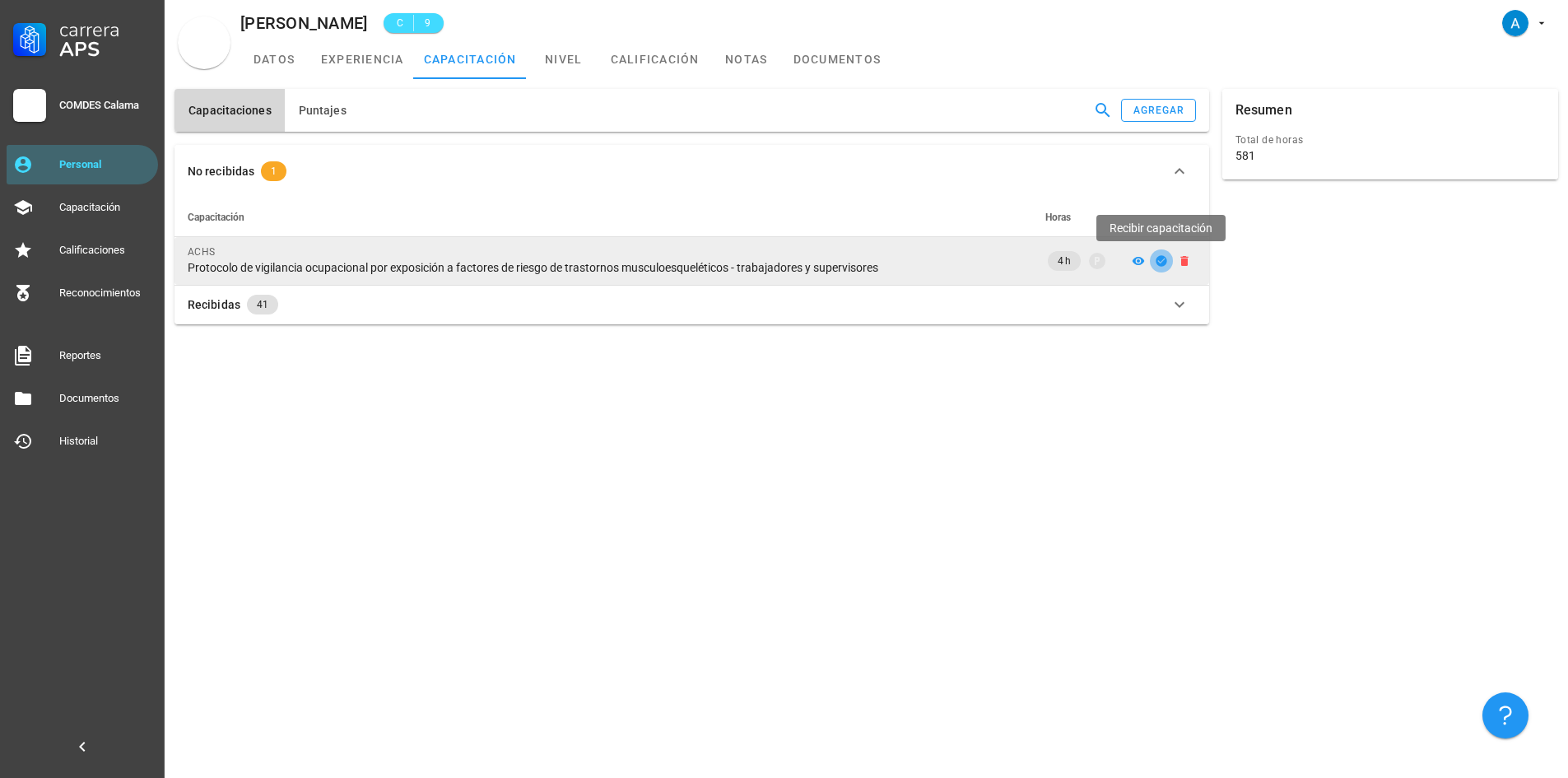
click at [1161, 265] on icon "button" at bounding box center [1161, 260] width 11 height 11
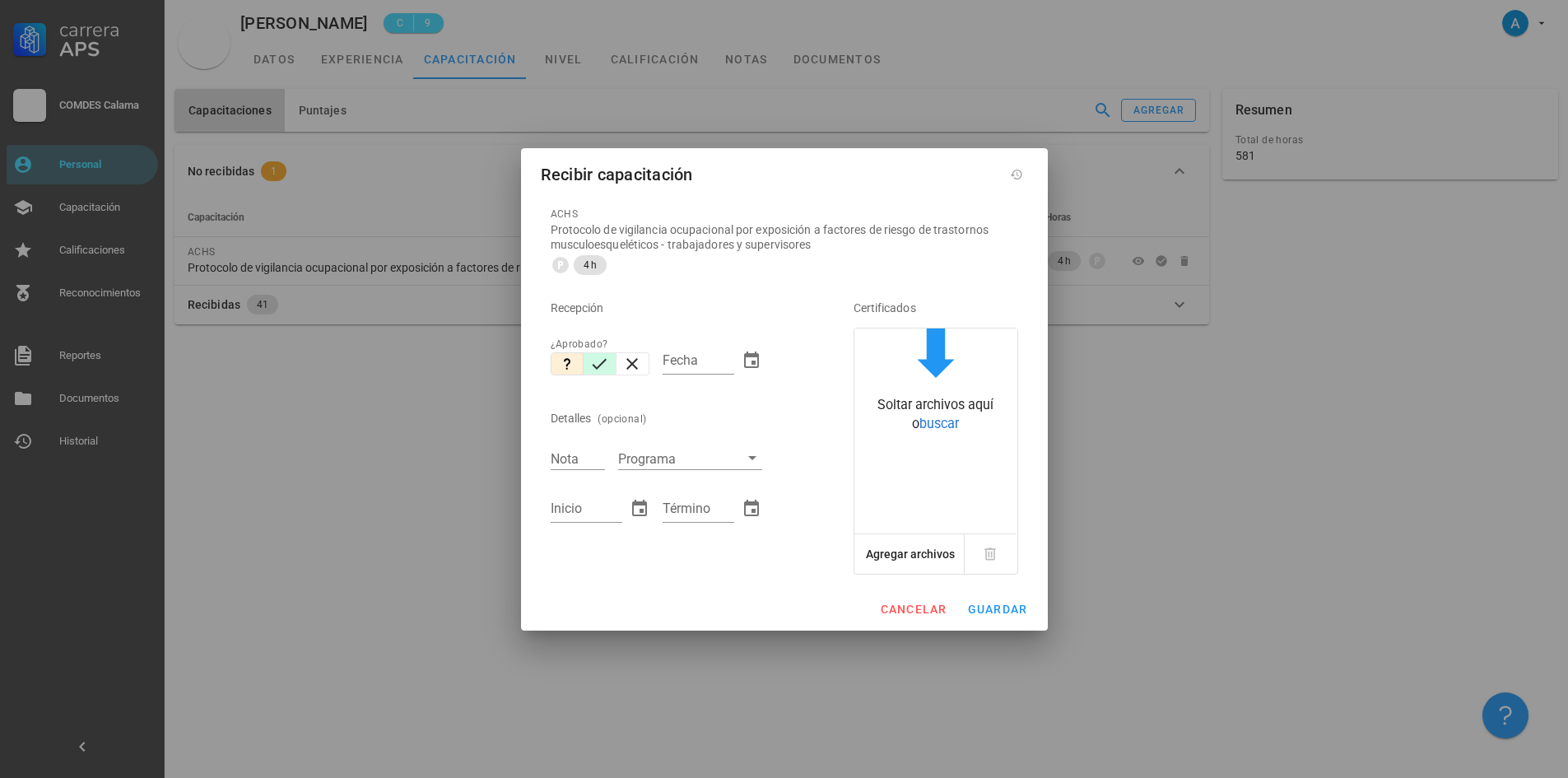
click at [602, 364] on icon "button" at bounding box center [600, 363] width 15 height 11
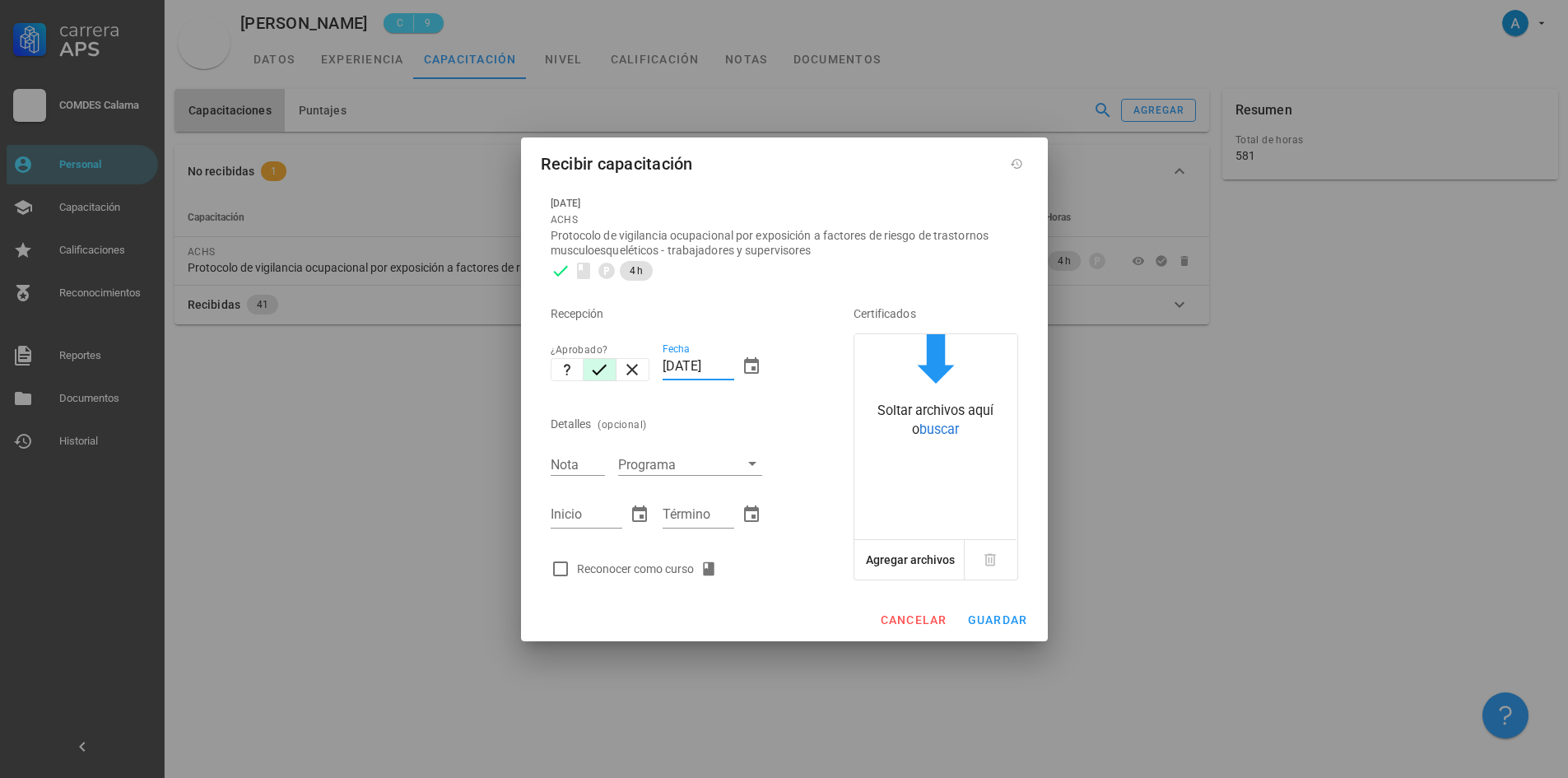
drag, startPoint x: 696, startPoint y: 362, endPoint x: 665, endPoint y: 356, distance: 31.6
click at [665, 356] on input "[DATE]" at bounding box center [698, 366] width 72 height 26
type input "[DATE]"
click at [585, 463] on input "Nota" at bounding box center [578, 464] width 55 height 21
type input "7,0"
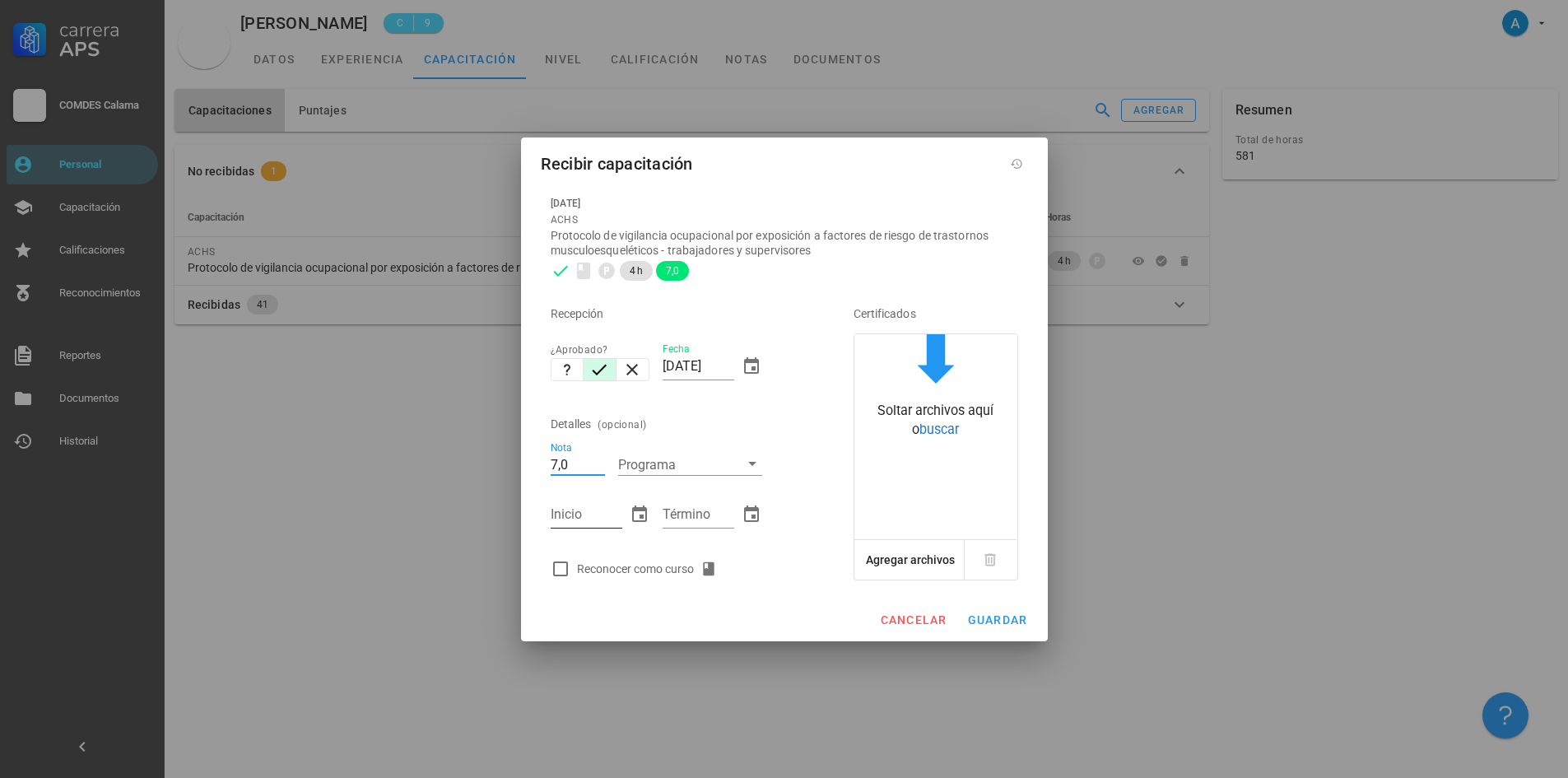
click at [595, 514] on input "Inicio" at bounding box center [586, 514] width 72 height 26
type input "[DATE]"
click at [707, 516] on input "Término" at bounding box center [698, 514] width 72 height 26
type input "[DATE]"
click at [562, 559] on div at bounding box center [561, 569] width 28 height 28
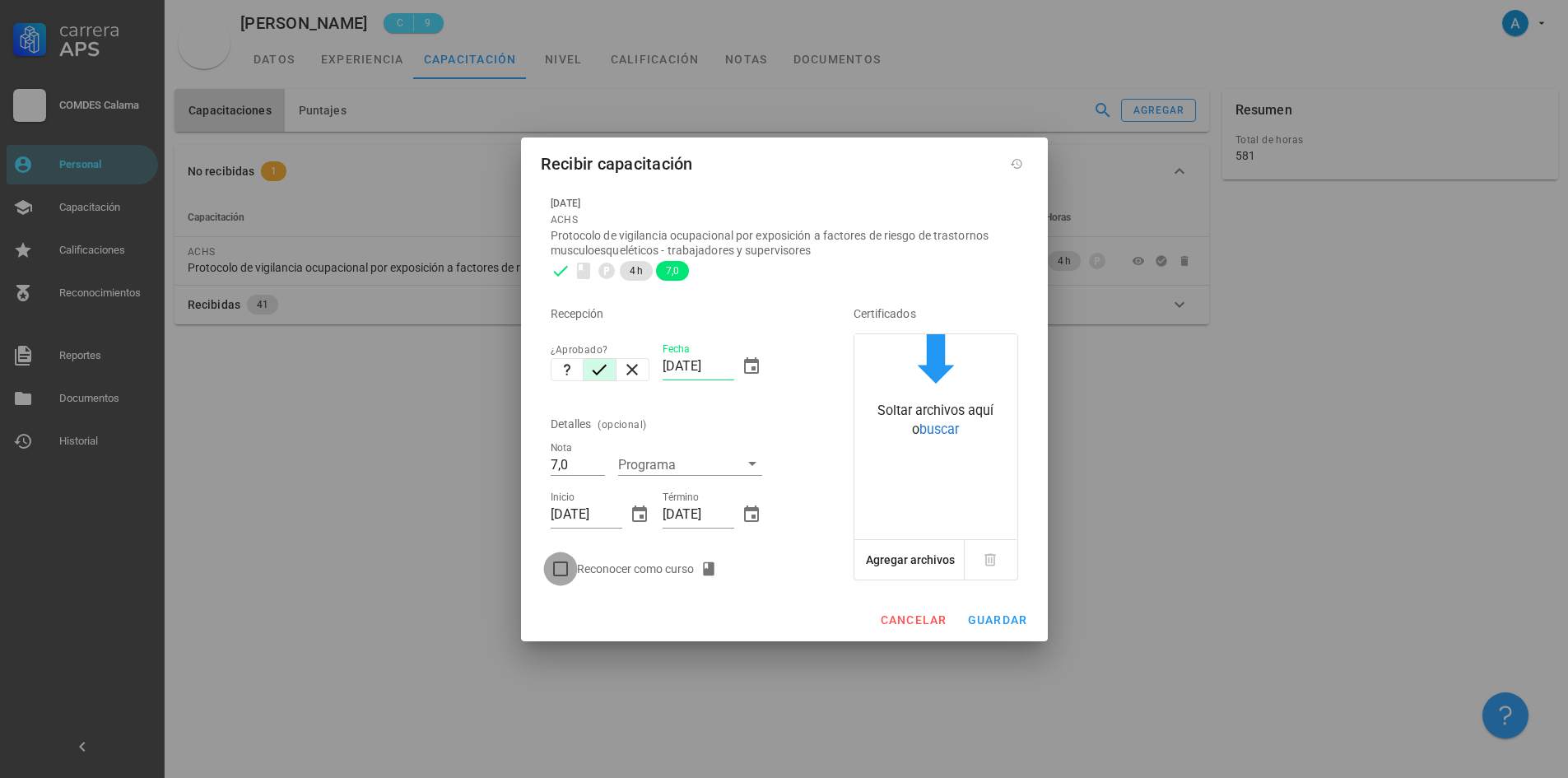
checkbox input "true"
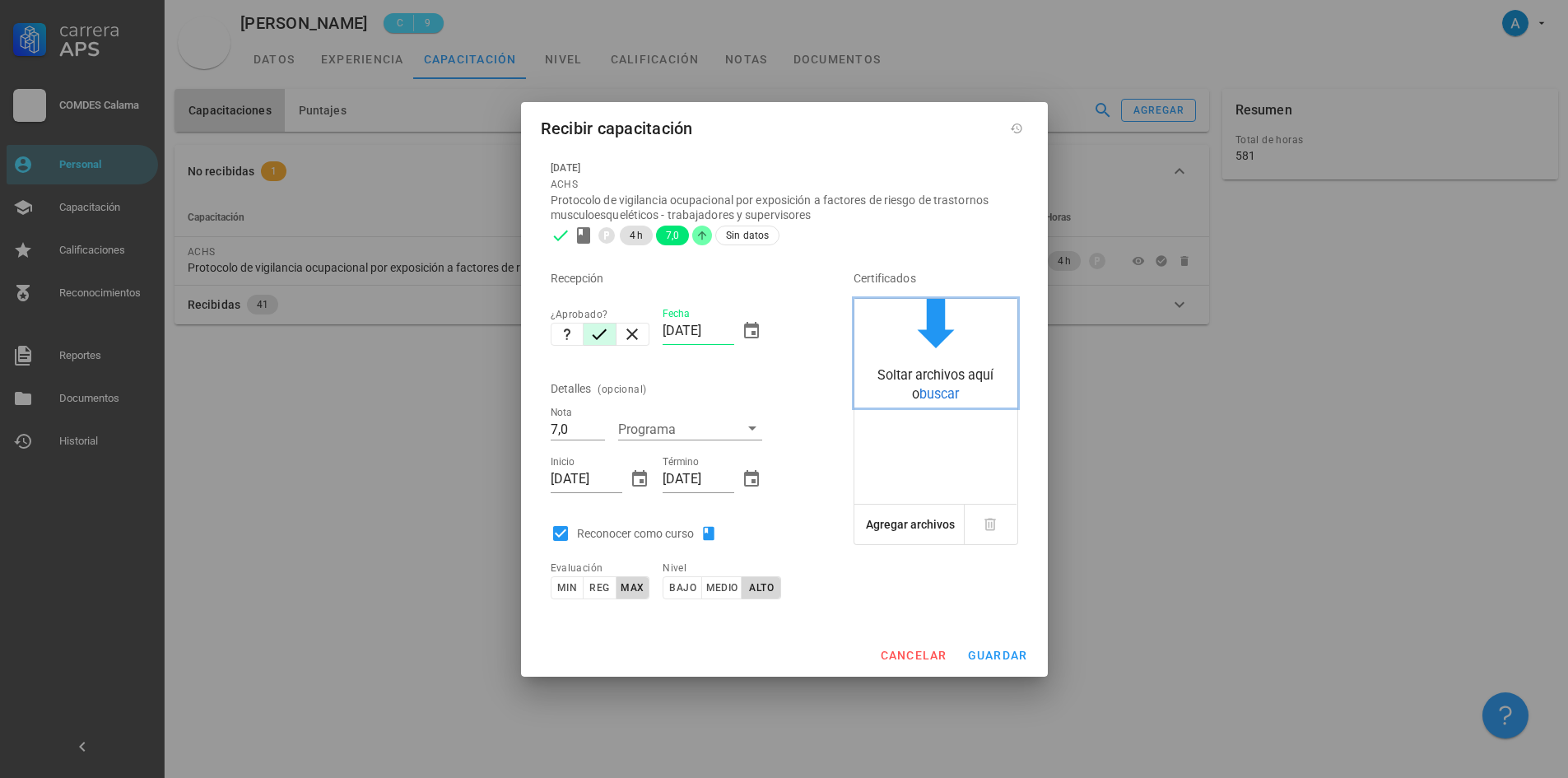
click at [932, 396] on span "buscar" at bounding box center [939, 394] width 40 height 16
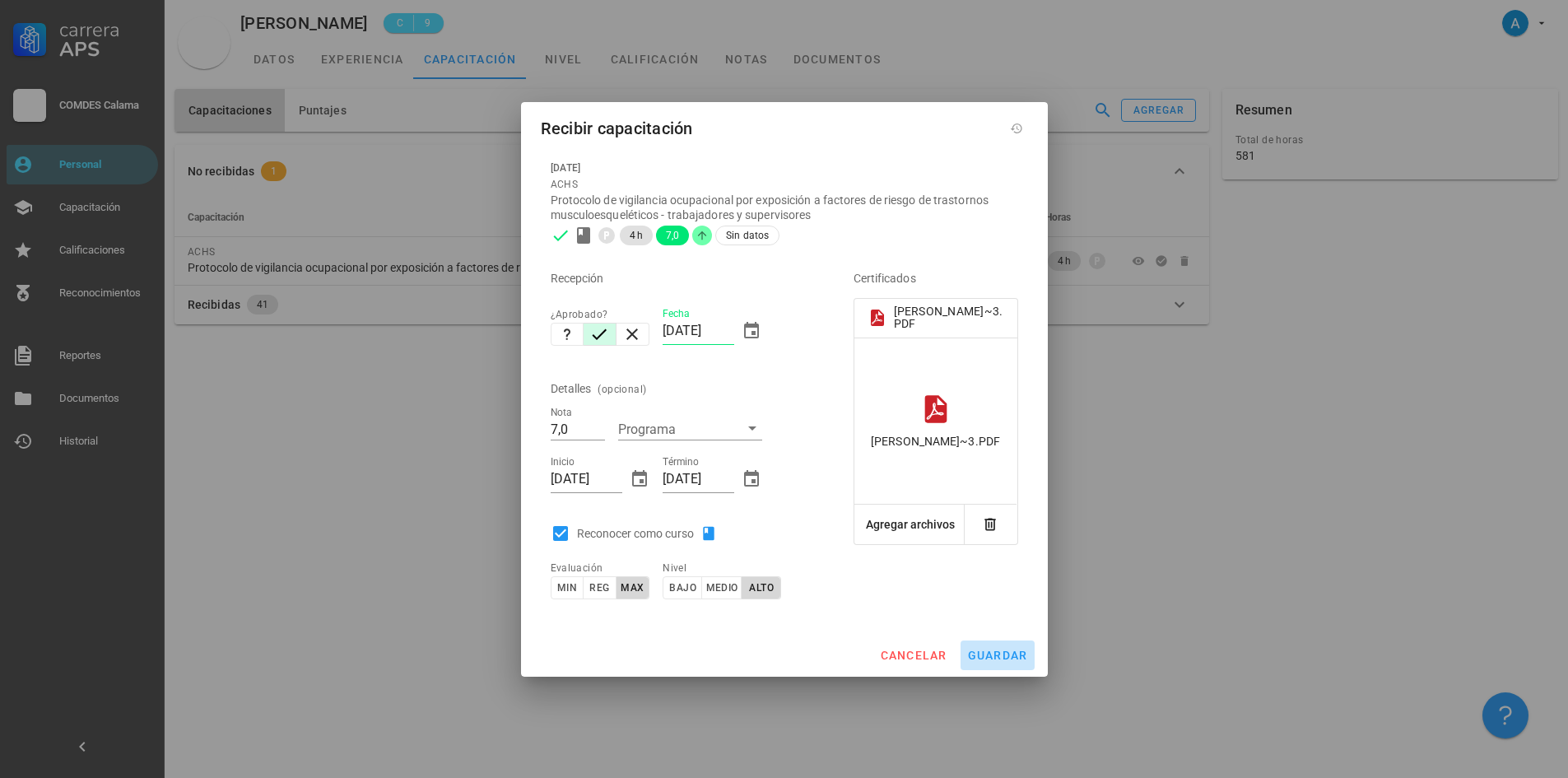
click at [1016, 662] on button "guardar" at bounding box center [998, 655] width 74 height 30
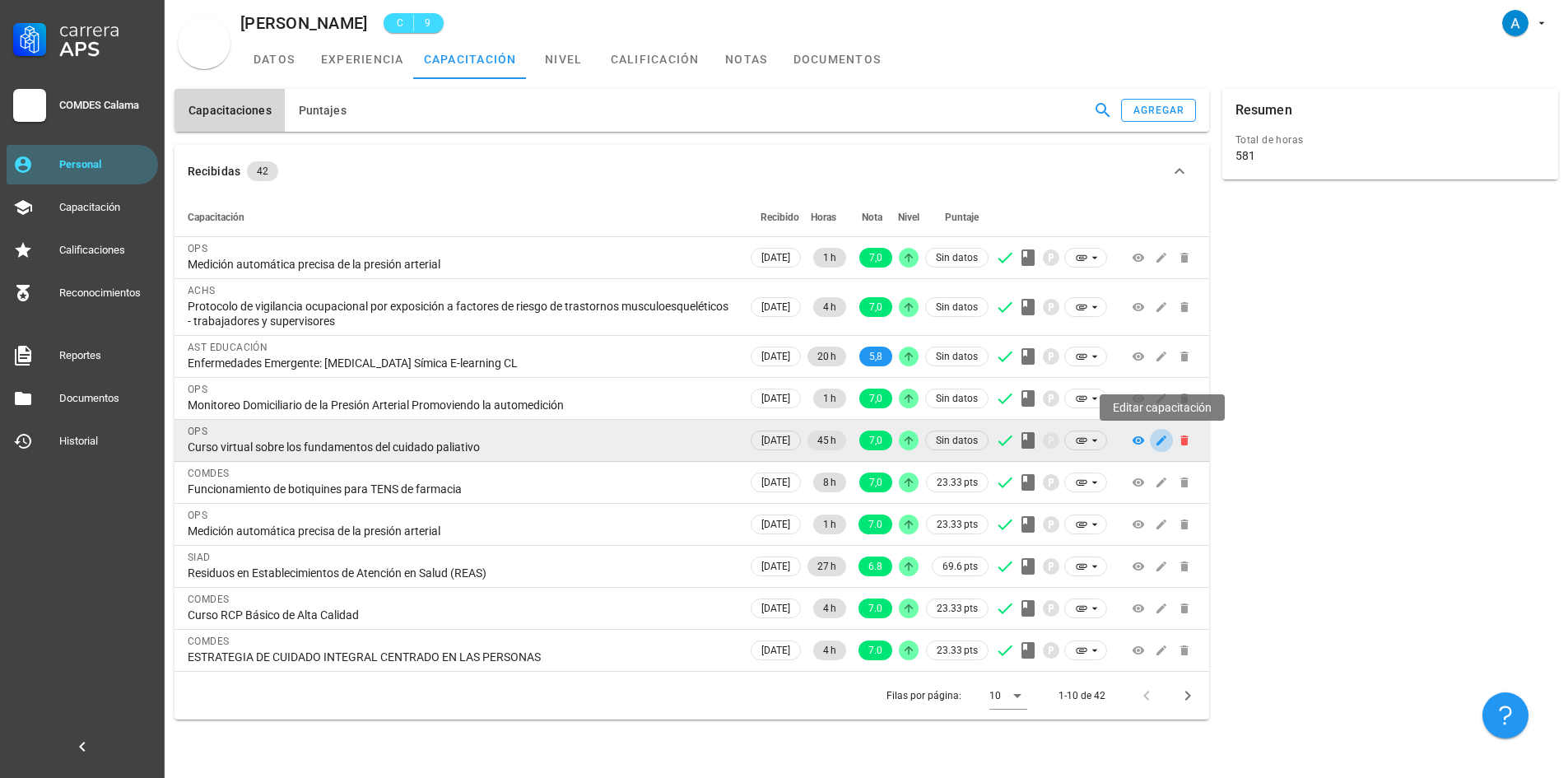
click at [1161, 439] on icon "button" at bounding box center [1162, 441] width 13 height 13
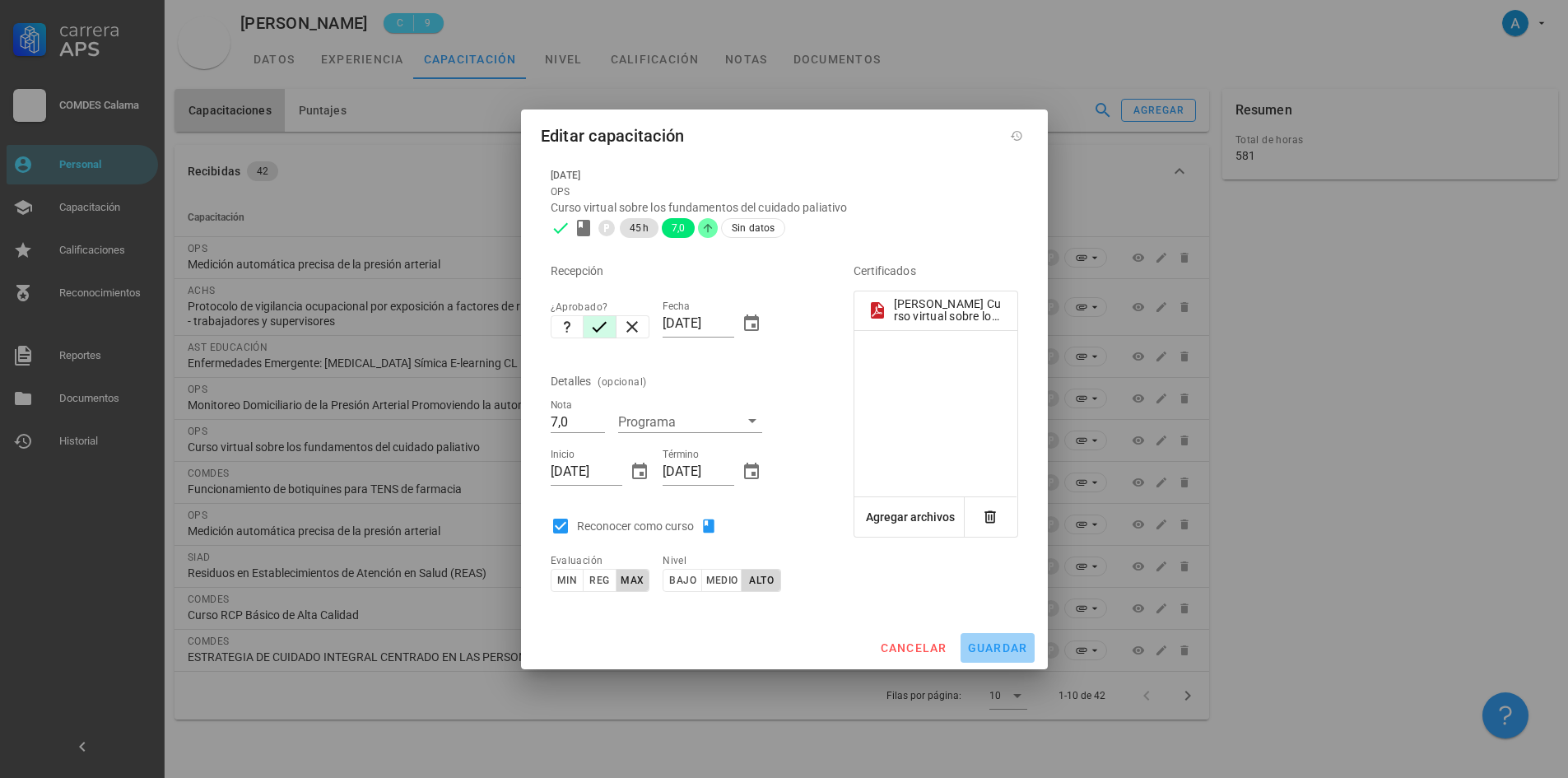
click at [1007, 656] on button "guardar" at bounding box center [998, 647] width 74 height 30
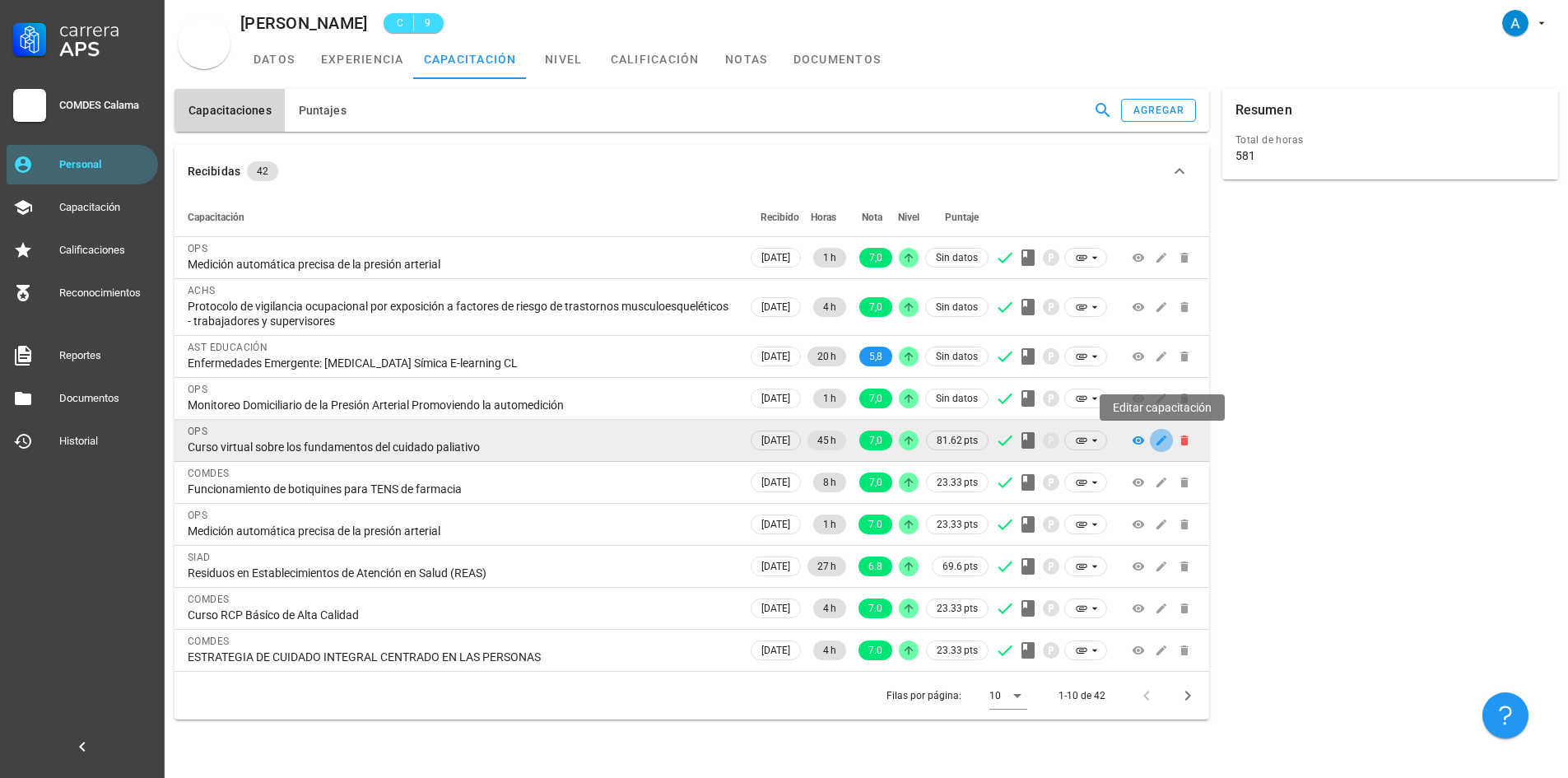
click at [1155, 443] on icon "button" at bounding box center [1162, 441] width 13 height 13
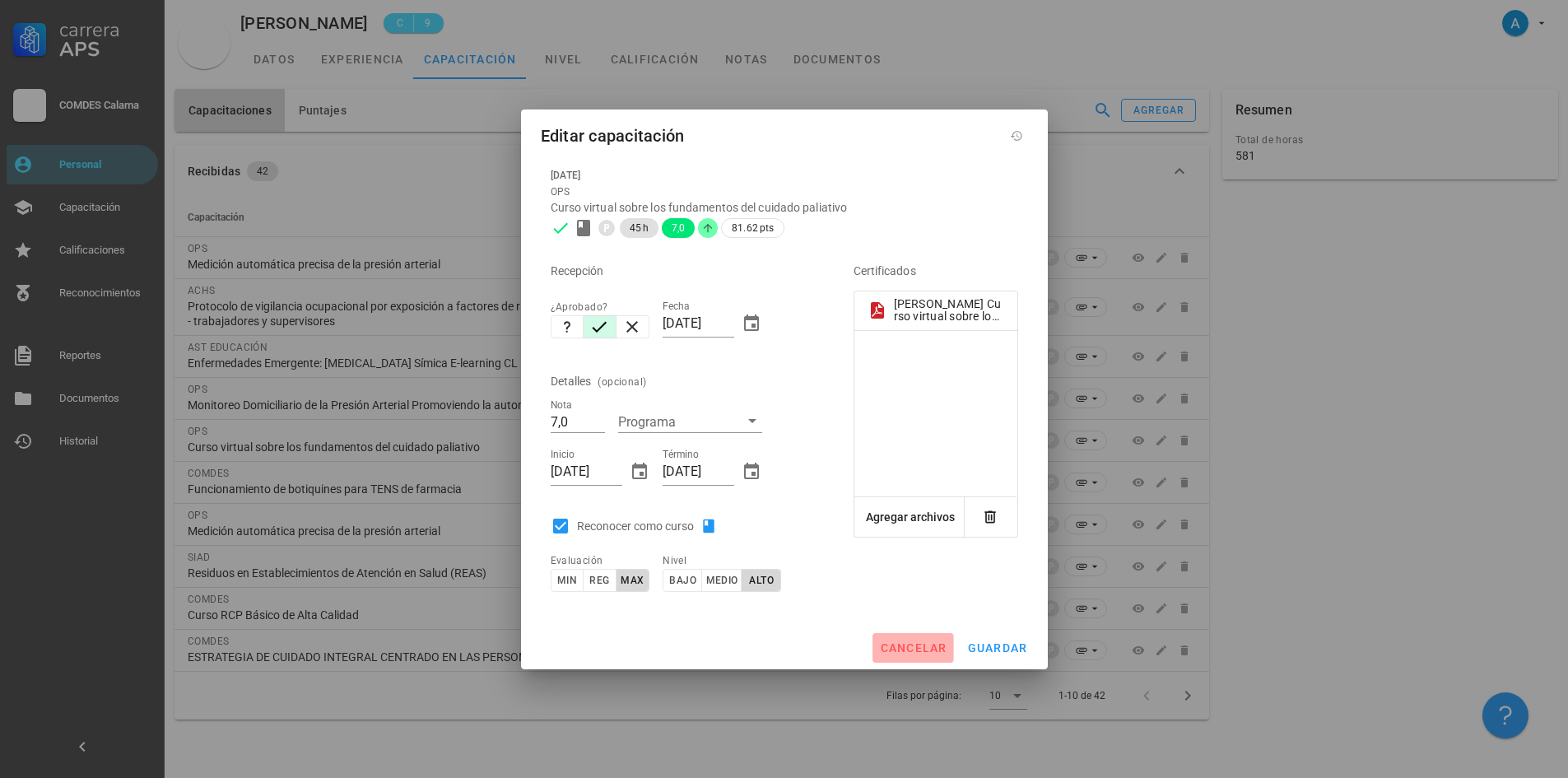
click at [904, 647] on span "cancelar" at bounding box center [913, 647] width 68 height 13
